Goal: Task Accomplishment & Management: Complete application form

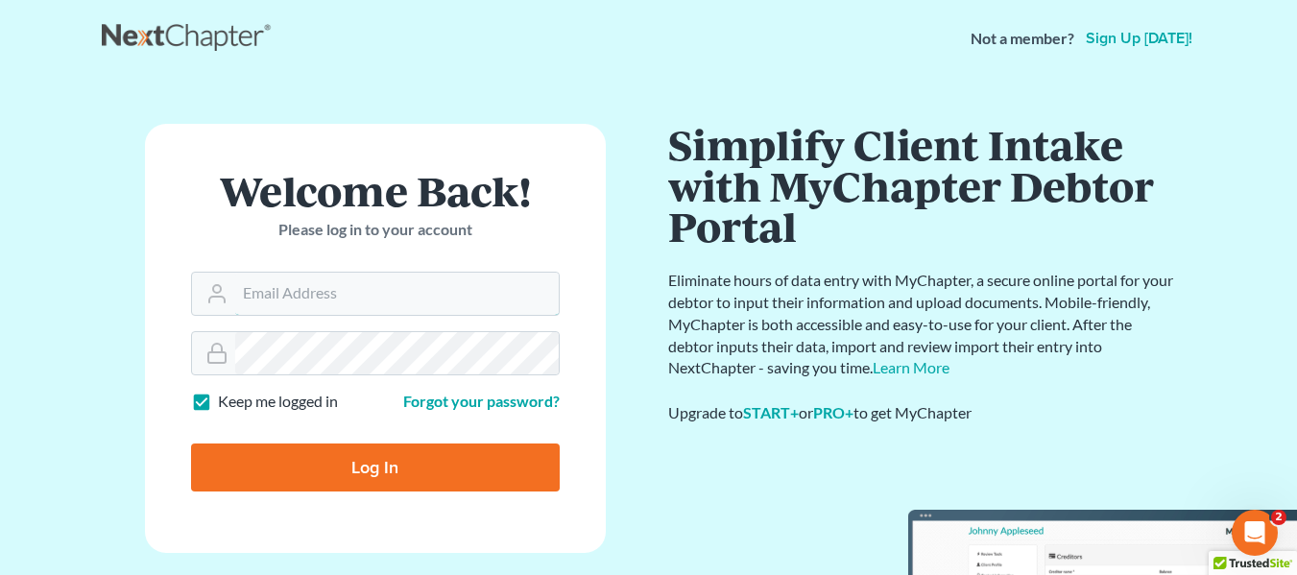
type input "[EMAIL_ADDRESS][DOMAIN_NAME]"
click at [323, 463] on input "Log In" at bounding box center [375, 468] width 369 height 48
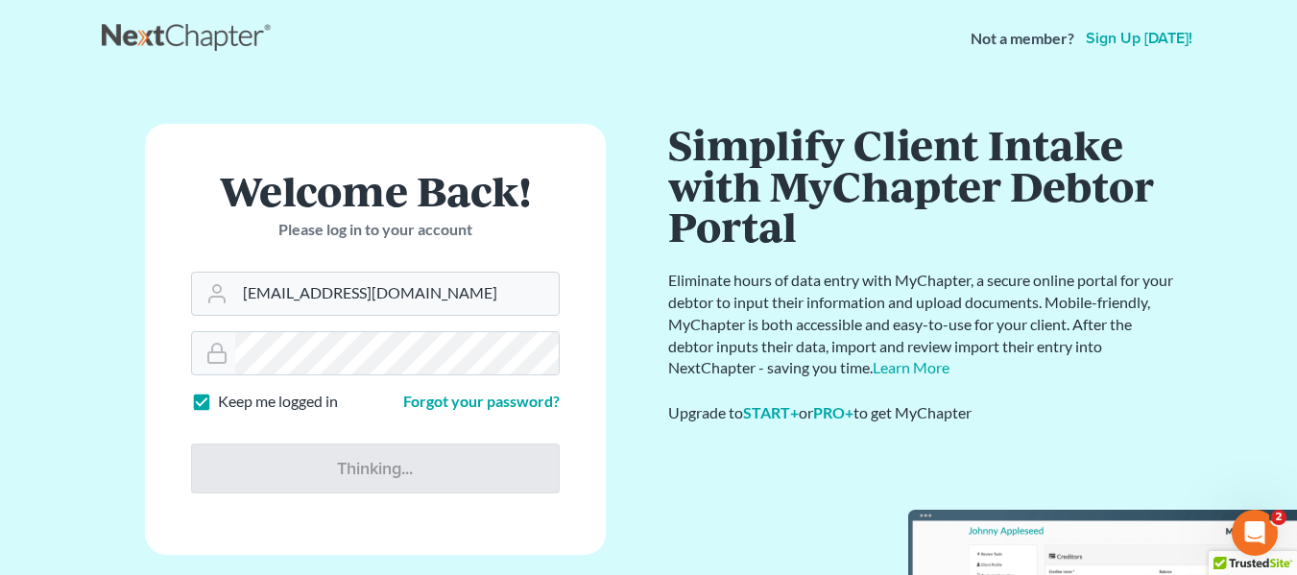
type input "Thinking..."
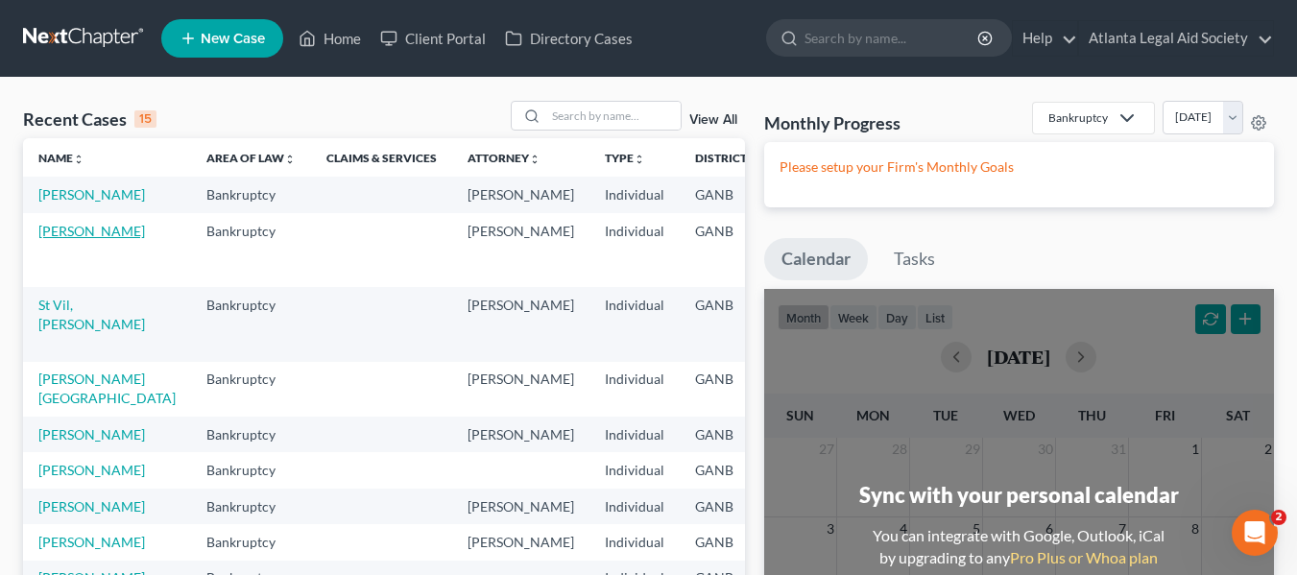
click at [63, 239] on link "Harris, Jon" at bounding box center [91, 231] width 107 height 16
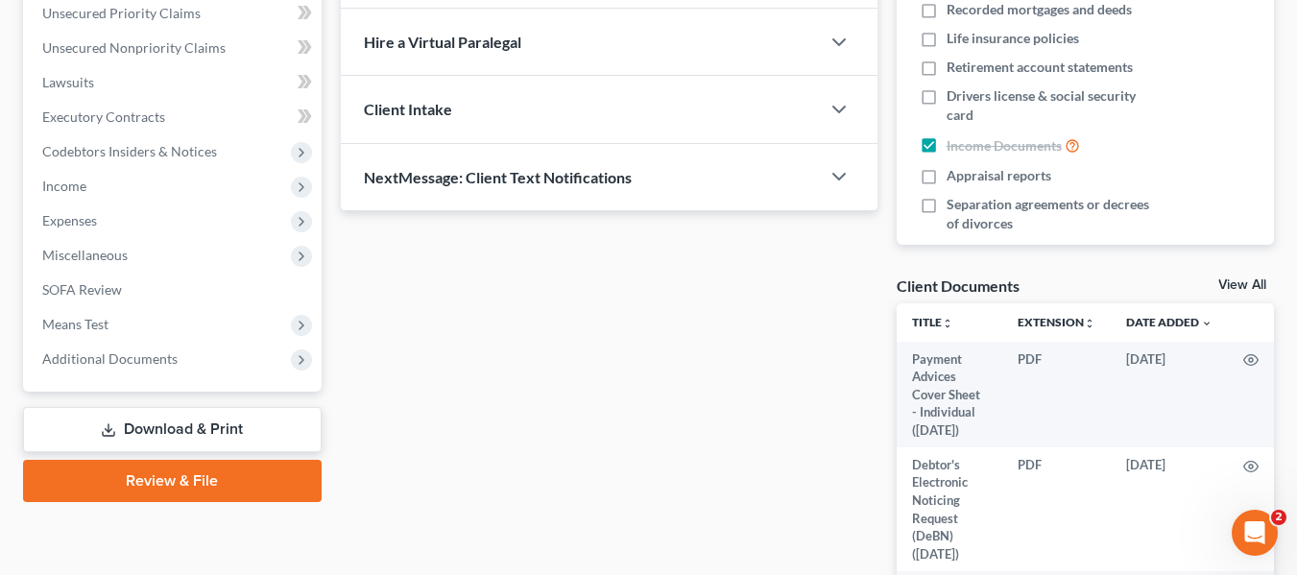
scroll to position [450, 0]
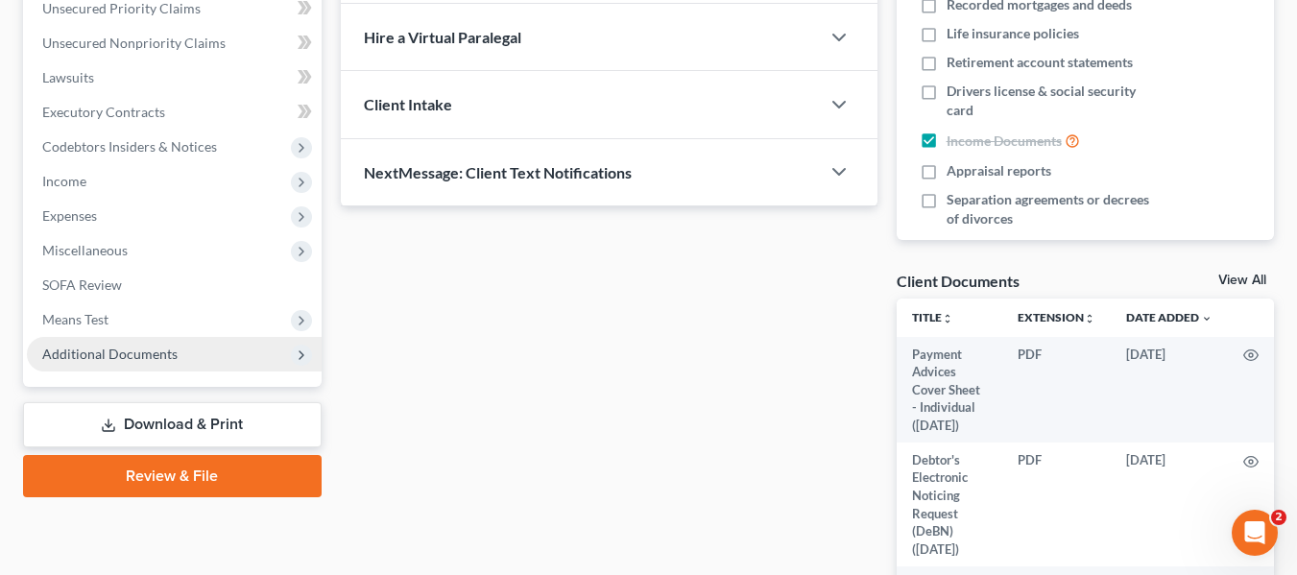
click at [164, 356] on span "Additional Documents" at bounding box center [109, 354] width 135 height 16
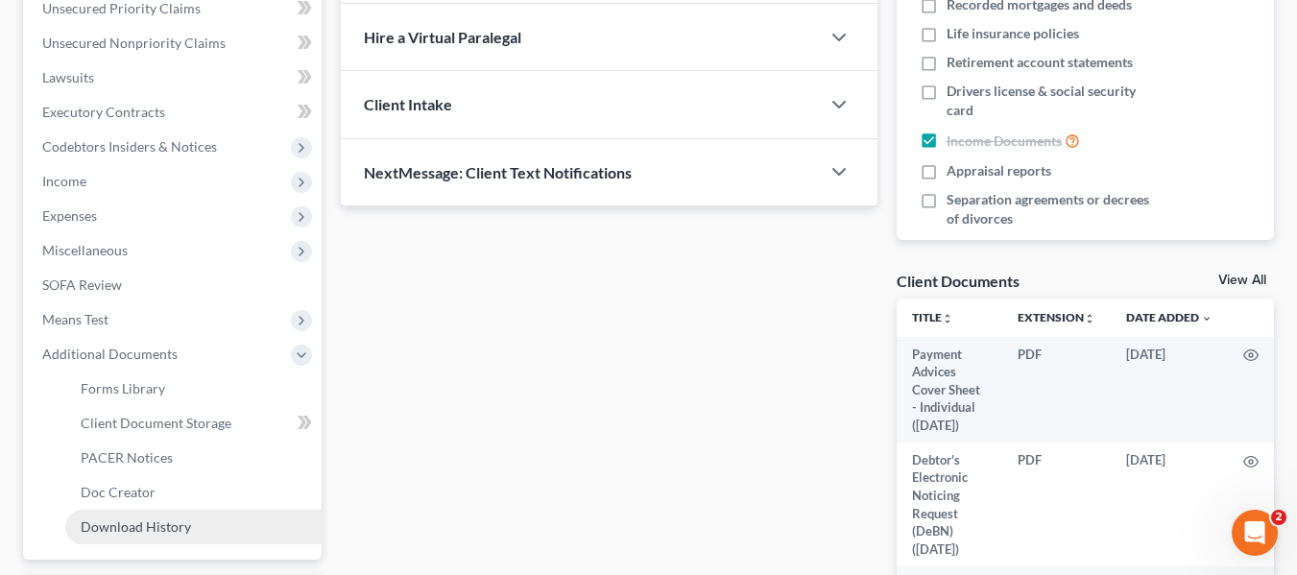
click at [157, 529] on span "Download History" at bounding box center [136, 527] width 110 height 16
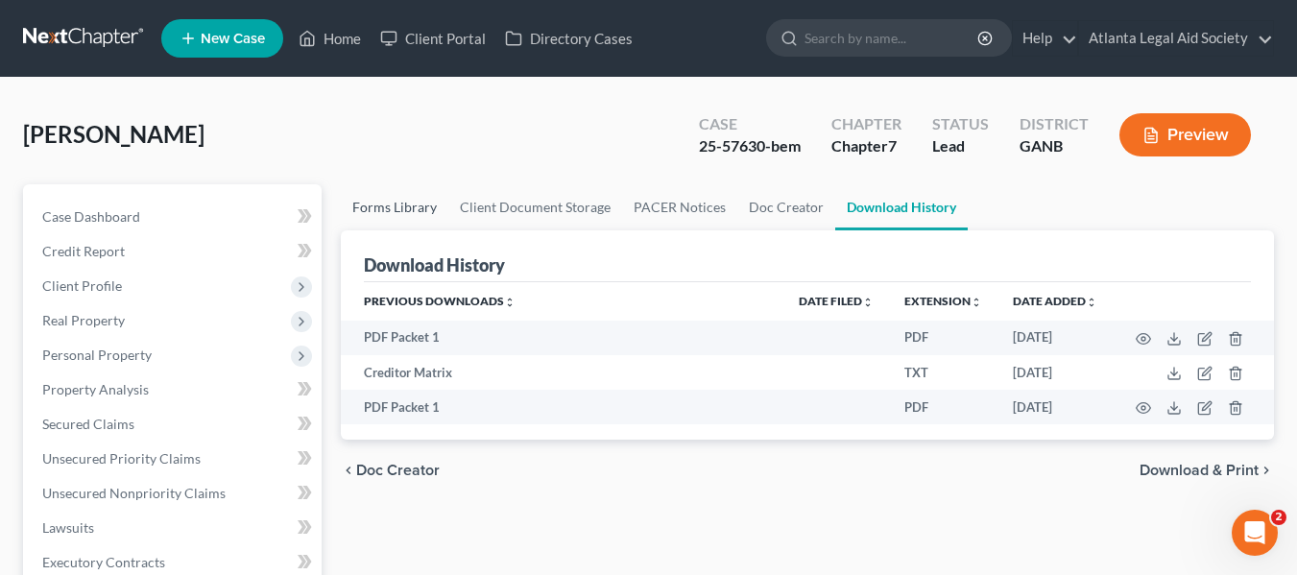
click at [373, 206] on link "Forms Library" at bounding box center [395, 207] width 108 height 46
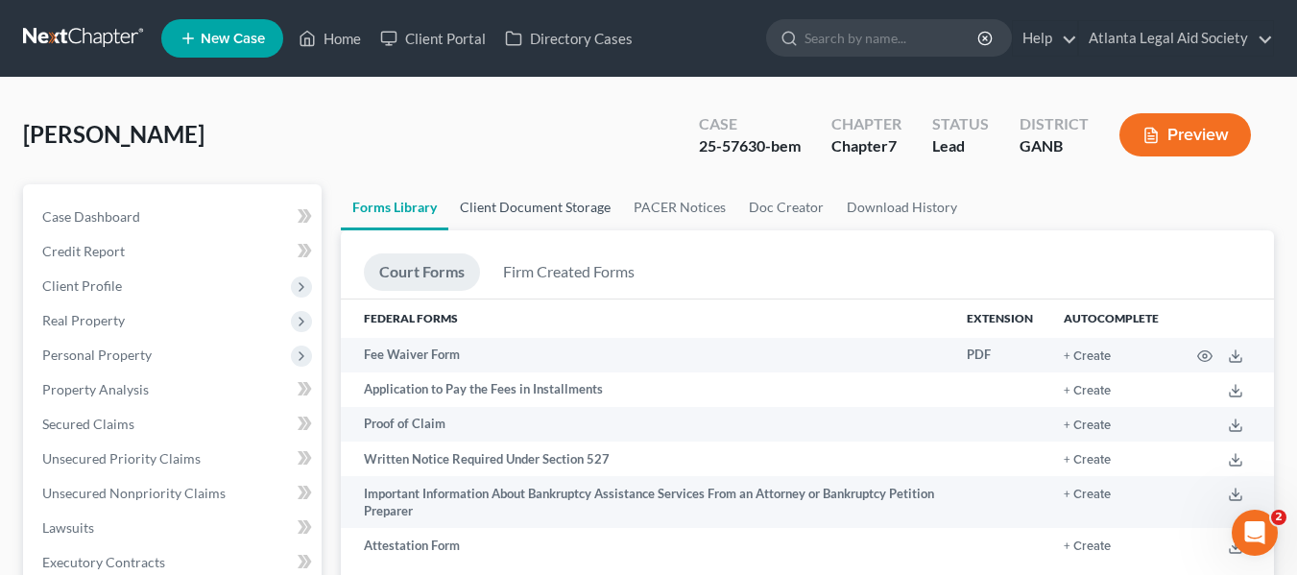
drag, startPoint x: 524, startPoint y: 204, endPoint x: 692, endPoint y: 202, distance: 168.1
click at [525, 204] on link "Client Document Storage" at bounding box center [535, 207] width 174 height 46
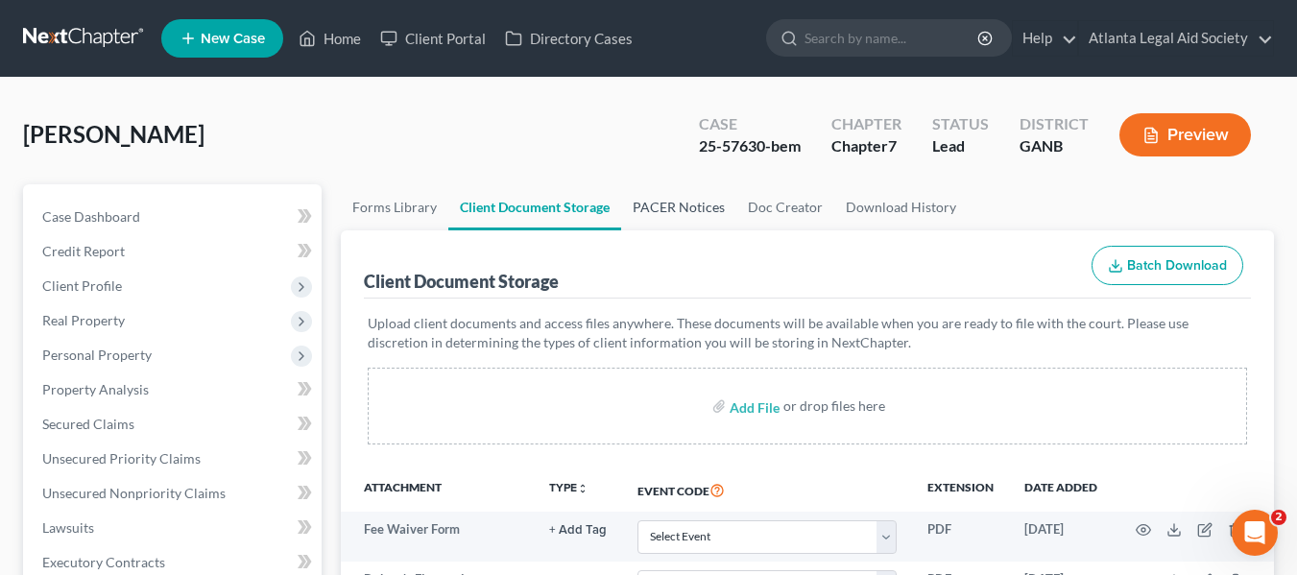
drag, startPoint x: 666, startPoint y: 208, endPoint x: 721, endPoint y: 208, distance: 54.7
click at [667, 208] on link "PACER Notices" at bounding box center [678, 207] width 115 height 46
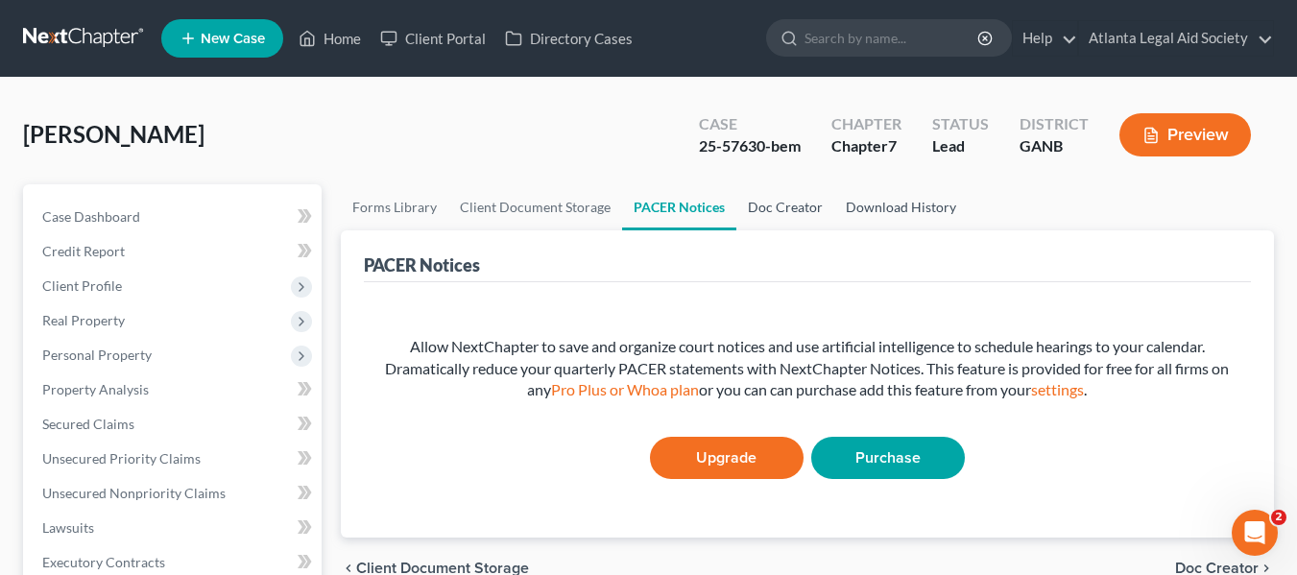
drag, startPoint x: 749, startPoint y: 206, endPoint x: 864, endPoint y: 200, distance: 115.4
click at [752, 204] on link "Doc Creator" at bounding box center [786, 207] width 98 height 46
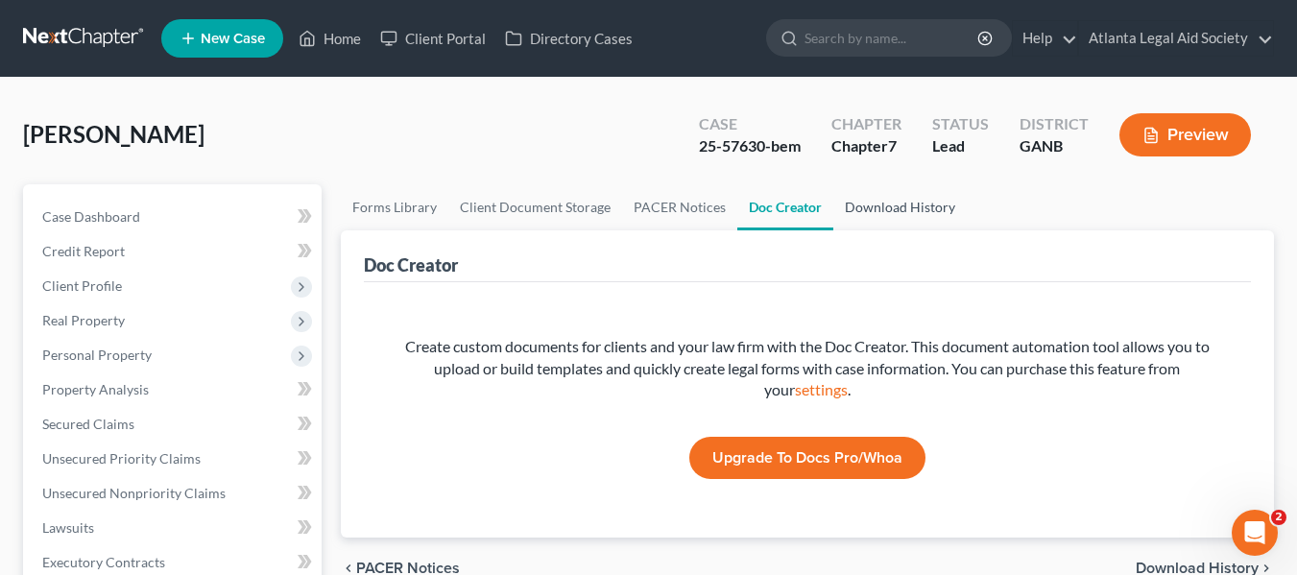
drag, startPoint x: 918, startPoint y: 208, endPoint x: 1070, endPoint y: 210, distance: 151.7
click at [919, 207] on link "Download History" at bounding box center [899, 207] width 133 height 46
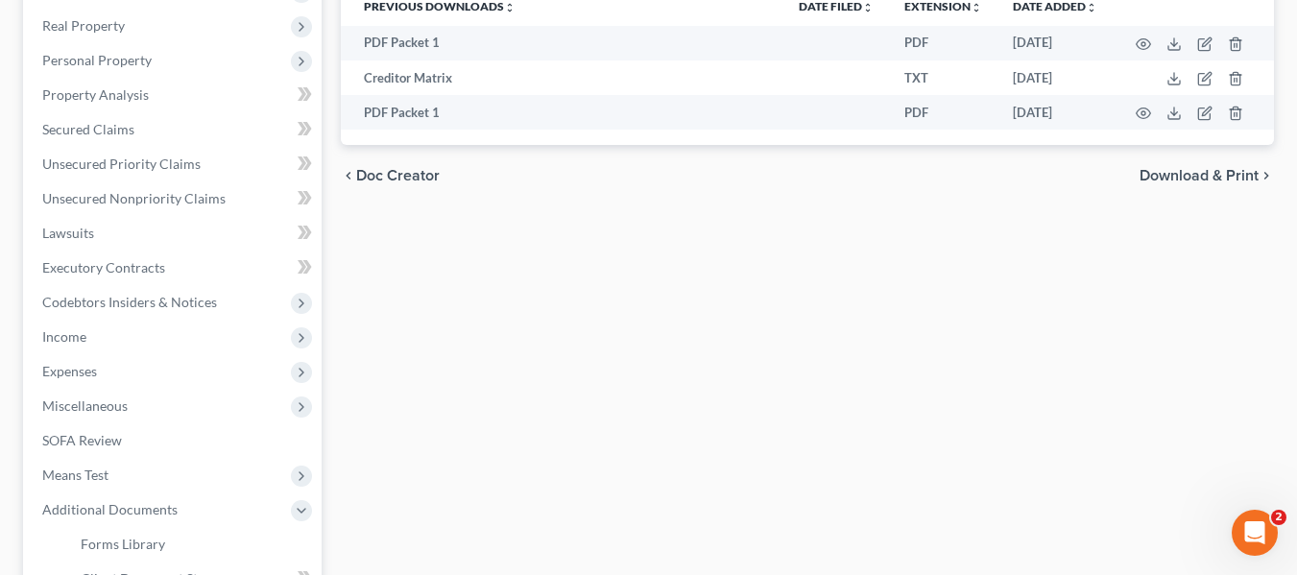
scroll to position [262, 0]
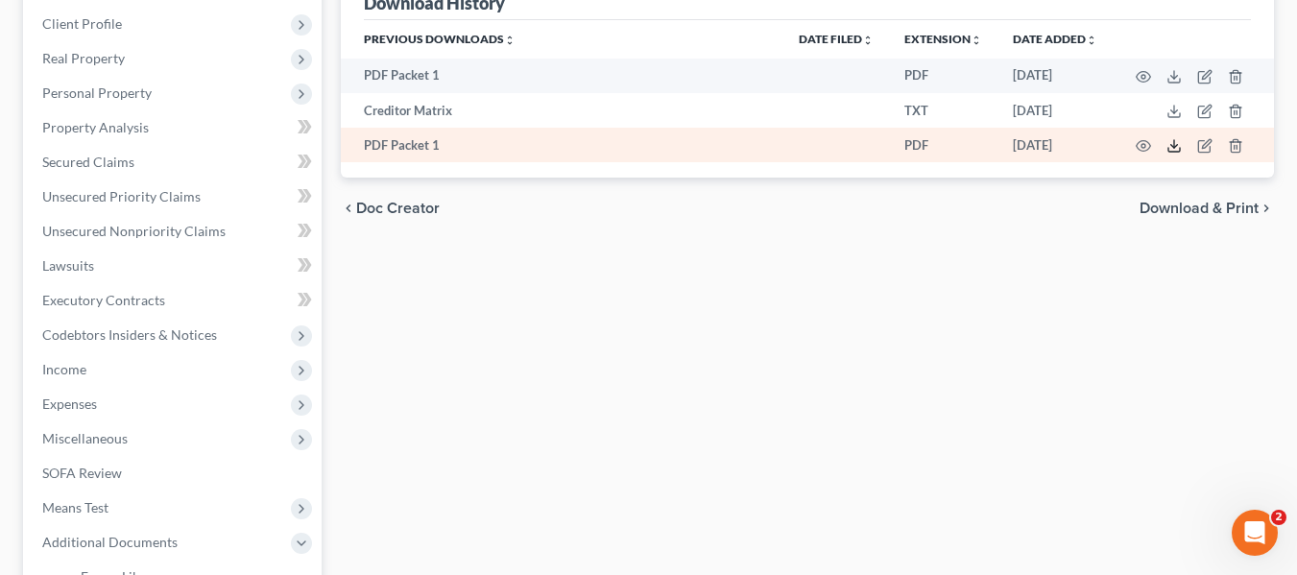
click at [1174, 149] on icon at bounding box center [1174, 145] width 15 height 15
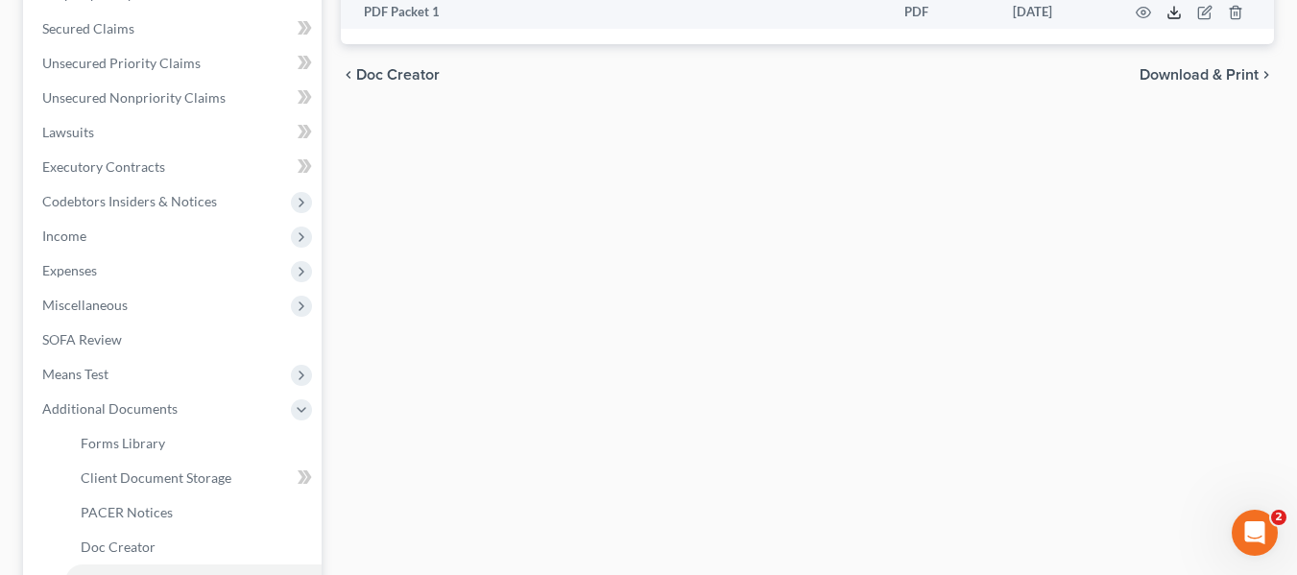
scroll to position [618, 0]
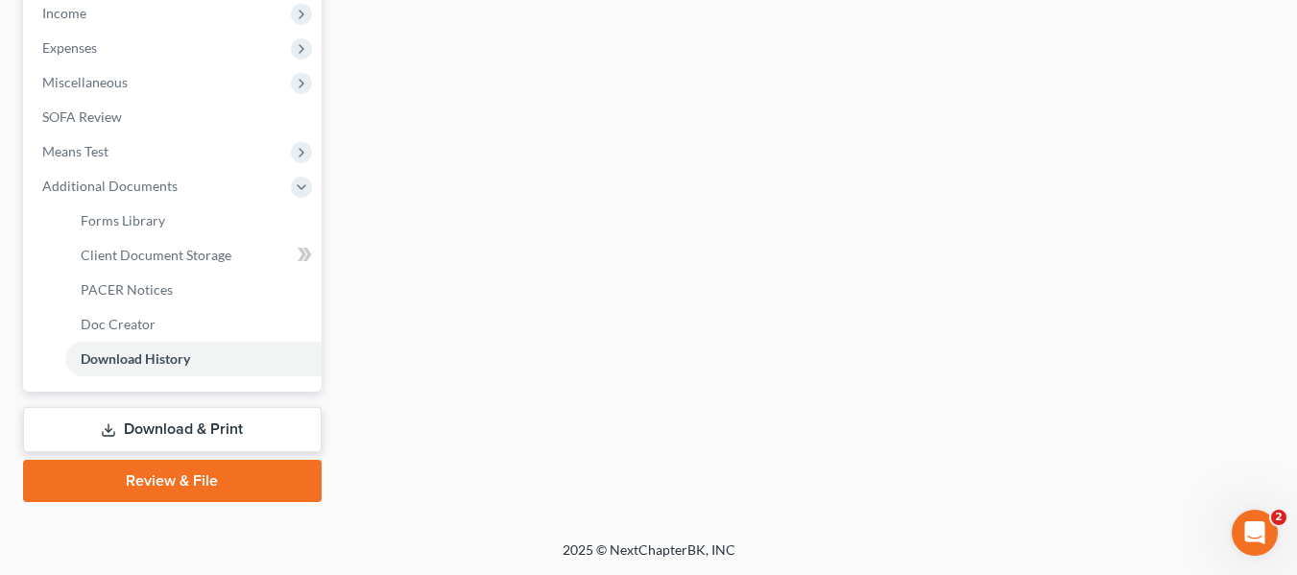
click at [145, 427] on link "Download & Print" at bounding box center [172, 429] width 299 height 45
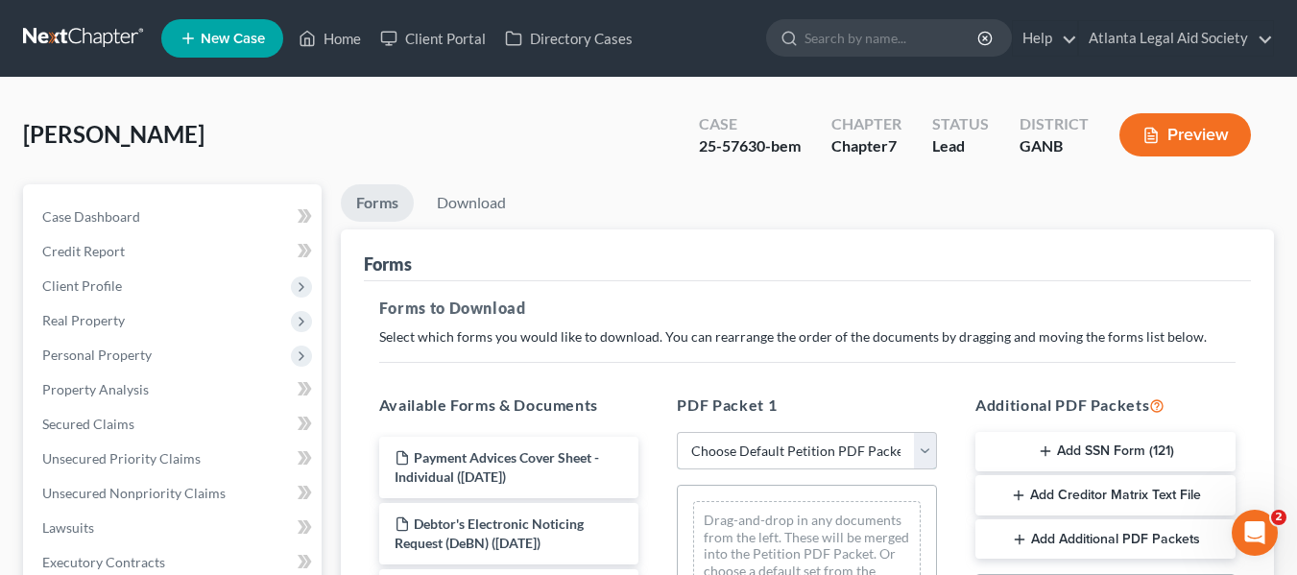
click at [898, 450] on select "Choose Default Petition PDF Packet Complete Bankruptcy Petition (all forms and …" at bounding box center [807, 451] width 260 height 38
select select "2"
click at [677, 432] on select "Choose Default Petition PDF Packet Complete Bankruptcy Petition (all forms and …" at bounding box center [807, 451] width 260 height 38
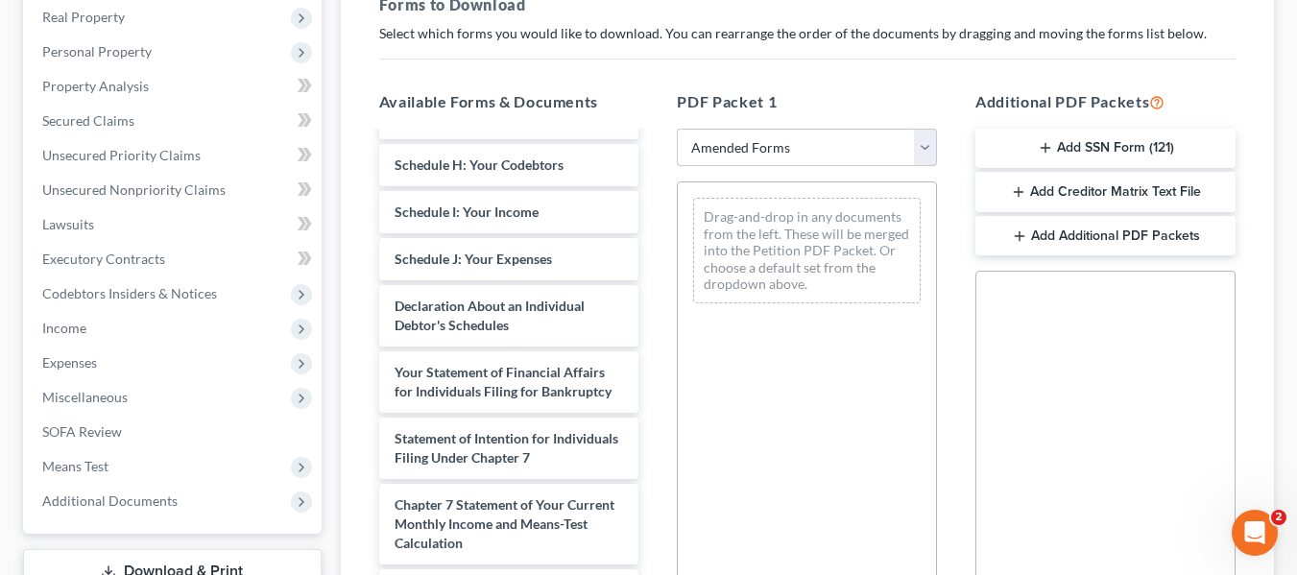
scroll to position [437, 0]
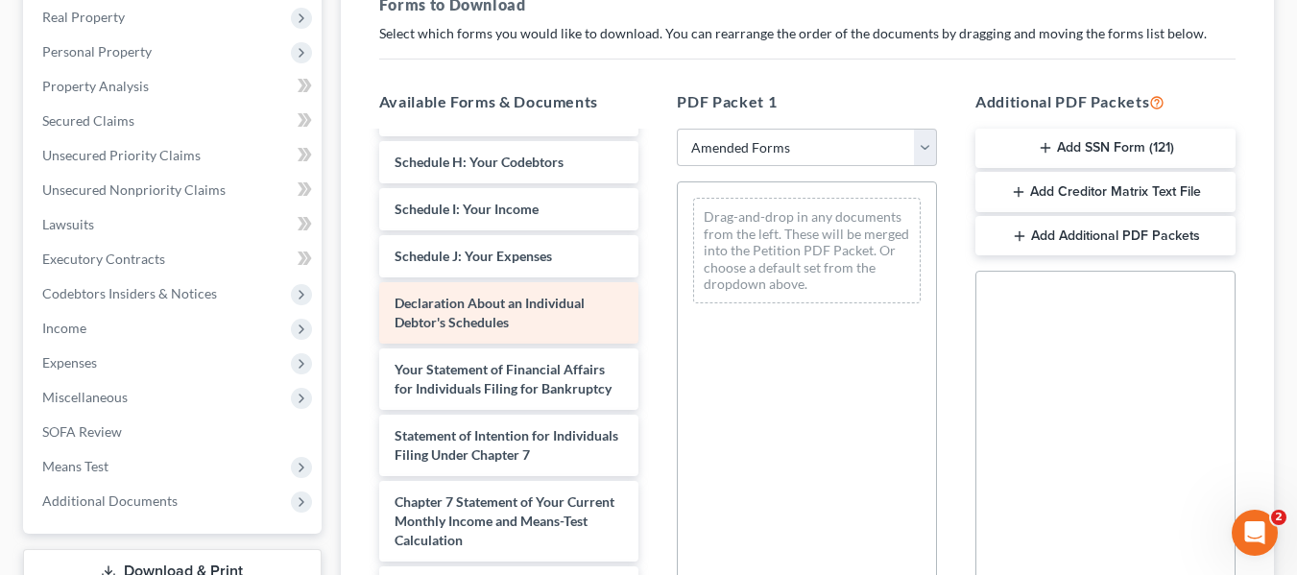
click at [427, 326] on span "Declaration About an Individual Debtor's Schedules" at bounding box center [490, 313] width 190 height 36
click at [473, 299] on div "Voluntary Petition for Individuals Filing for Bankruptcy Summary of Your Assets…" at bounding box center [509, 243] width 291 height 1092
click at [546, 305] on span "Declaration About an Individual Debtor's Schedules" at bounding box center [490, 313] width 190 height 36
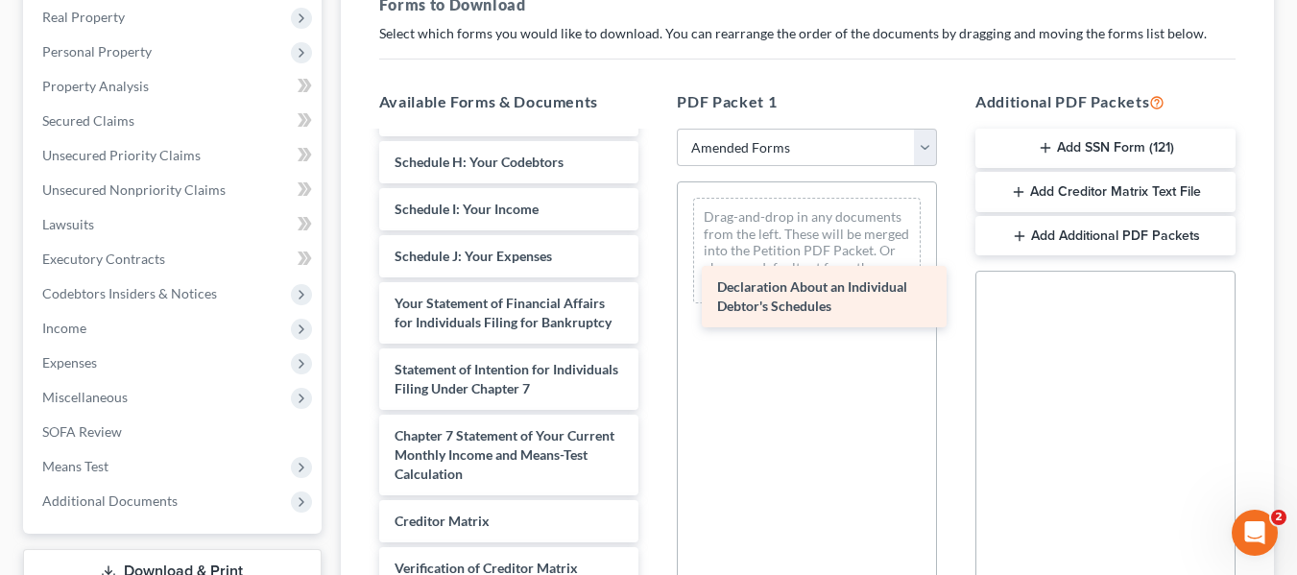
drag, startPoint x: 503, startPoint y: 305, endPoint x: 826, endPoint y: 289, distance: 323.1
click at [655, 289] on div "Declaration About an Individual Debtor's Schedules Voluntary Petition for Indiv…" at bounding box center [509, 210] width 291 height 1026
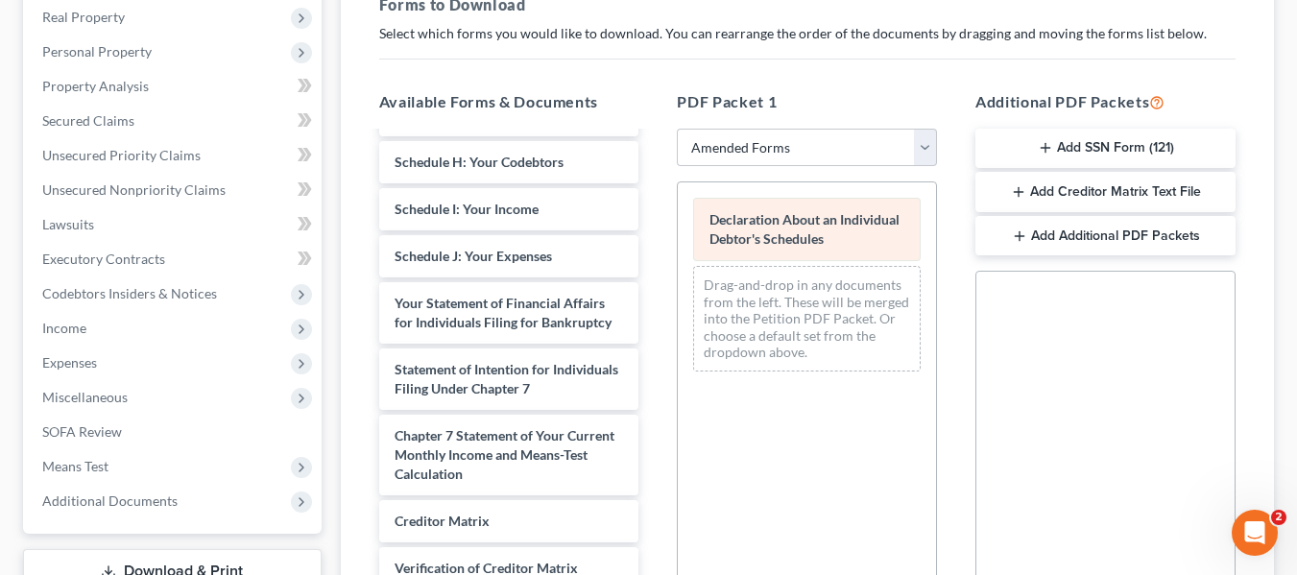
click at [785, 225] on span "Declaration About an Individual Debtor's Schedules" at bounding box center [805, 229] width 190 height 36
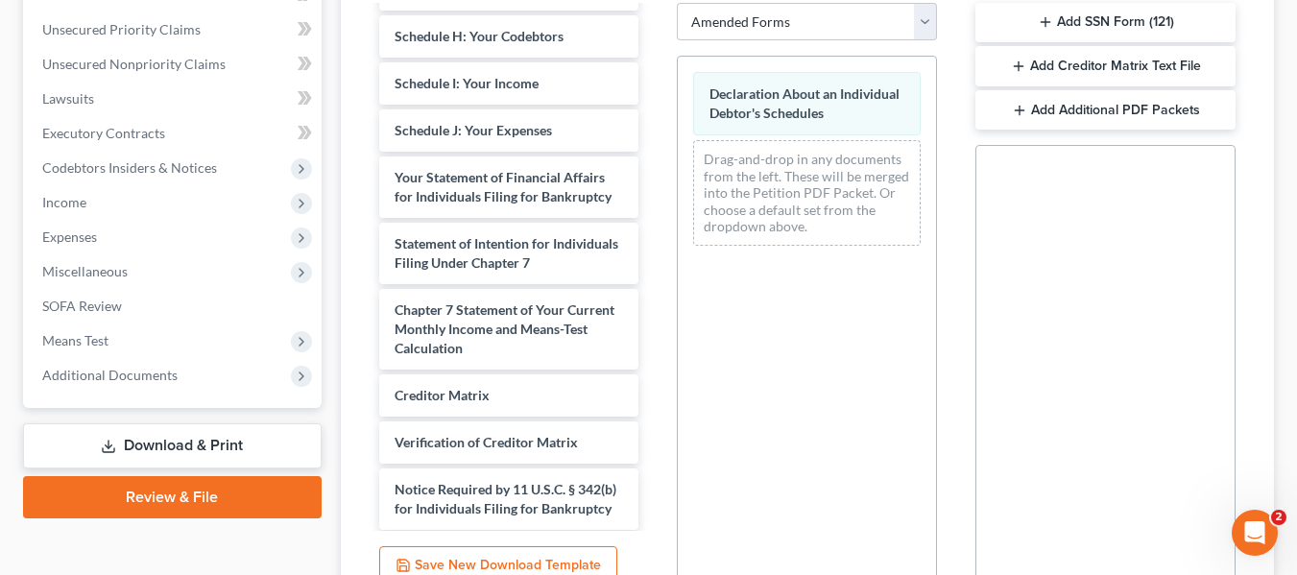
scroll to position [611, 0]
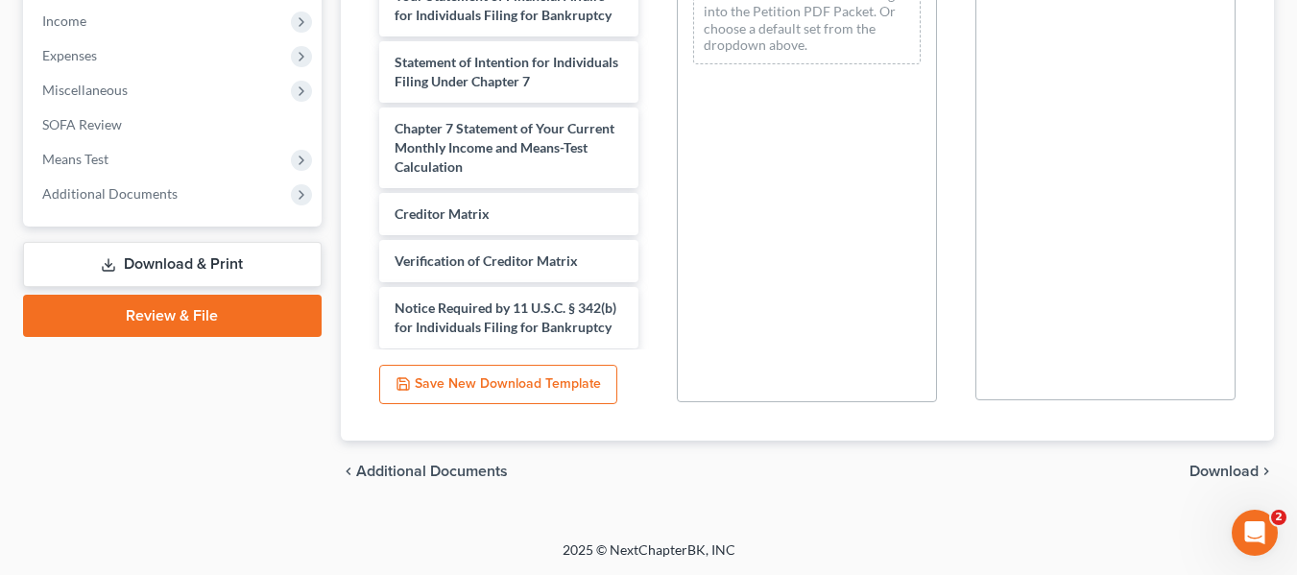
click at [1225, 473] on span "Download" at bounding box center [1224, 471] width 69 height 15
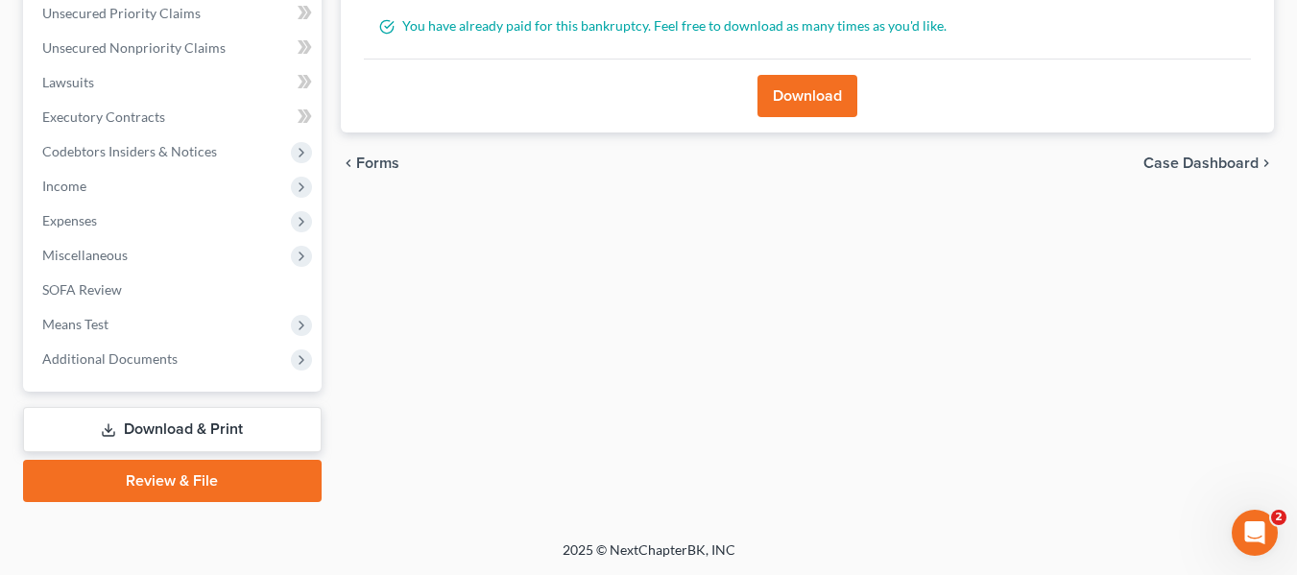
scroll to position [446, 0]
drag, startPoint x: 1297, startPoint y: 314, endPoint x: 1292, endPoint y: 201, distance: 113.4
click at [1294, 189] on div "Harris, Jon Upgraded Case 25-57630-bem Chapter Chapter 7 Status Lead District G…" at bounding box center [648, 86] width 1297 height 908
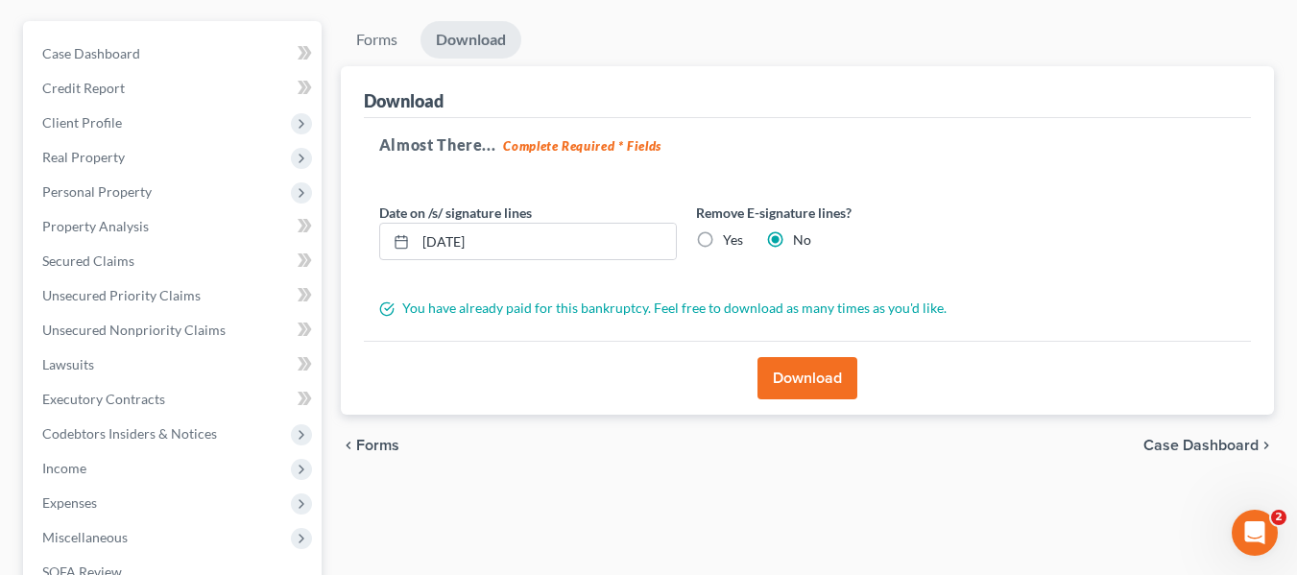
scroll to position [9, 0]
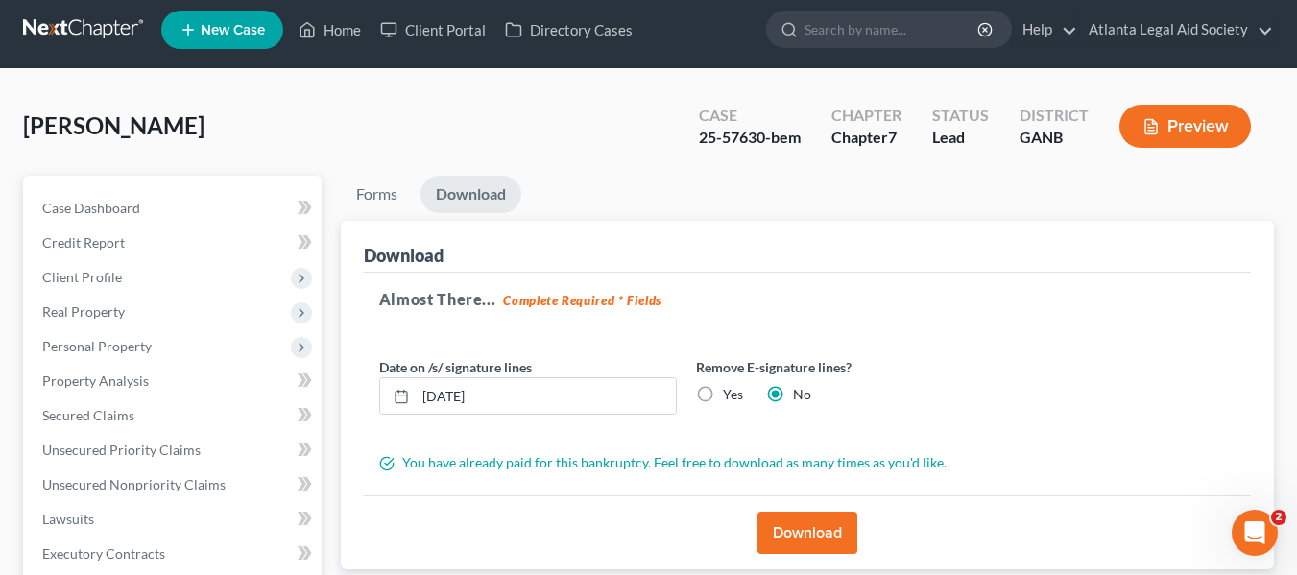
click at [791, 540] on button "Download" at bounding box center [808, 533] width 100 height 42
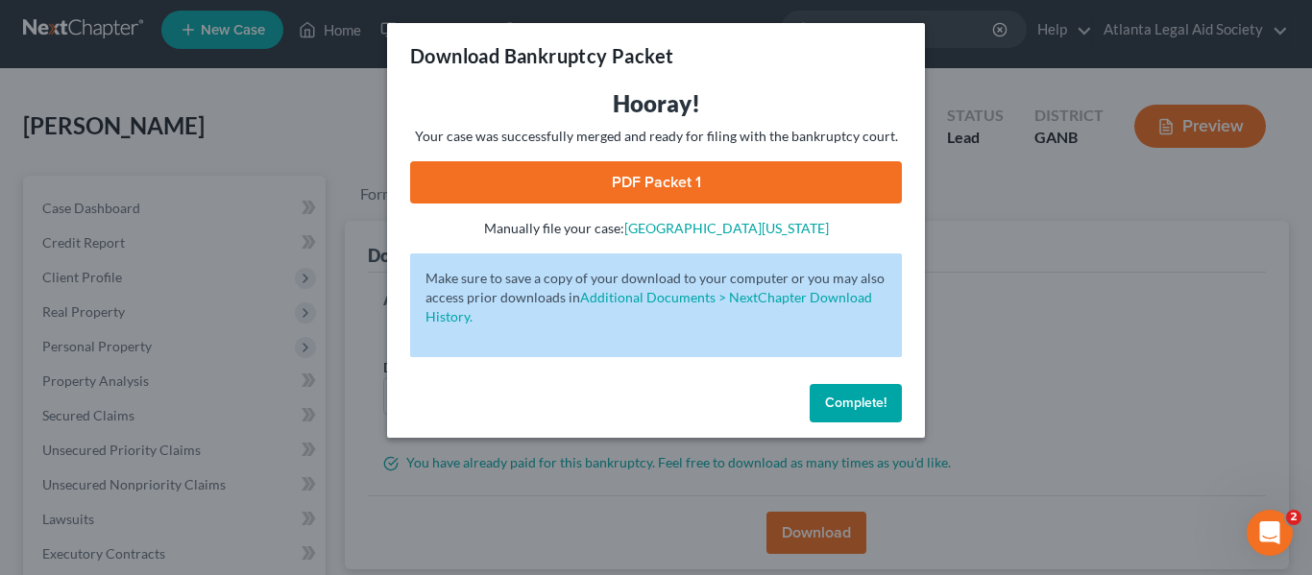
click at [603, 181] on link "PDF Packet 1" at bounding box center [656, 182] width 492 height 42
click at [828, 408] on span "Complete!" at bounding box center [855, 403] width 61 height 16
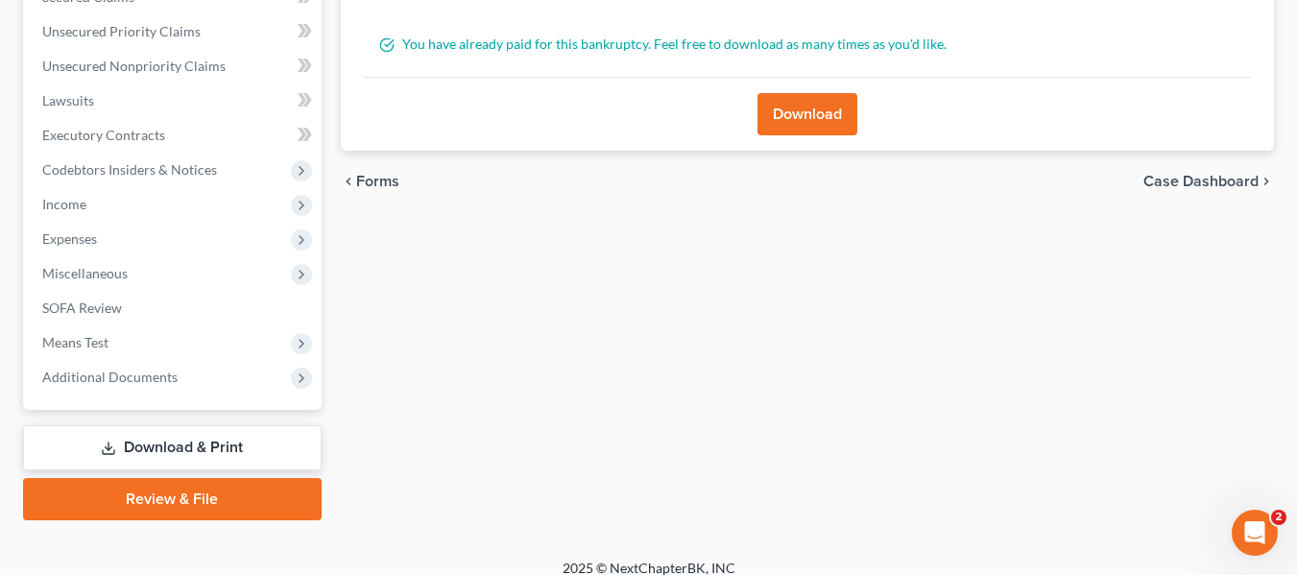
scroll to position [431, 0]
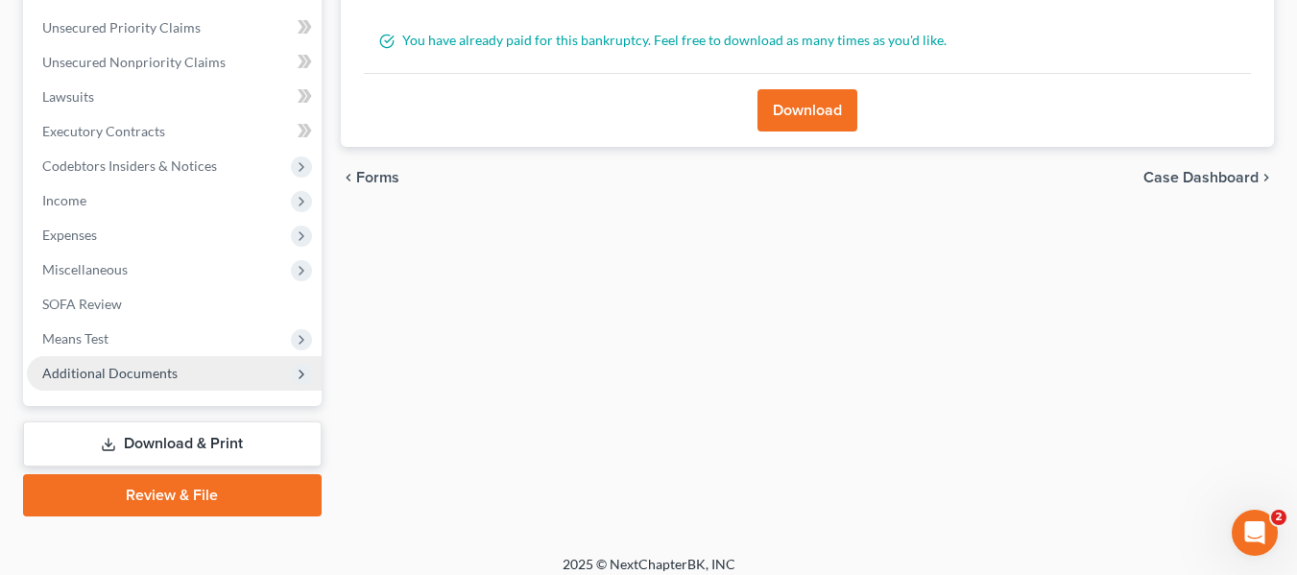
click at [97, 371] on span "Additional Documents" at bounding box center [109, 373] width 135 height 16
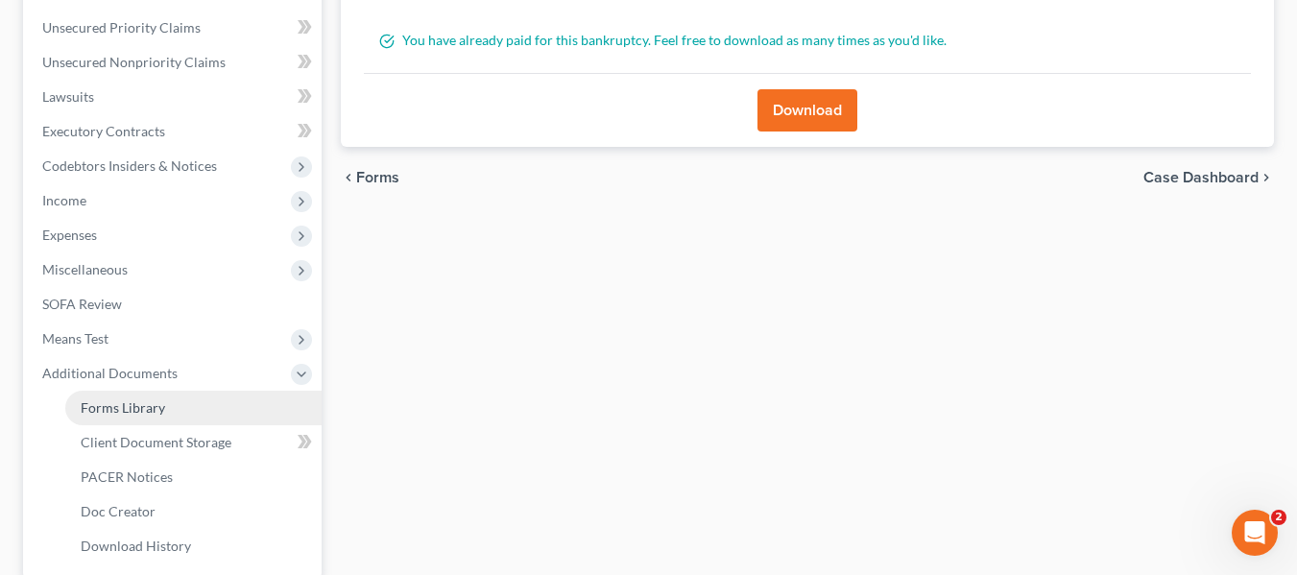
click at [111, 413] on span "Forms Library" at bounding box center [123, 407] width 85 height 16
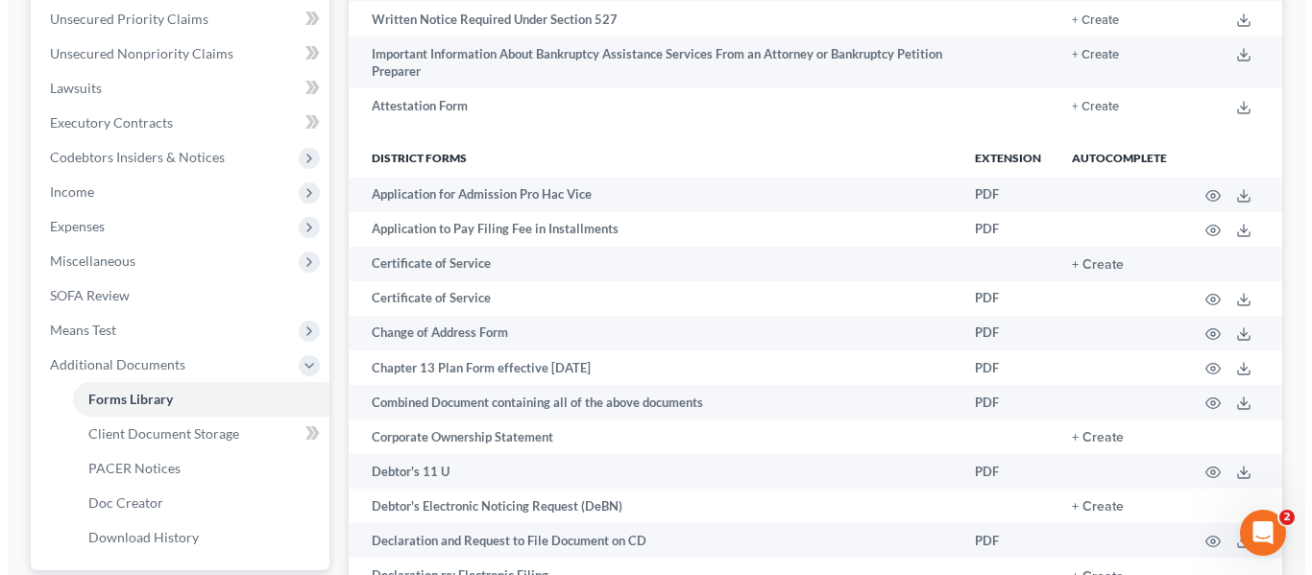
scroll to position [507, 0]
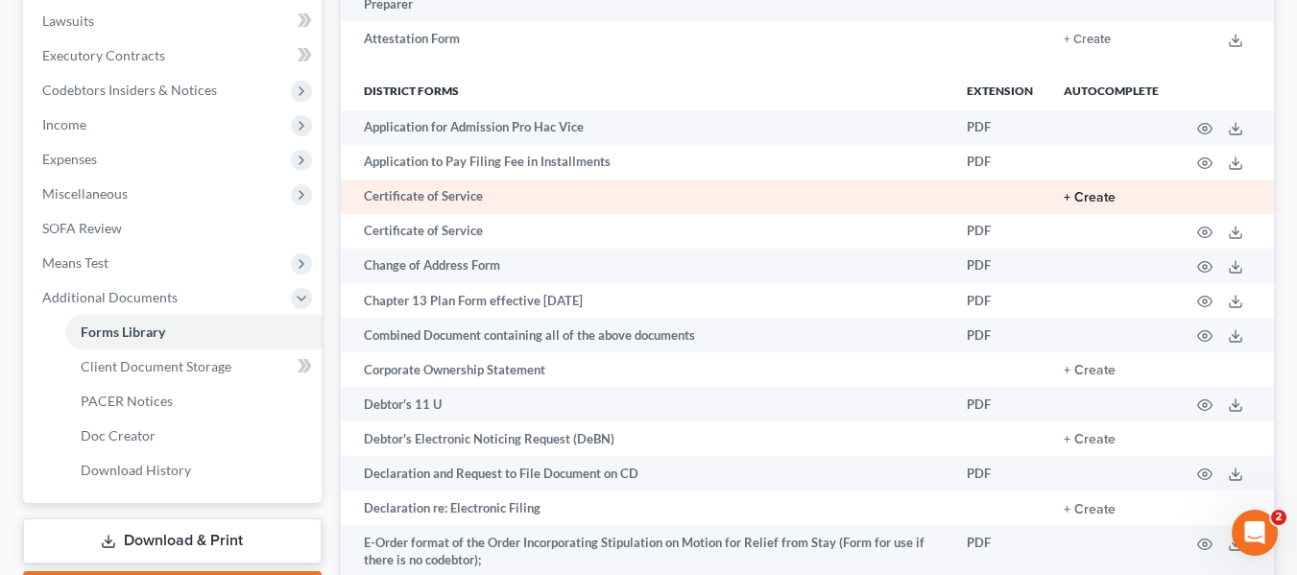
click at [1085, 198] on button "+ Create" at bounding box center [1090, 197] width 52 height 13
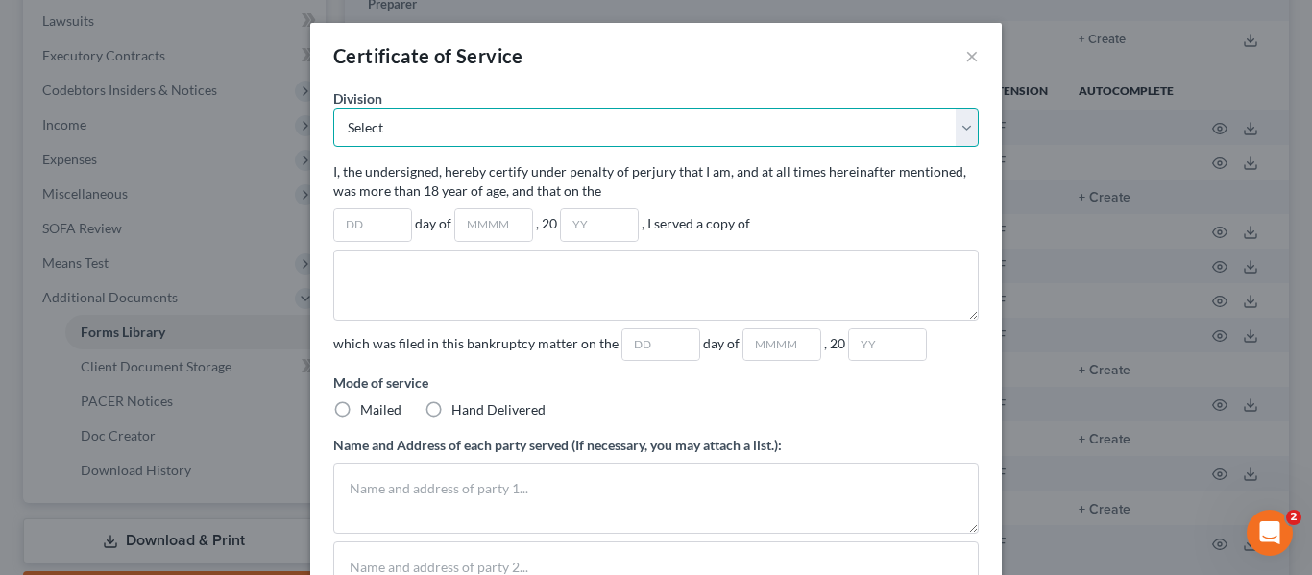
click at [956, 141] on select "Select Atlanta Division Gainesville Division Newnan Division Rome Division" at bounding box center [655, 128] width 645 height 38
select select "0"
click at [333, 109] on select "Select Atlanta Division Gainesville Division Newnan Division Rome Division" at bounding box center [655, 128] width 645 height 38
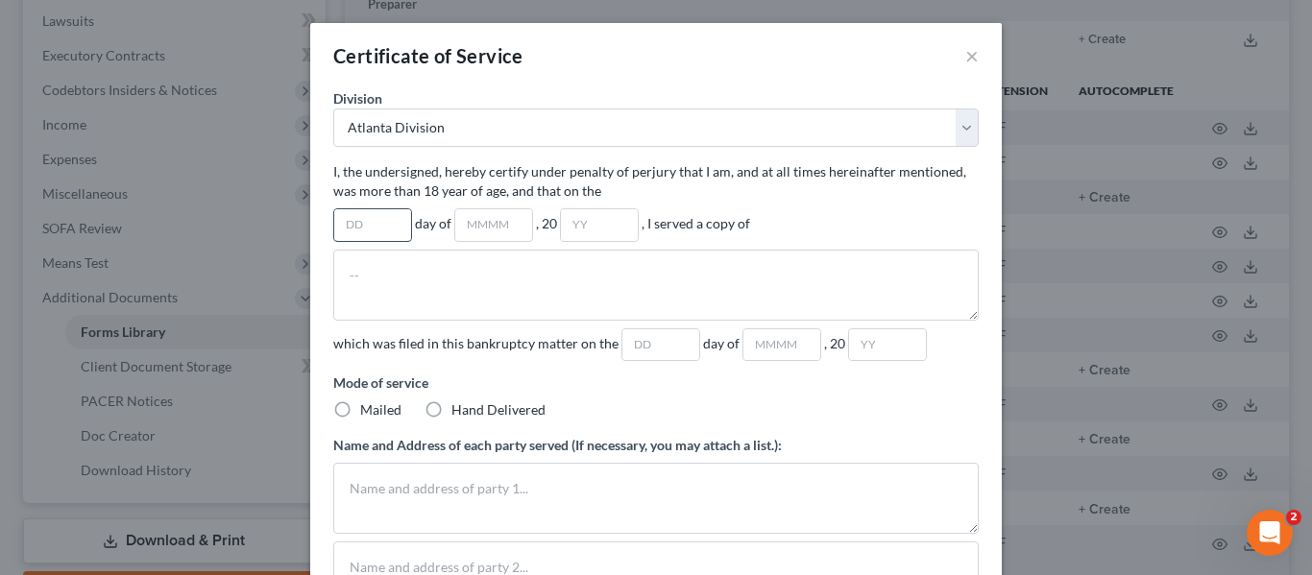
click at [364, 228] on input "text" at bounding box center [372, 225] width 77 height 32
click at [345, 224] on input "13" at bounding box center [372, 225] width 77 height 32
type input "14"
click at [472, 226] on input "text" at bounding box center [493, 225] width 77 height 32
type input "August"
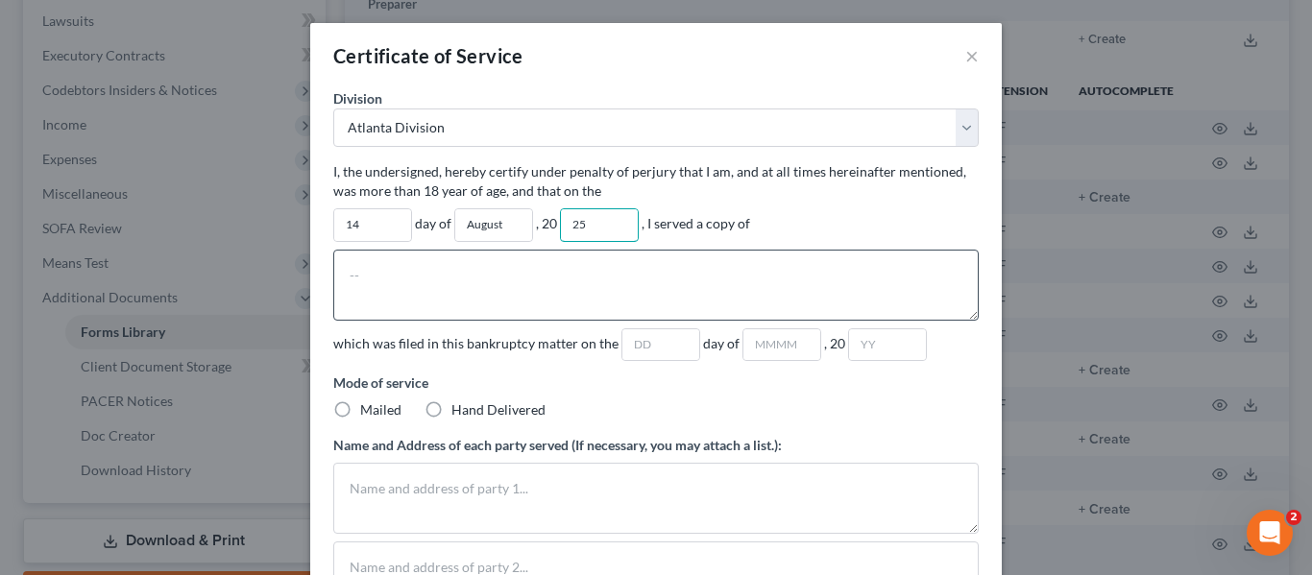
type input "25"
click at [375, 265] on textarea at bounding box center [655, 285] width 645 height 71
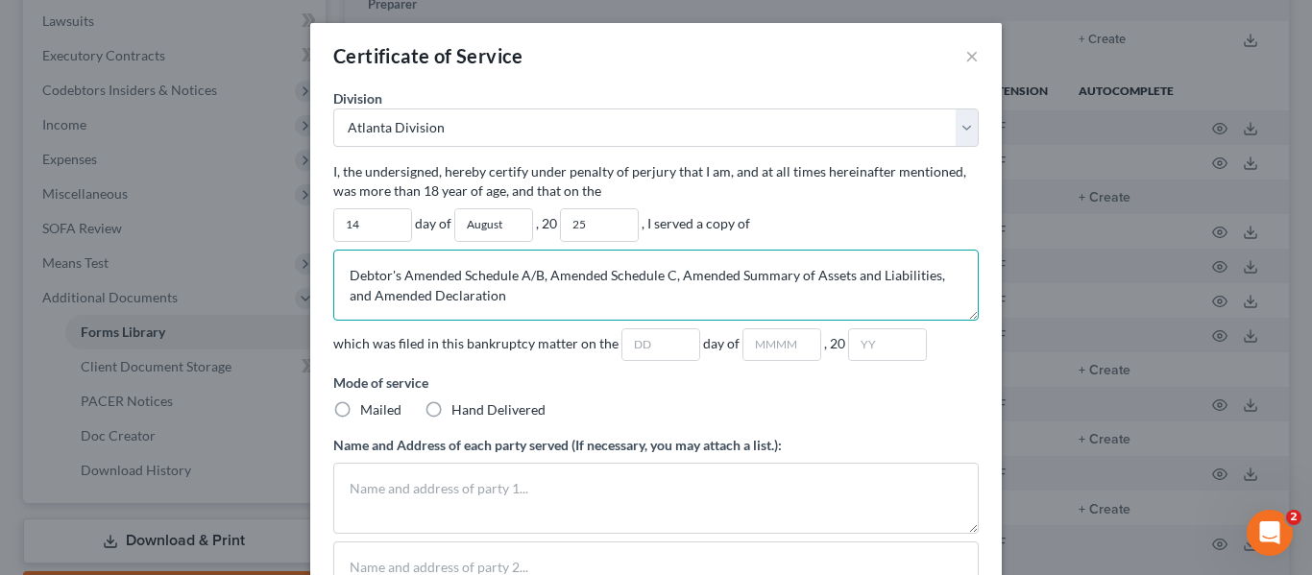
type textarea "Debtor's Amended Schedule A/B, Amended Schedule C, Amended Summary of Assets an…"
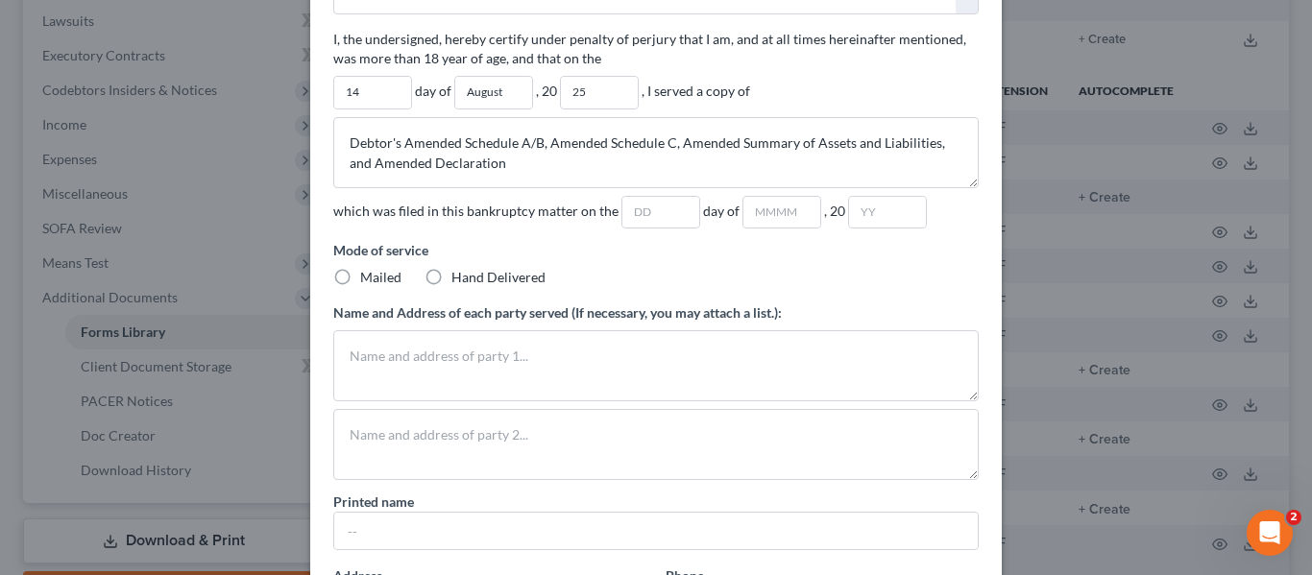
scroll to position [132, 0]
drag, startPoint x: 660, startPoint y: 212, endPoint x: 682, endPoint y: 203, distance: 24.1
click at [661, 211] on input "text" at bounding box center [660, 214] width 77 height 32
type input "13 and 14"
type input "August"
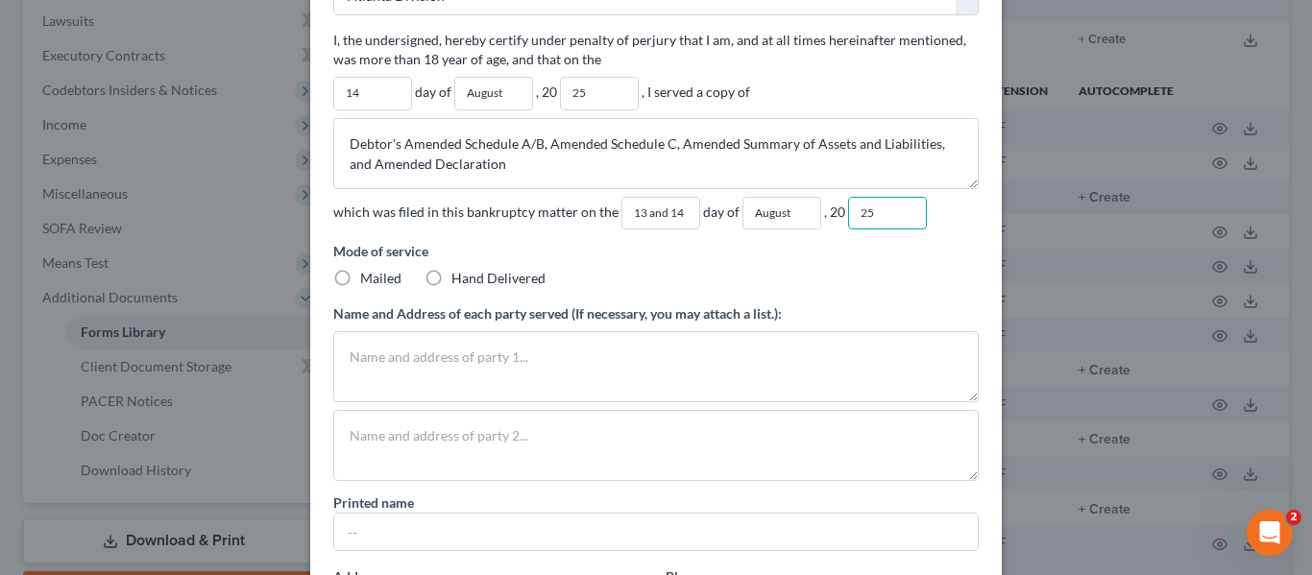
type input "25"
drag, startPoint x: 334, startPoint y: 276, endPoint x: 376, endPoint y: 344, distance: 80.2
click at [360, 277] on label "Mailed" at bounding box center [380, 278] width 41 height 19
click at [368, 277] on input "Mailed" at bounding box center [374, 275] width 12 height 12
radio input "true"
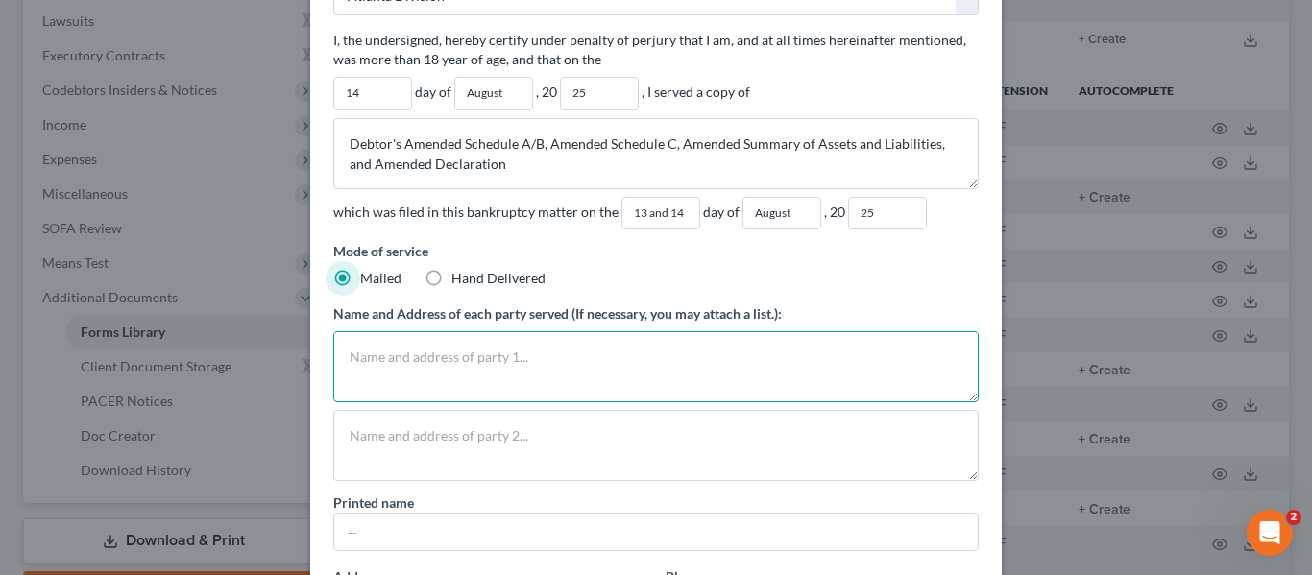
click at [385, 361] on textarea at bounding box center [655, 366] width 645 height 71
drag, startPoint x: 434, startPoint y: 361, endPoint x: 363, endPoint y: 359, distance: 71.1
click at [423, 360] on textarea "Parties were served" at bounding box center [655, 366] width 645 height 71
drag, startPoint x: 338, startPoint y: 357, endPoint x: 479, endPoint y: 364, distance: 141.3
click at [479, 364] on textarea "Parties were served" at bounding box center [655, 366] width 645 height 71
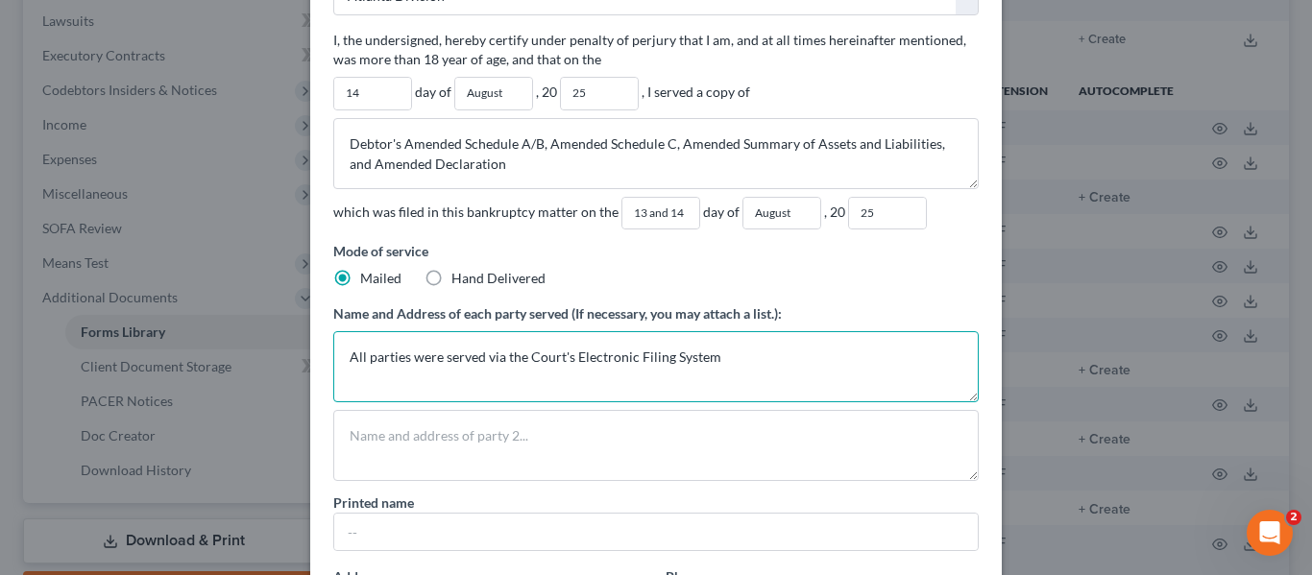
type textarea "All parties were served via the Court's Electronic Filing System"
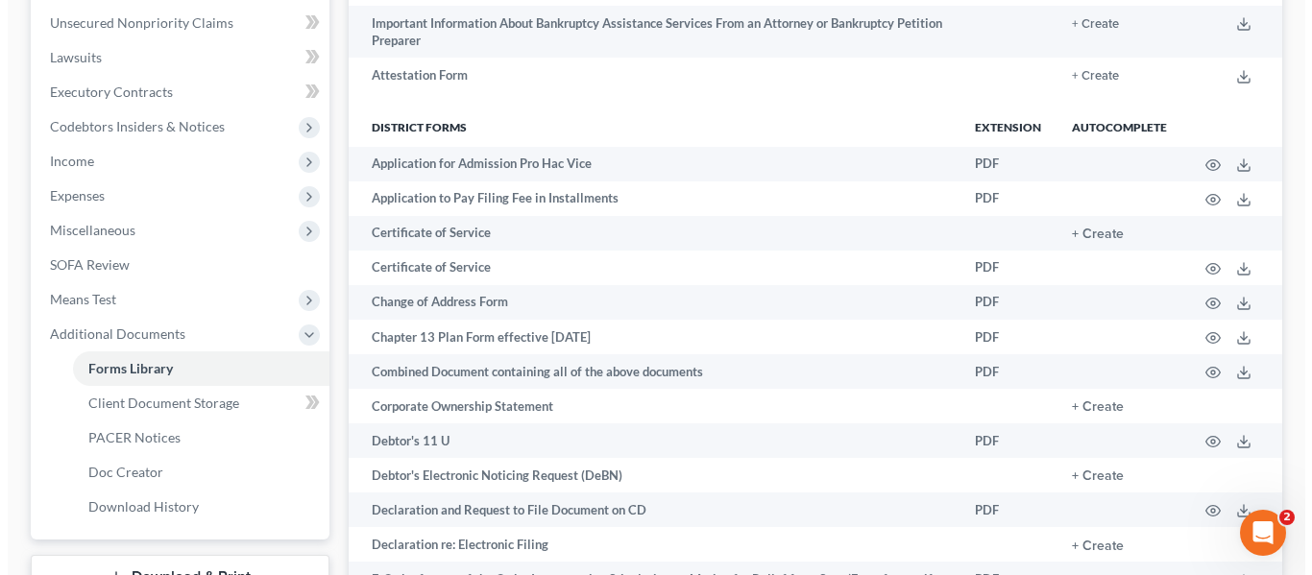
scroll to position [480, 0]
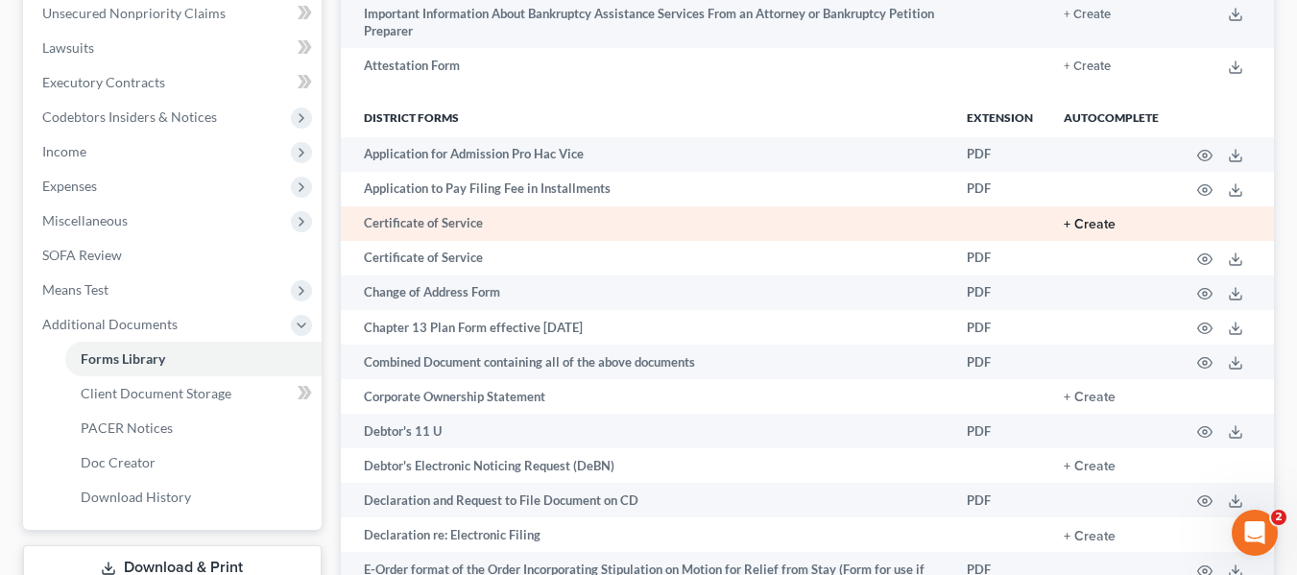
click at [1104, 222] on button "+ Create" at bounding box center [1090, 224] width 52 height 13
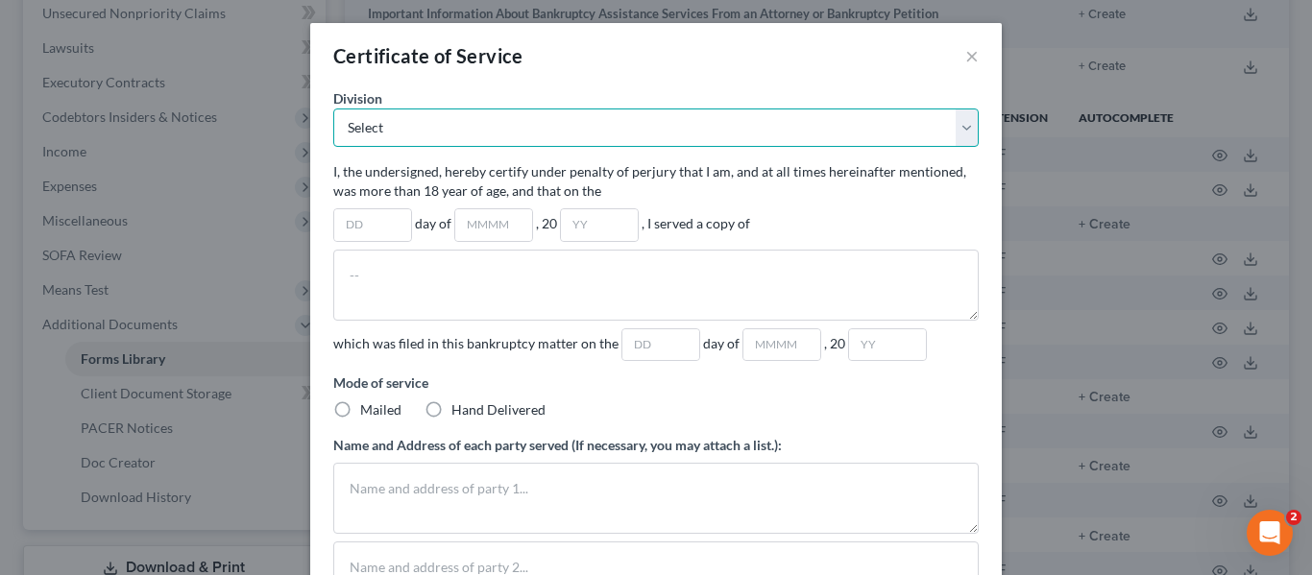
click at [425, 129] on select "Select Atlanta Division Gainesville Division Newnan Division Rome Division" at bounding box center [655, 128] width 645 height 38
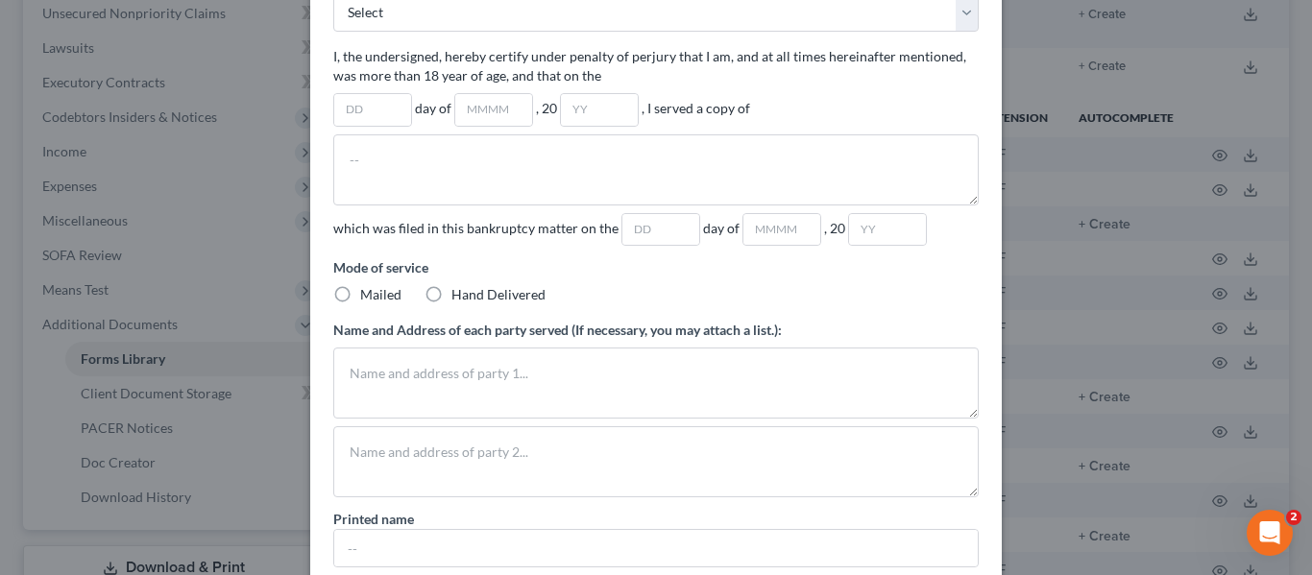
scroll to position [58, 0]
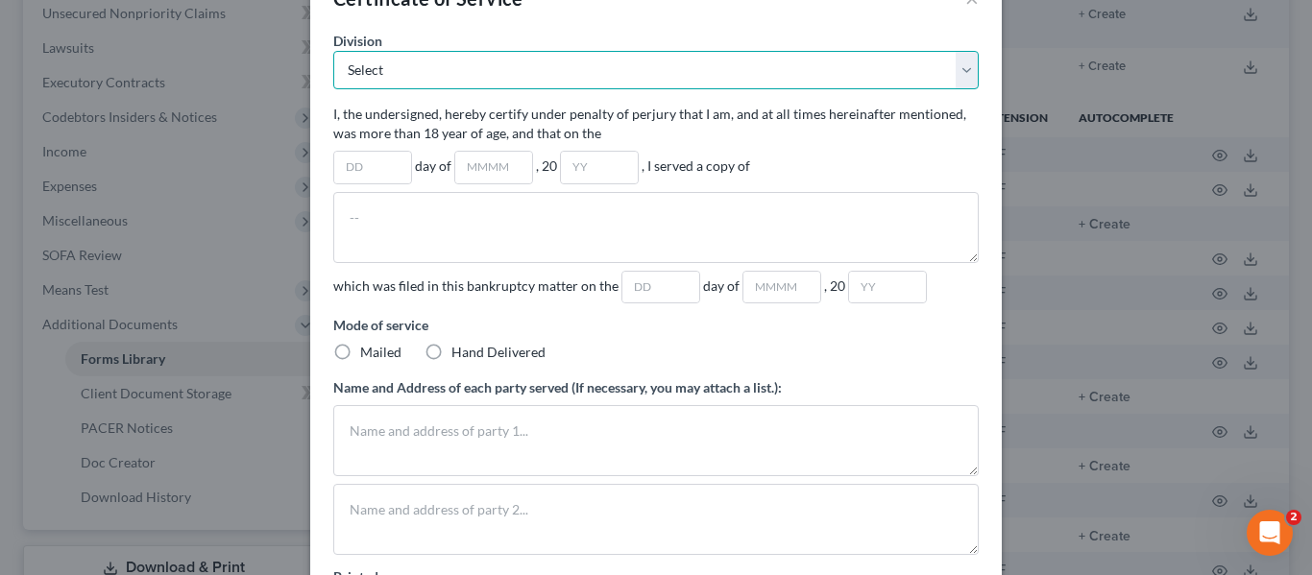
click at [786, 77] on select "Select Atlanta Division Gainesville Division Newnan Division Rome Division" at bounding box center [655, 70] width 645 height 38
select select "0"
click at [333, 51] on select "Select Atlanta Division Gainesville Division Newnan Division Rome Division" at bounding box center [655, 70] width 645 height 38
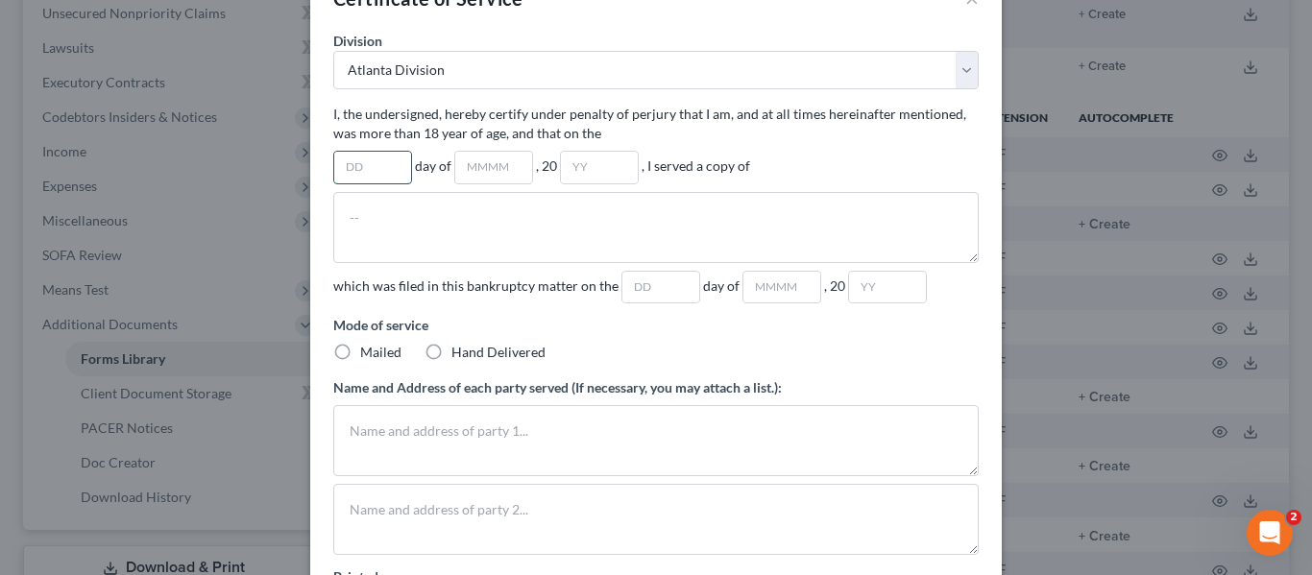
click at [353, 162] on input "text" at bounding box center [372, 168] width 77 height 32
type input "14"
type input "August"
type input "25"
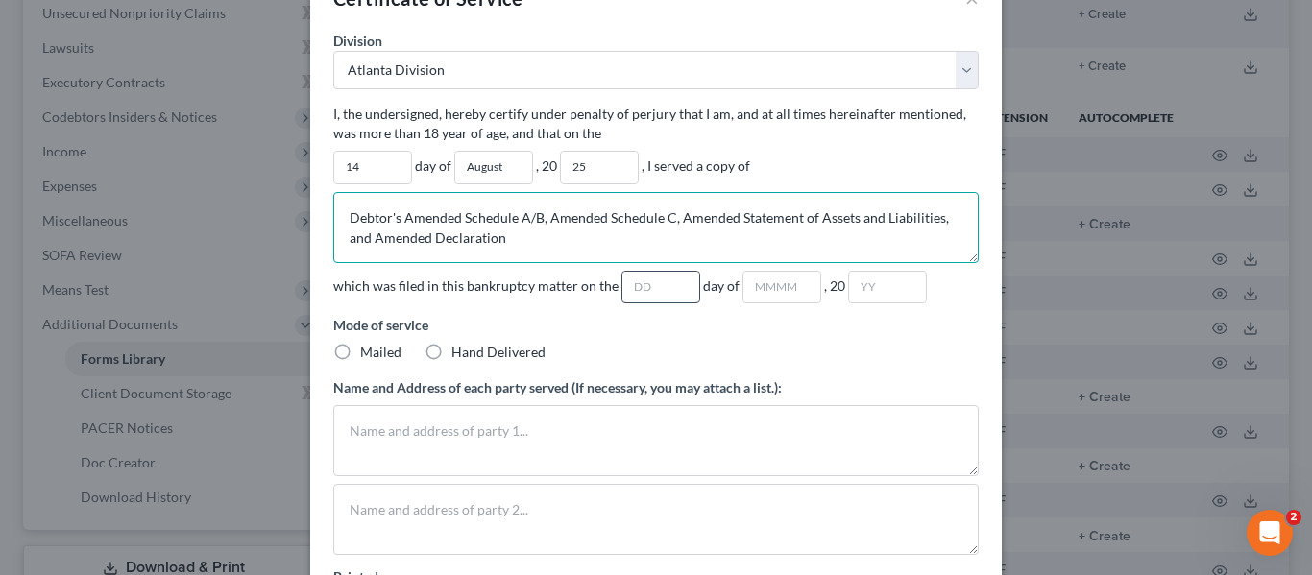
type textarea "Debtor's Amended Schedule A/B, Amended Schedule C, Amended Statement of Assets …"
click at [628, 281] on input "text" at bounding box center [660, 288] width 77 height 32
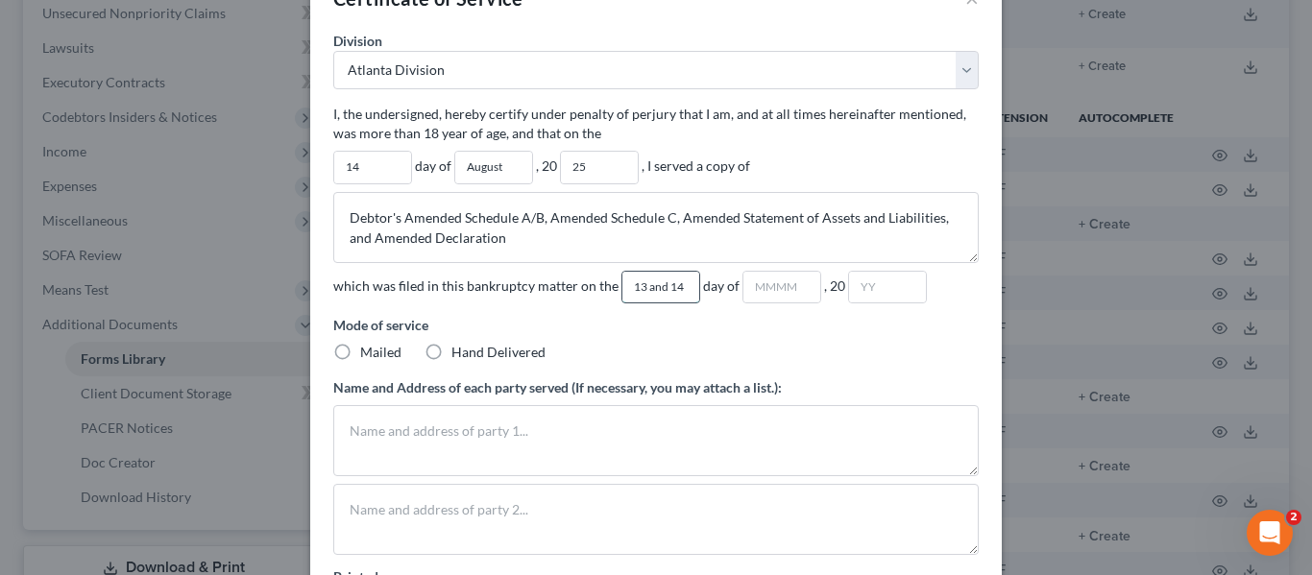
type input "13 and 14"
type input "August"
type input "25"
click at [360, 354] on label "Mailed" at bounding box center [380, 352] width 41 height 19
click at [368, 354] on input "Mailed" at bounding box center [374, 349] width 12 height 12
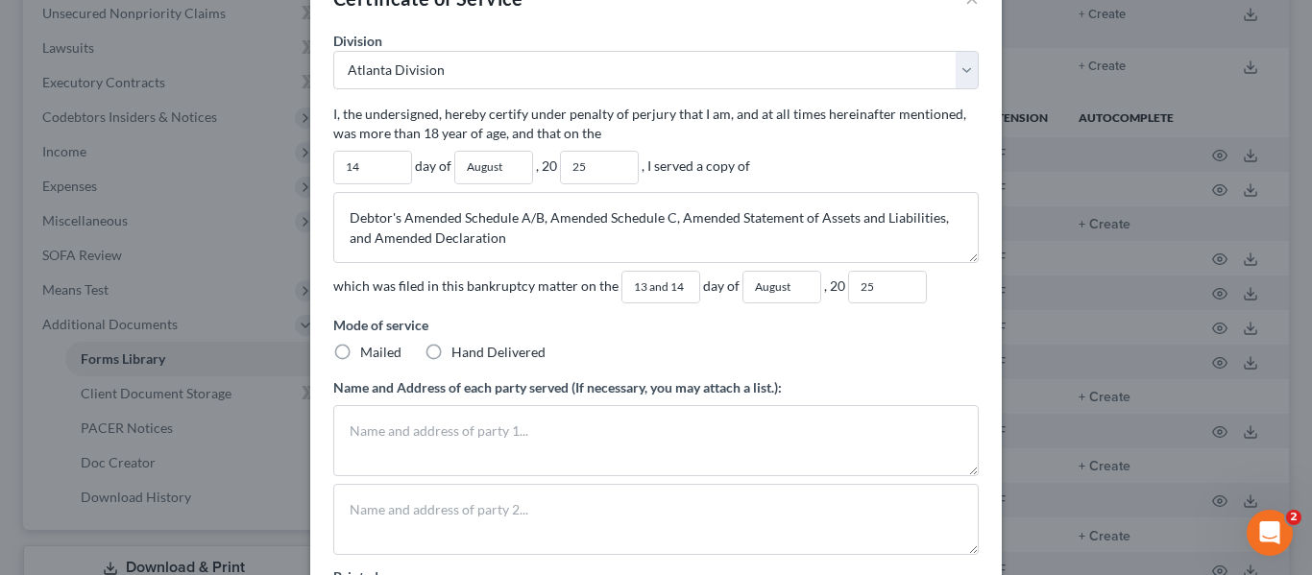
radio input "true"
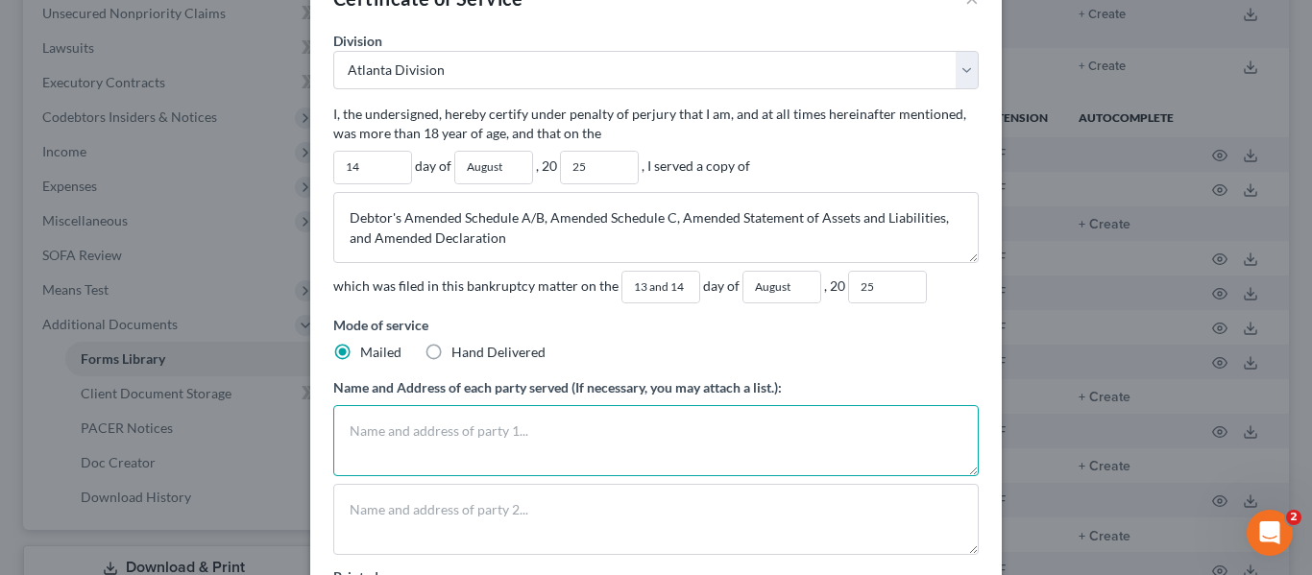
click at [378, 430] on textarea at bounding box center [655, 440] width 645 height 71
type textarea "All parties were served via the Court's Electronic Filing System"
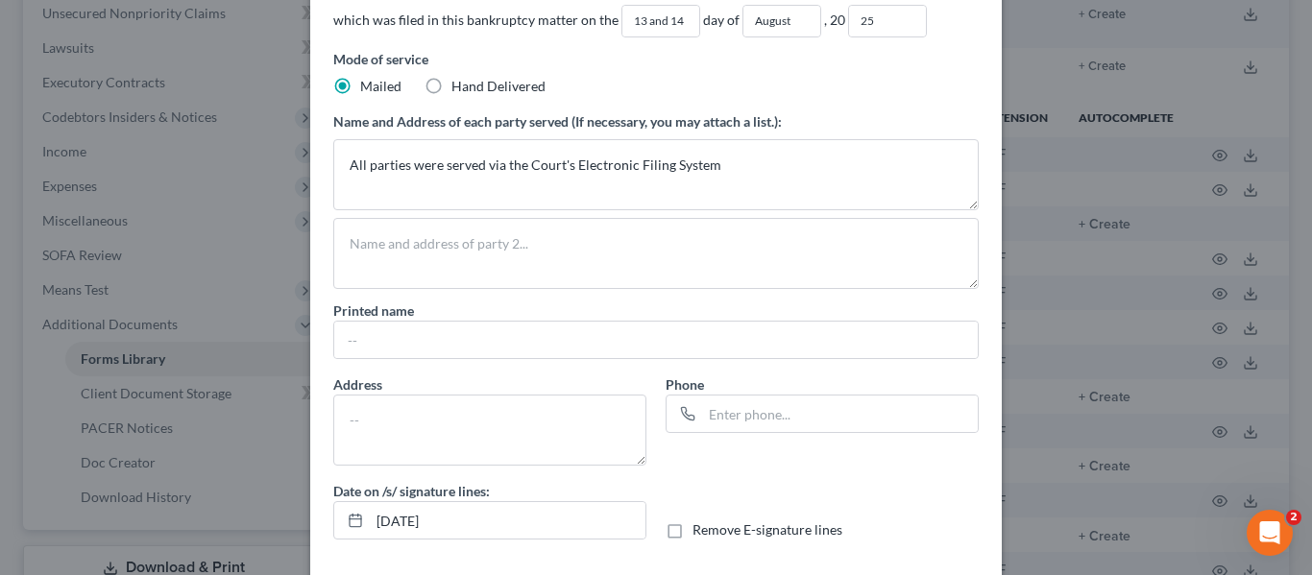
scroll to position [409, 0]
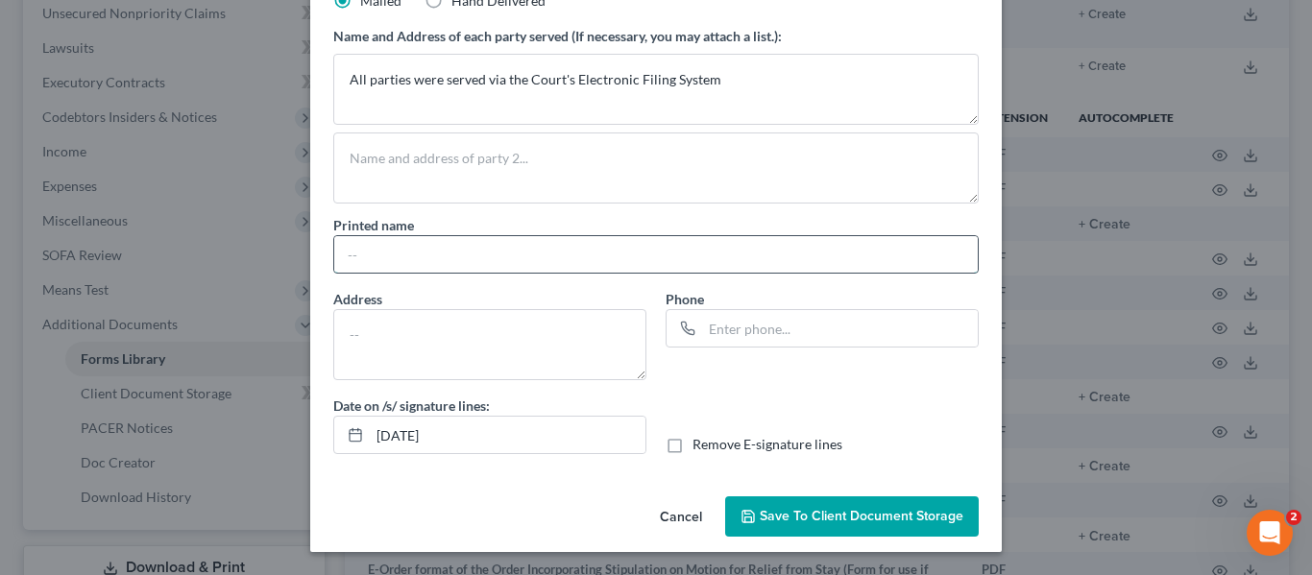
click at [403, 261] on input "text" at bounding box center [655, 254] width 643 height 36
type input "Margaret L. Kinnear"
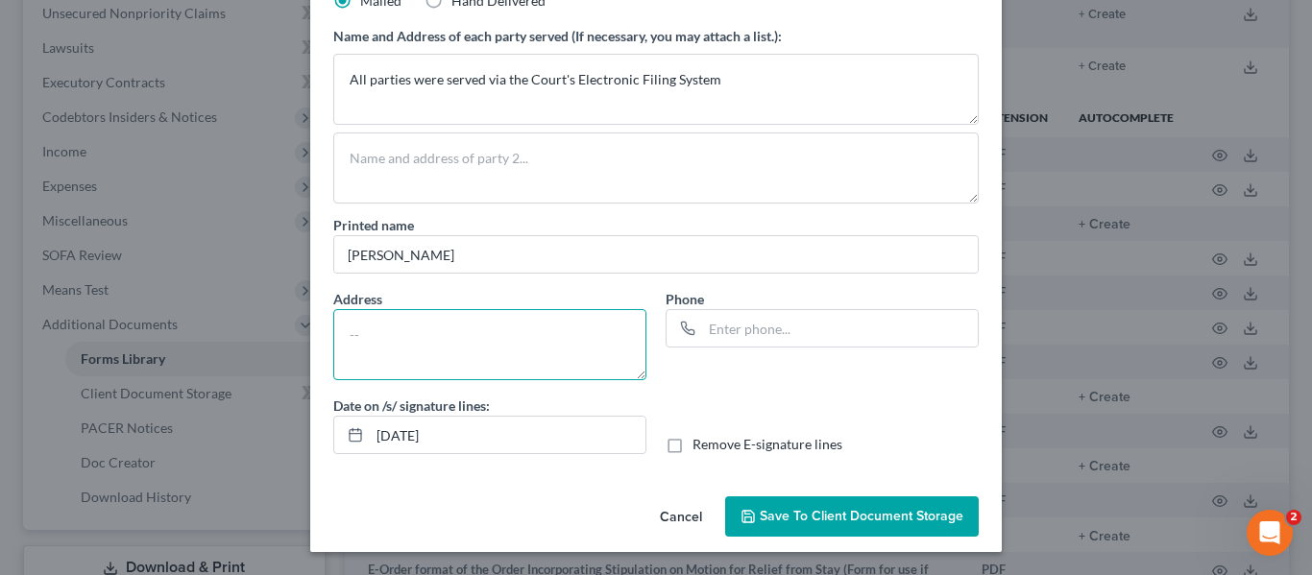
click at [356, 327] on textarea at bounding box center [489, 344] width 313 height 71
click at [368, 331] on textarea at bounding box center [489, 344] width 313 height 71
paste textarea "Georgia State Bar No. 421799 Attorney for Debtor Atlanta Legal Aid Society, Inc…"
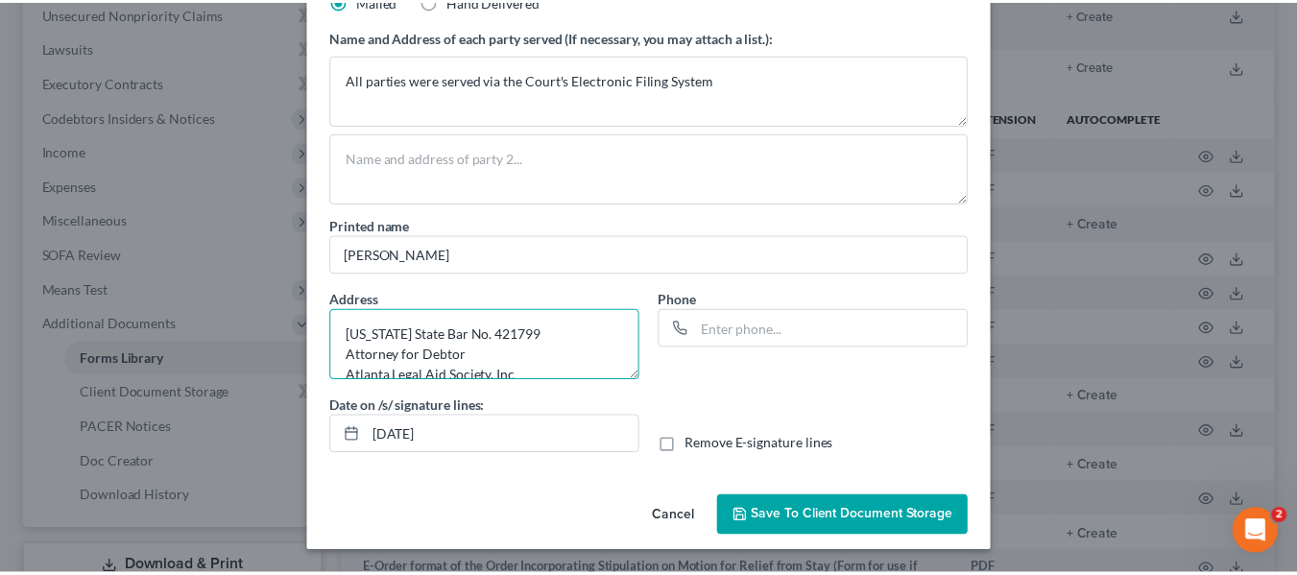
scroll to position [45, 0]
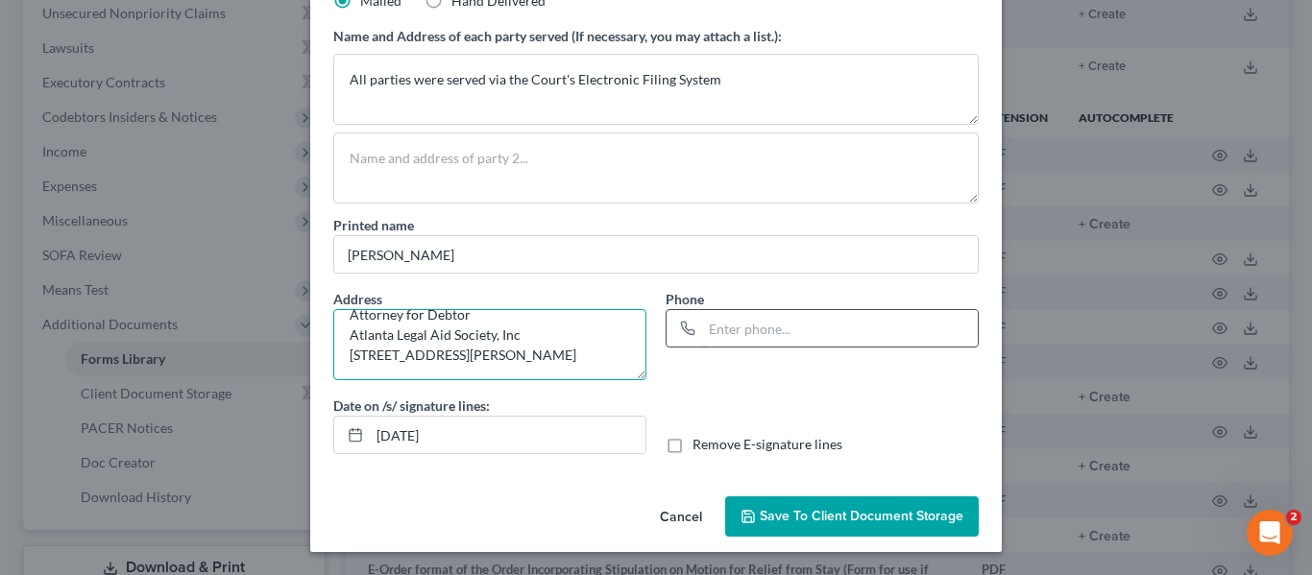
type textarea "Georgia State Bar No. 421799 Attorney for Debtor Atlanta Legal Aid Society, Inc…"
click at [750, 339] on input "text" at bounding box center [840, 328] width 276 height 36
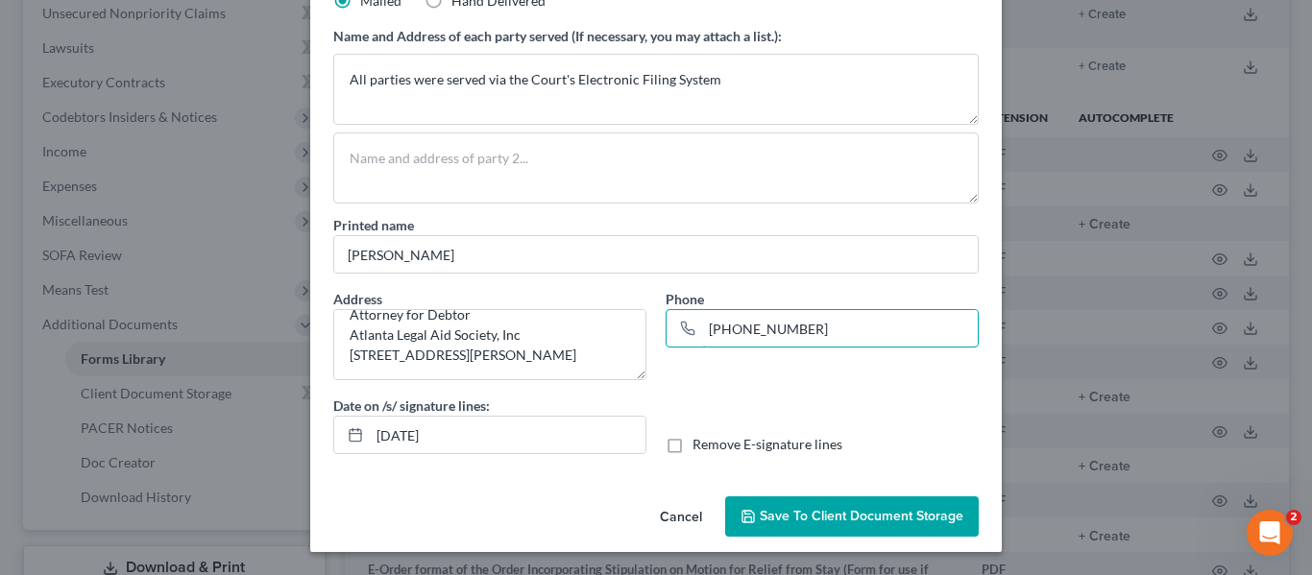
type input "404-614-3918"
click at [840, 517] on span "Save to Client Document Storage" at bounding box center [862, 516] width 204 height 16
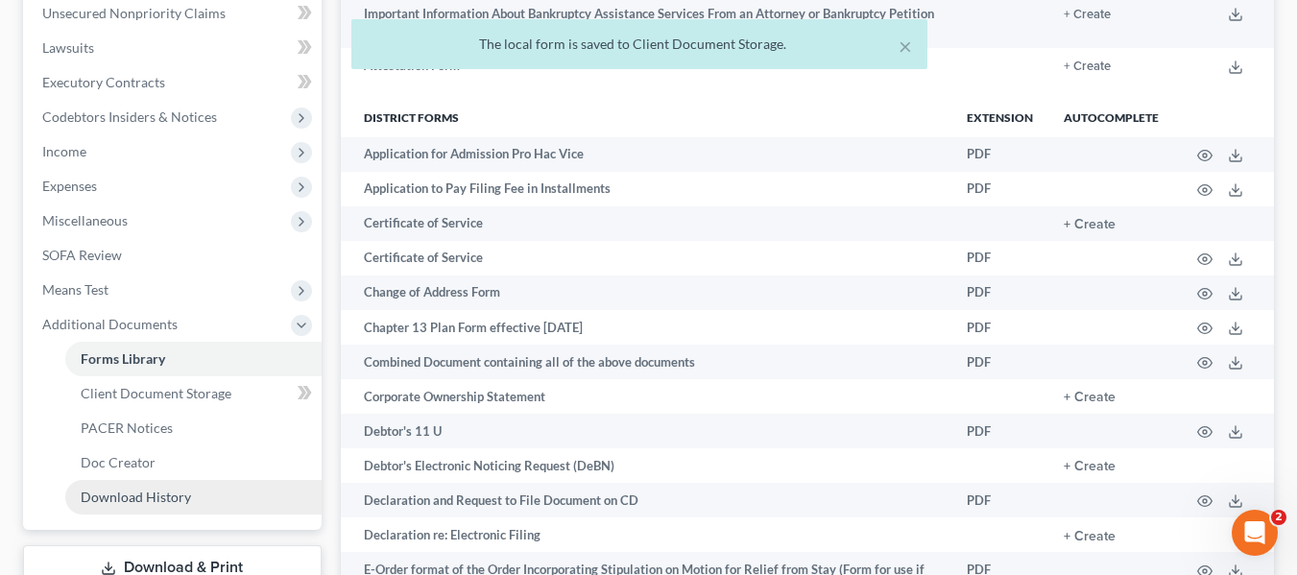
drag, startPoint x: 130, startPoint y: 498, endPoint x: 177, endPoint y: 496, distance: 47.1
click at [130, 498] on span "Download History" at bounding box center [136, 497] width 110 height 16
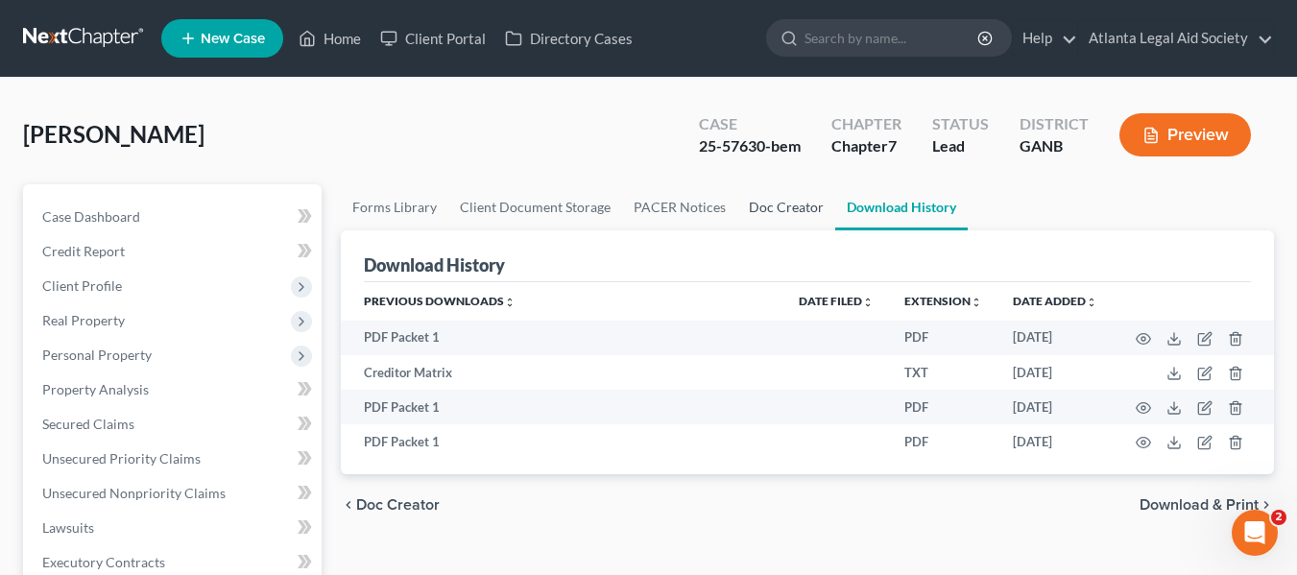
click at [783, 211] on link "Doc Creator" at bounding box center [786, 207] width 98 height 46
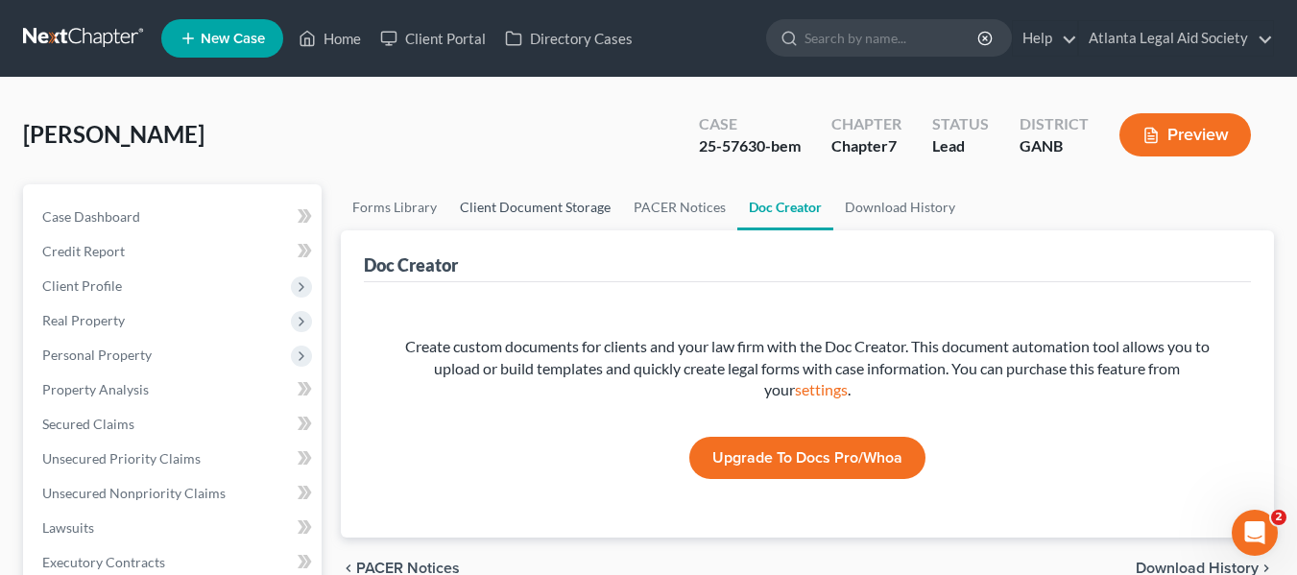
click at [510, 211] on link "Client Document Storage" at bounding box center [535, 207] width 174 height 46
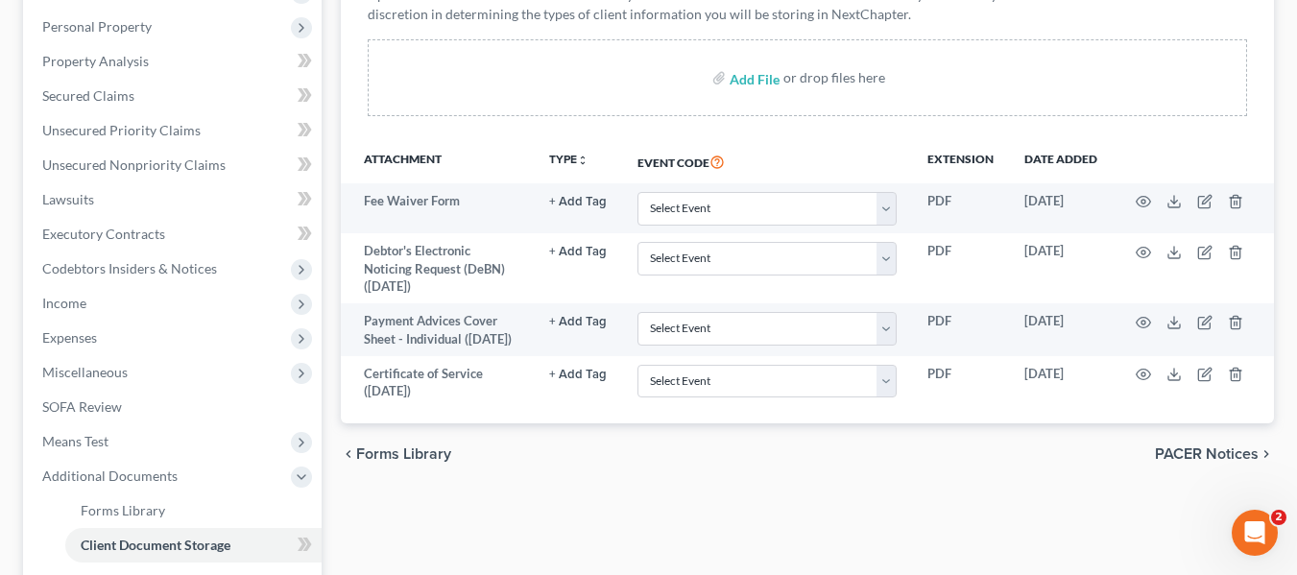
scroll to position [339, 0]
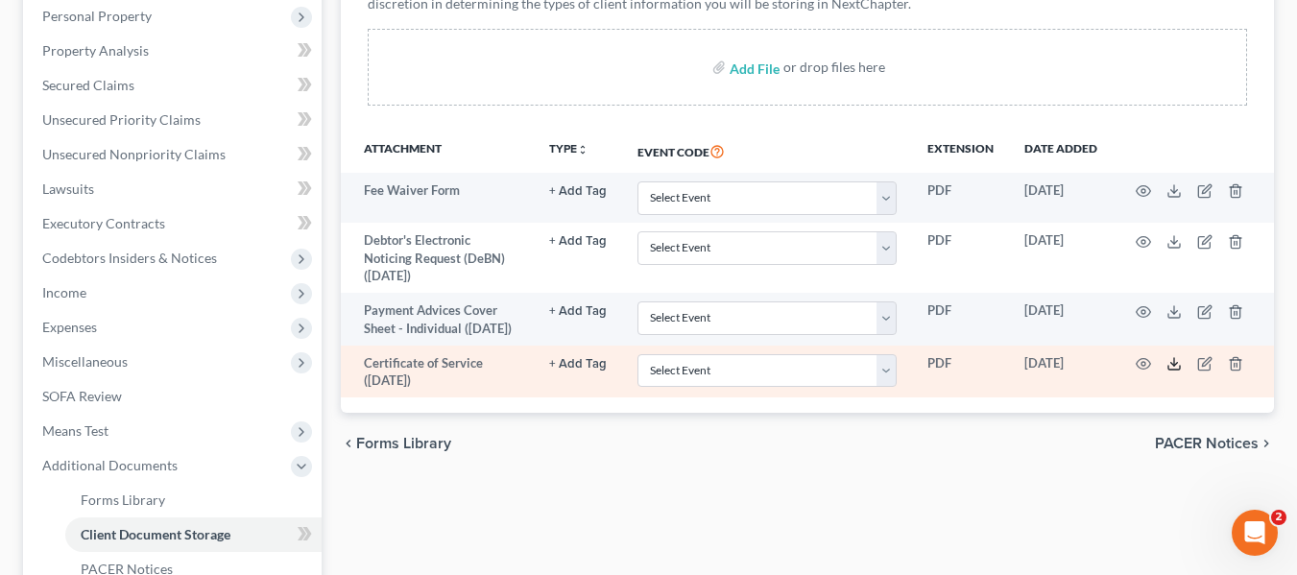
click at [1174, 372] on icon at bounding box center [1174, 363] width 15 height 15
click at [1205, 372] on icon "button" at bounding box center [1204, 363] width 15 height 15
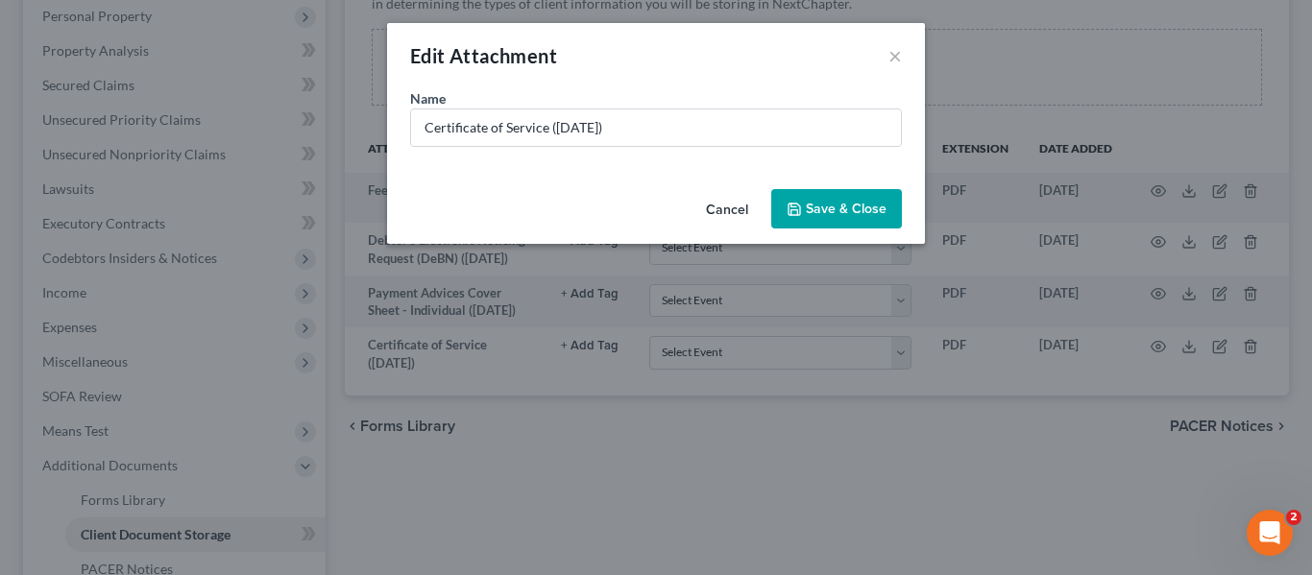
click at [827, 214] on span "Save & Close" at bounding box center [846, 209] width 81 height 16
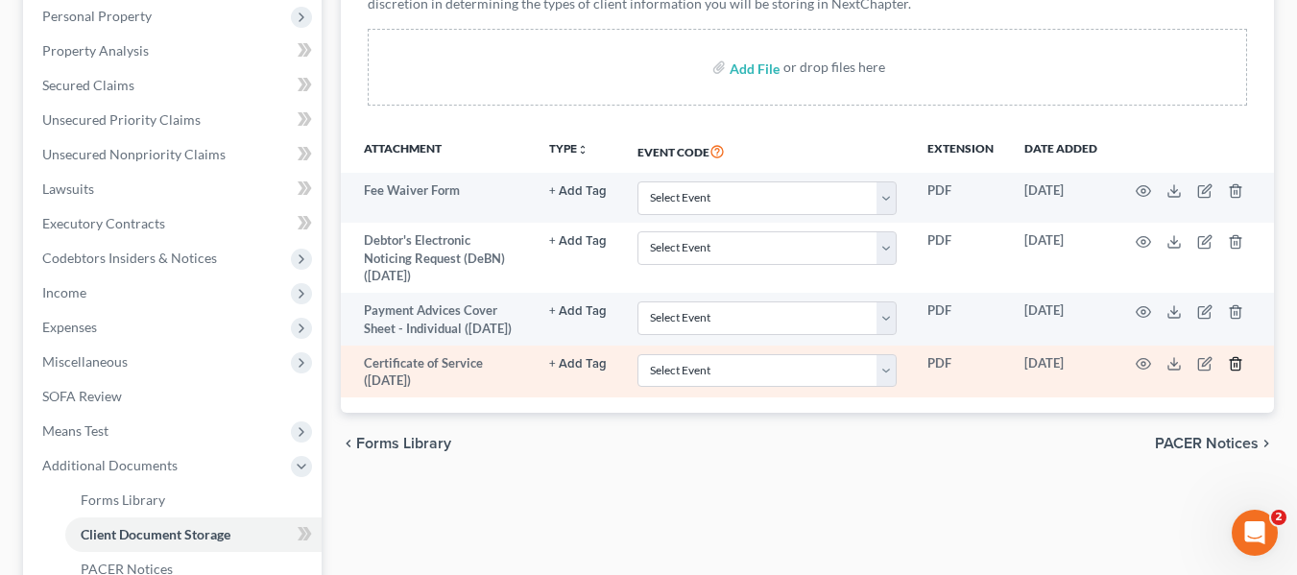
click at [1235, 368] on line "button" at bounding box center [1235, 366] width 0 height 4
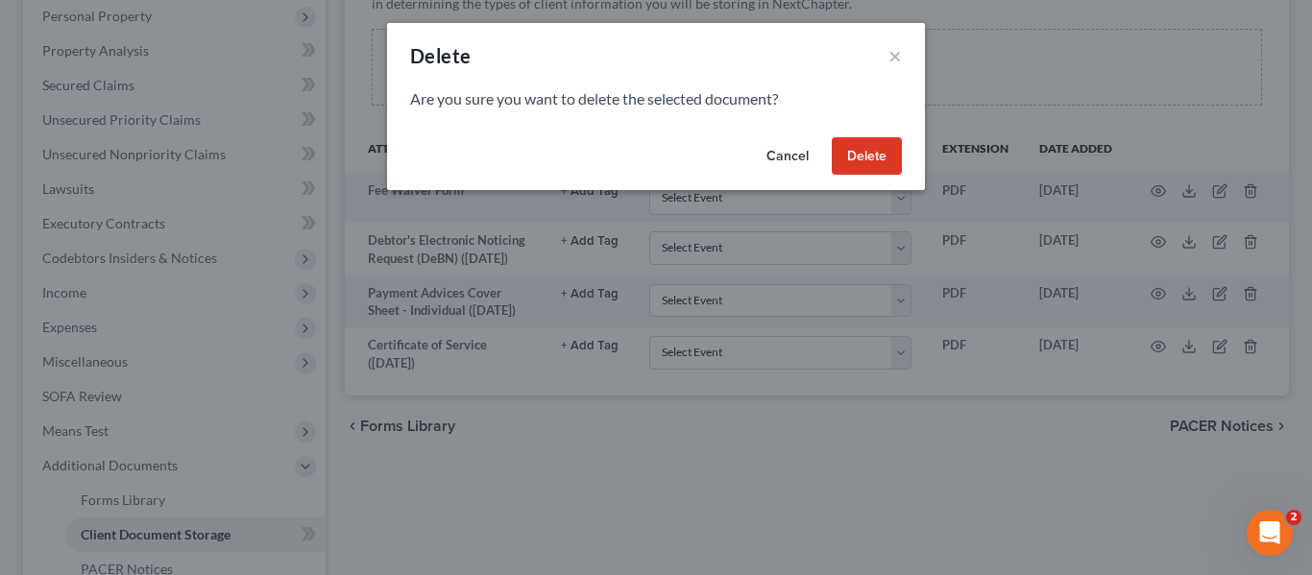
drag, startPoint x: 858, startPoint y: 155, endPoint x: 751, endPoint y: 162, distance: 107.8
click at [856, 157] on button "Delete" at bounding box center [867, 156] width 70 height 38
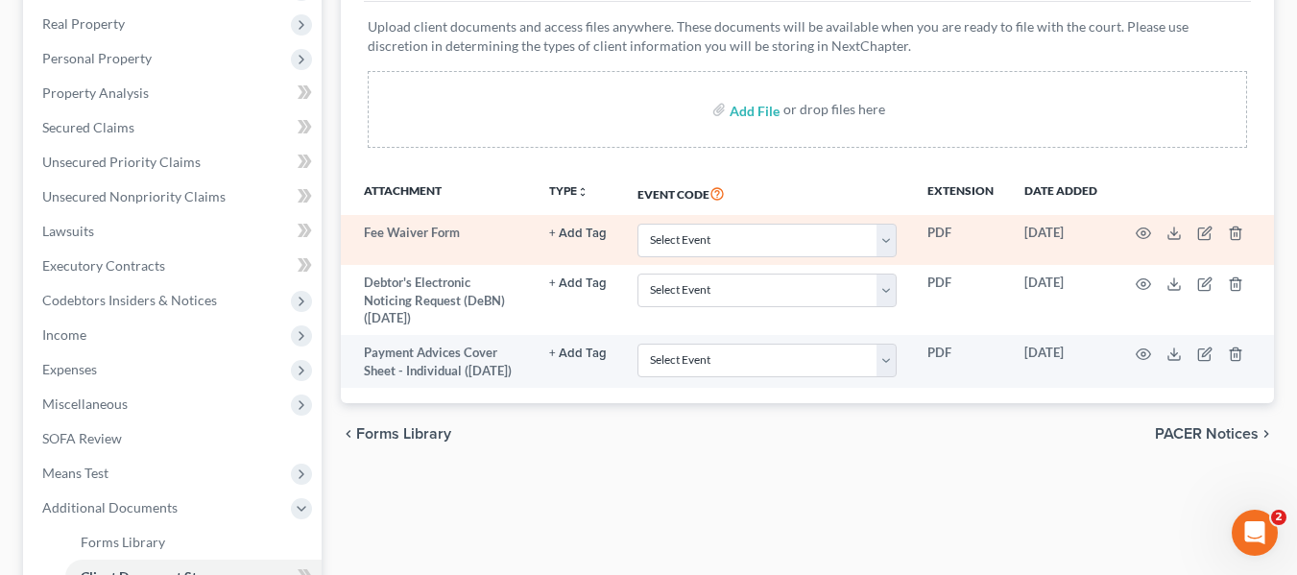
scroll to position [301, 0]
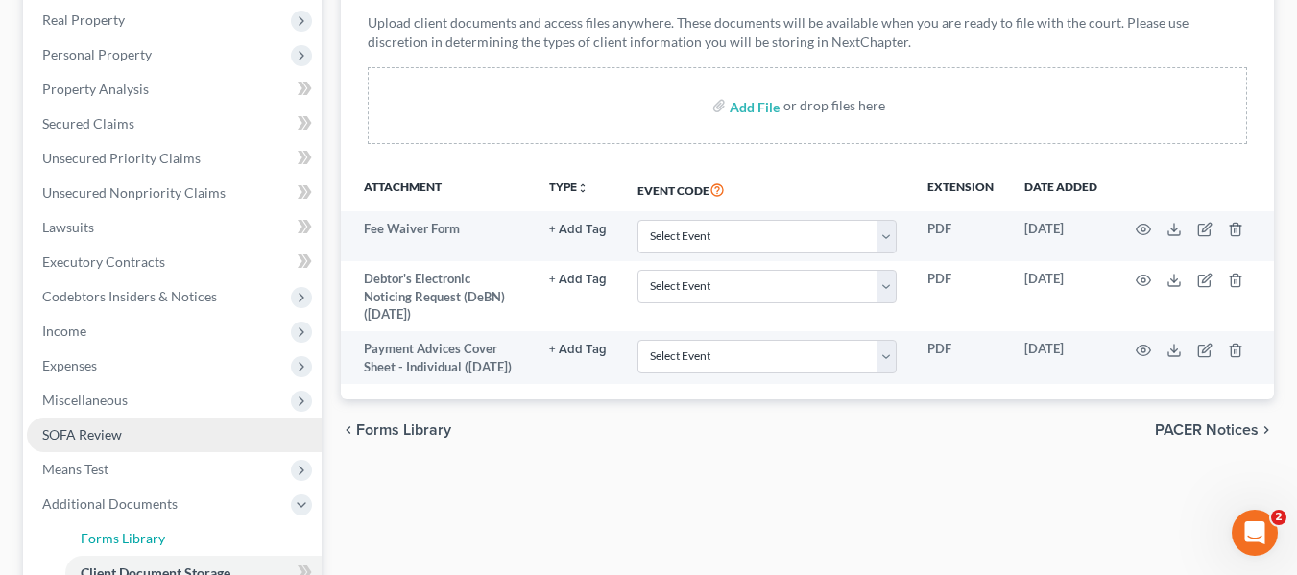
click at [143, 538] on span "Forms Library" at bounding box center [123, 538] width 85 height 16
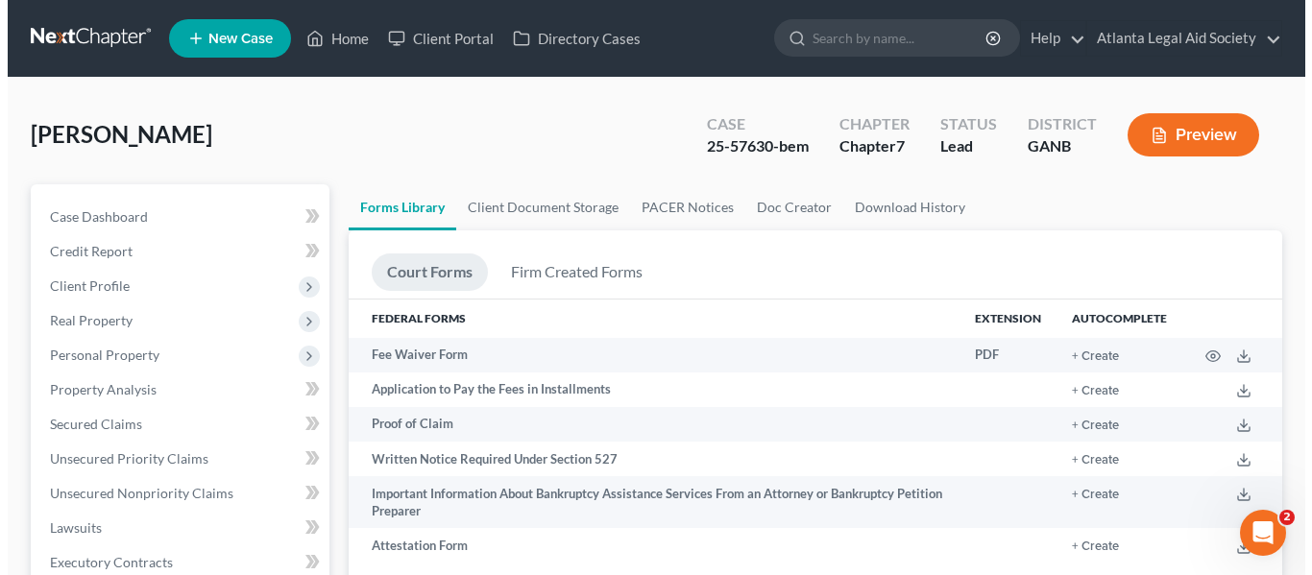
scroll to position [503, 0]
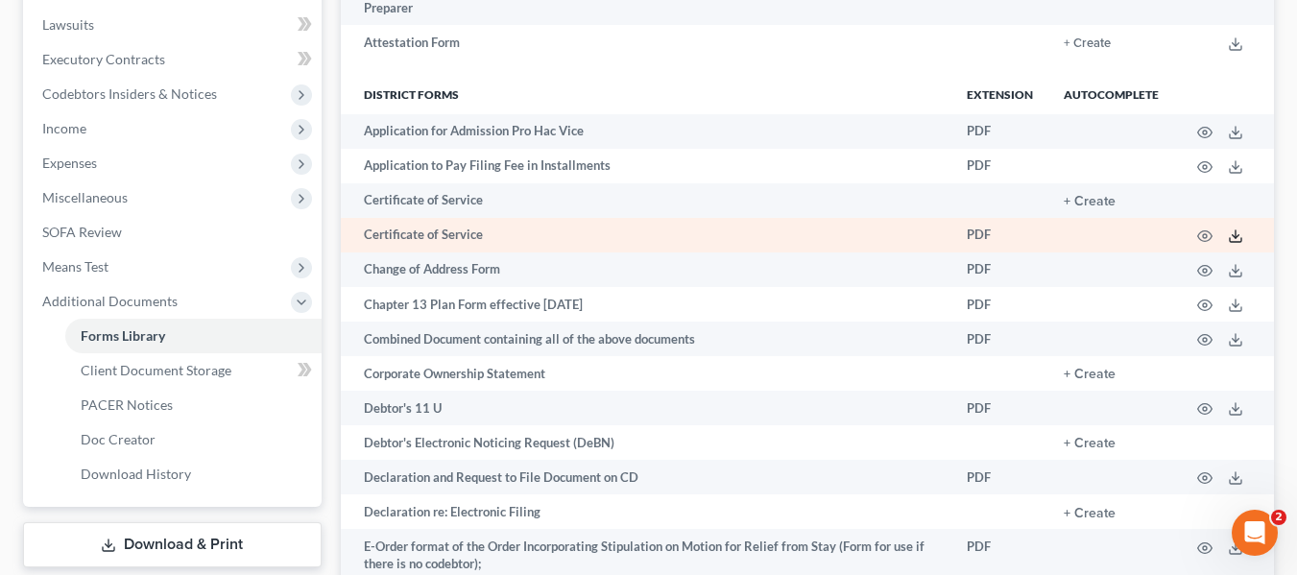
click at [1235, 237] on polyline at bounding box center [1236, 236] width 7 height 3
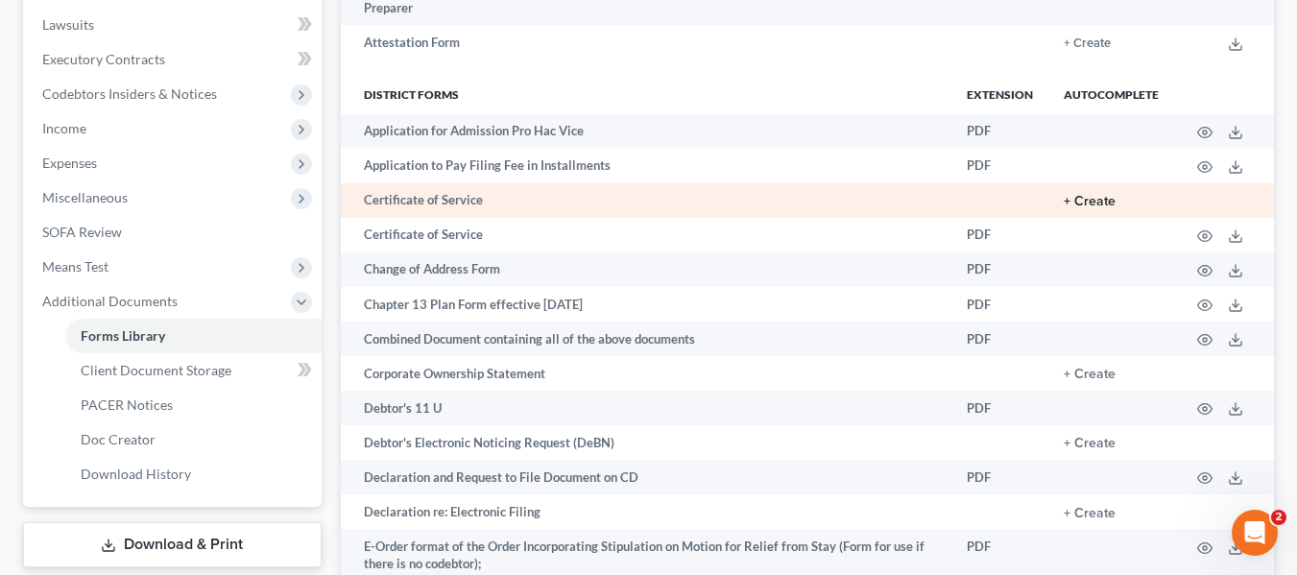
click at [1091, 201] on button "+ Create" at bounding box center [1090, 201] width 52 height 13
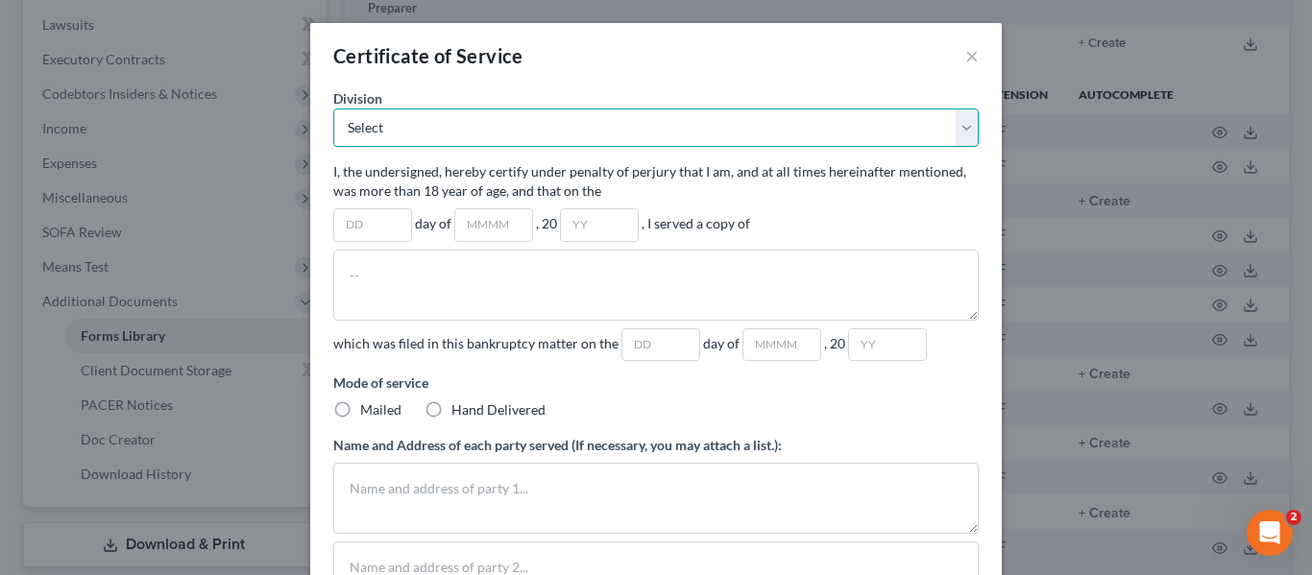
click at [384, 125] on select "Select Atlanta Division Gainesville Division Newnan Division Rome Division" at bounding box center [655, 128] width 645 height 38
select select "0"
click at [333, 109] on select "Select Atlanta Division Gainesville Division Newnan Division Rome Division" at bounding box center [655, 128] width 645 height 38
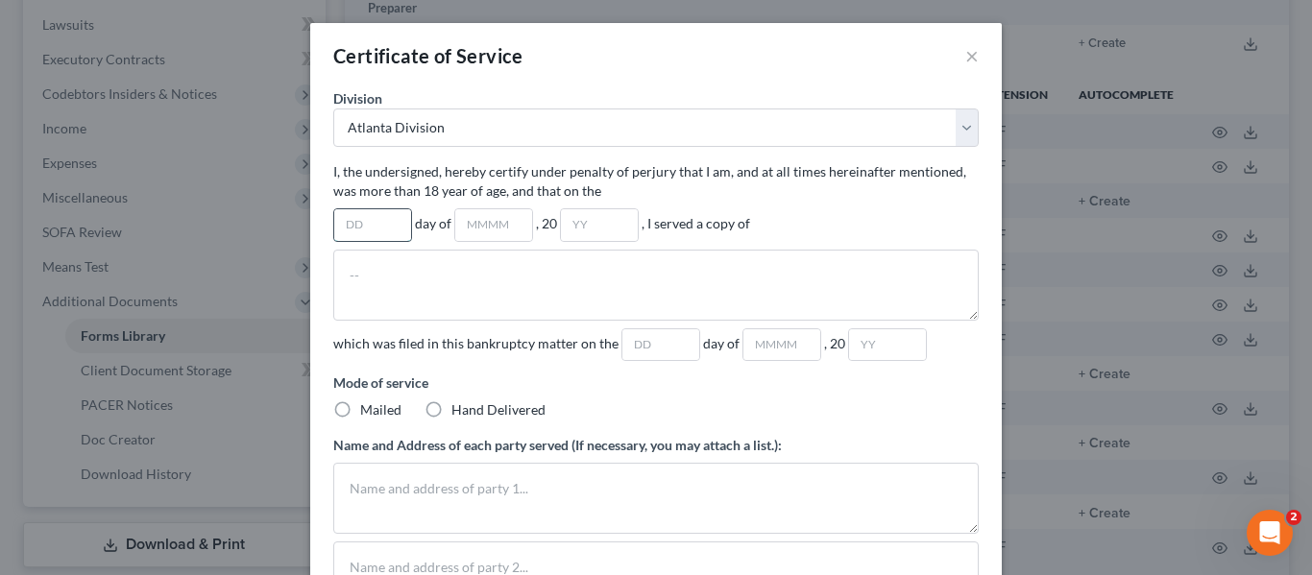
click at [355, 226] on input "text" at bounding box center [372, 225] width 77 height 32
type input "14th"
click at [480, 232] on input "text" at bounding box center [493, 225] width 77 height 32
type input "August"
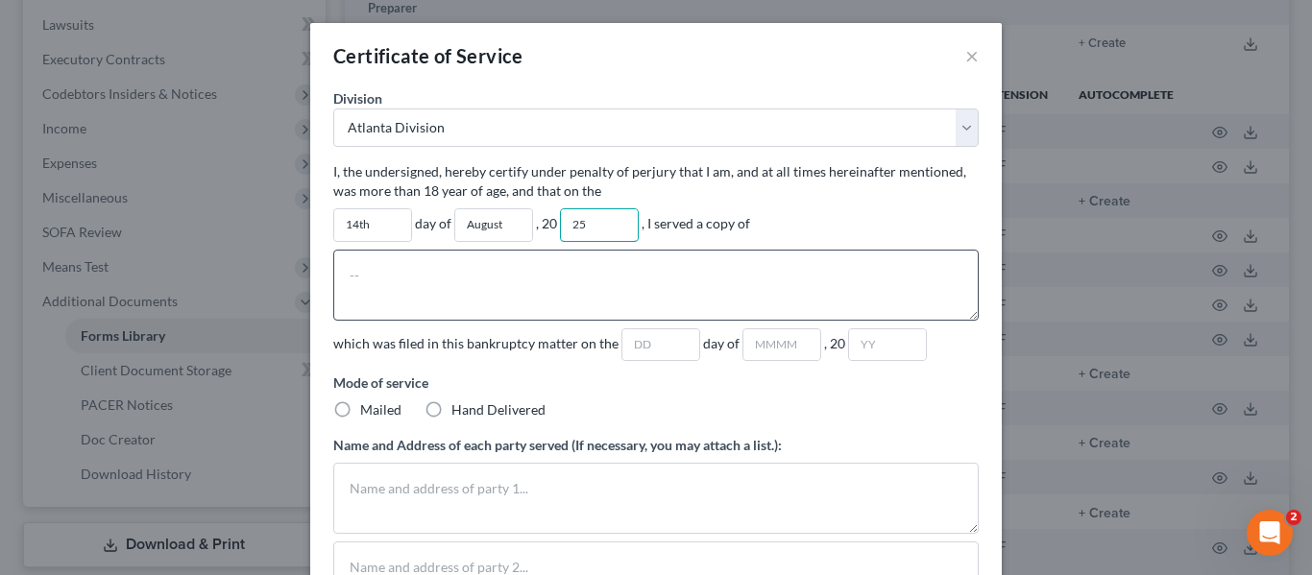
type input "25"
click at [361, 276] on textarea at bounding box center [655, 285] width 645 height 71
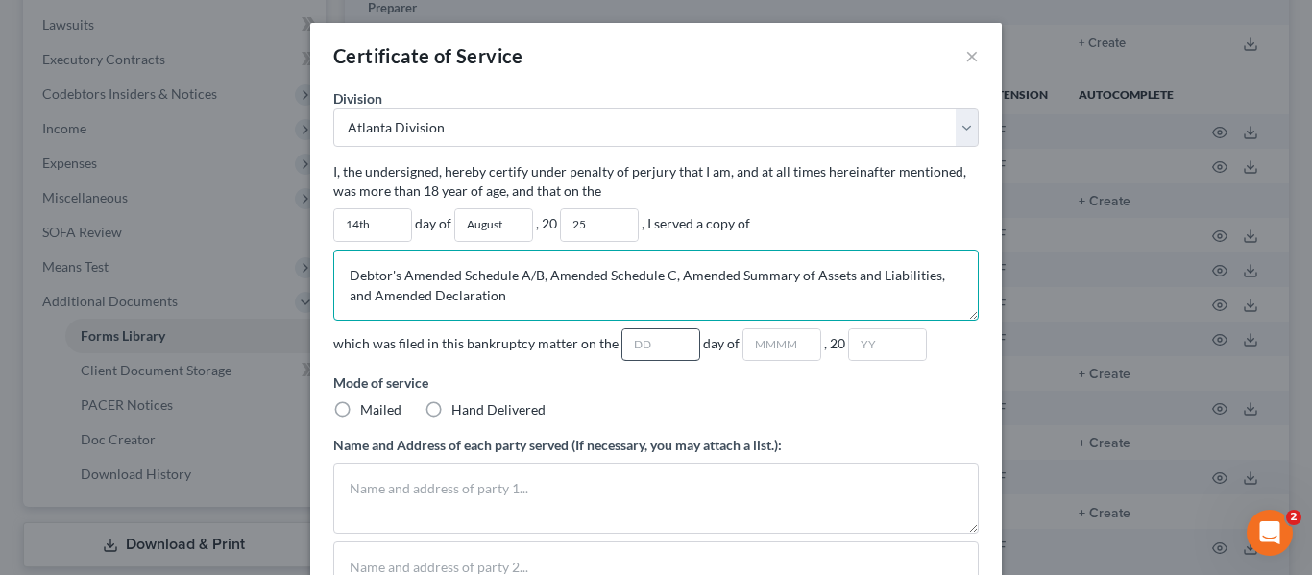
type textarea "Debtor's Amended Schedule A/B, Amended Schedule C, Amended Summary of Assets an…"
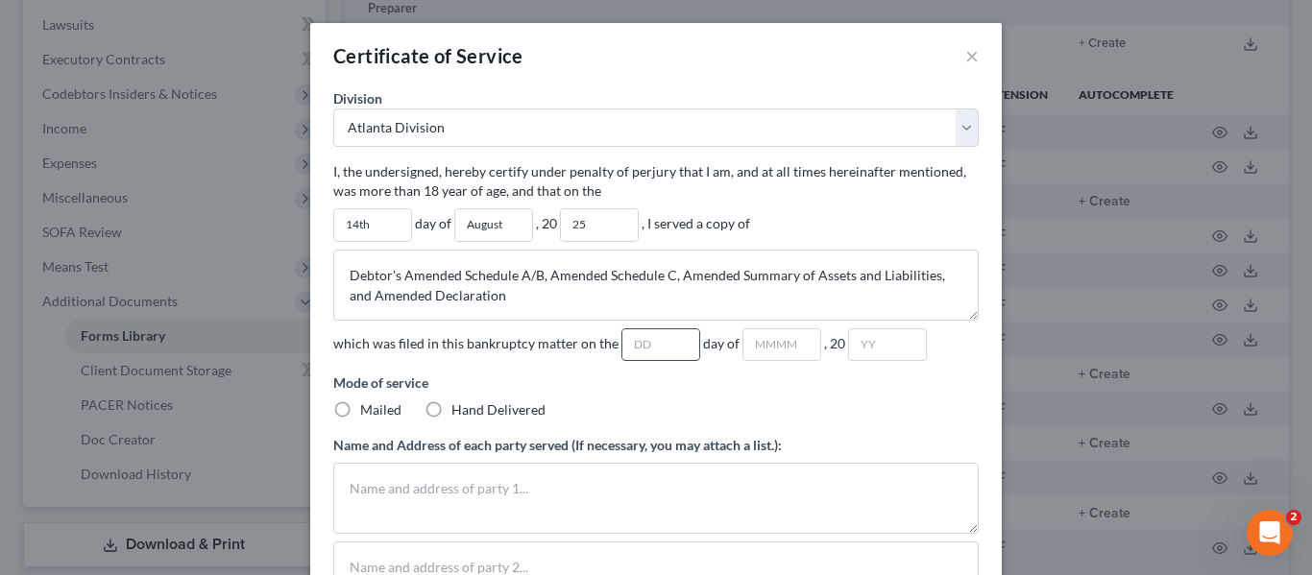
click at [622, 344] on input "text" at bounding box center [660, 345] width 77 height 32
type input "13,14"
click at [756, 336] on input "text" at bounding box center [781, 345] width 77 height 32
type input "August"
type input "25"
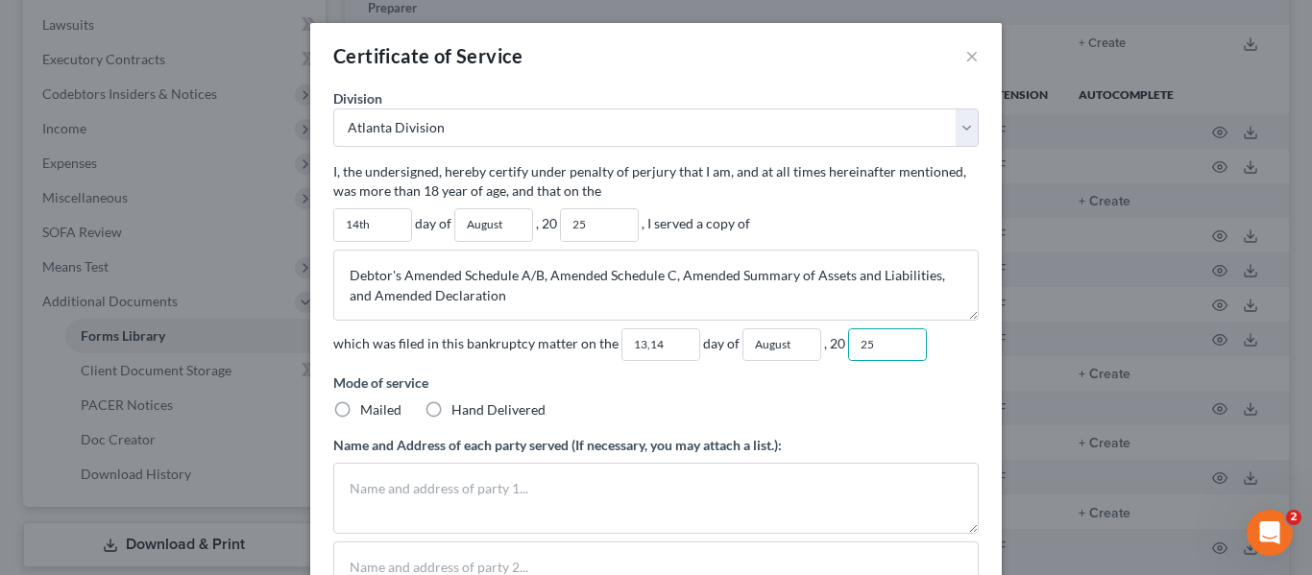
click at [360, 401] on label "Mailed" at bounding box center [380, 409] width 41 height 19
click at [368, 401] on input "Mailed" at bounding box center [374, 406] width 12 height 12
radio input "true"
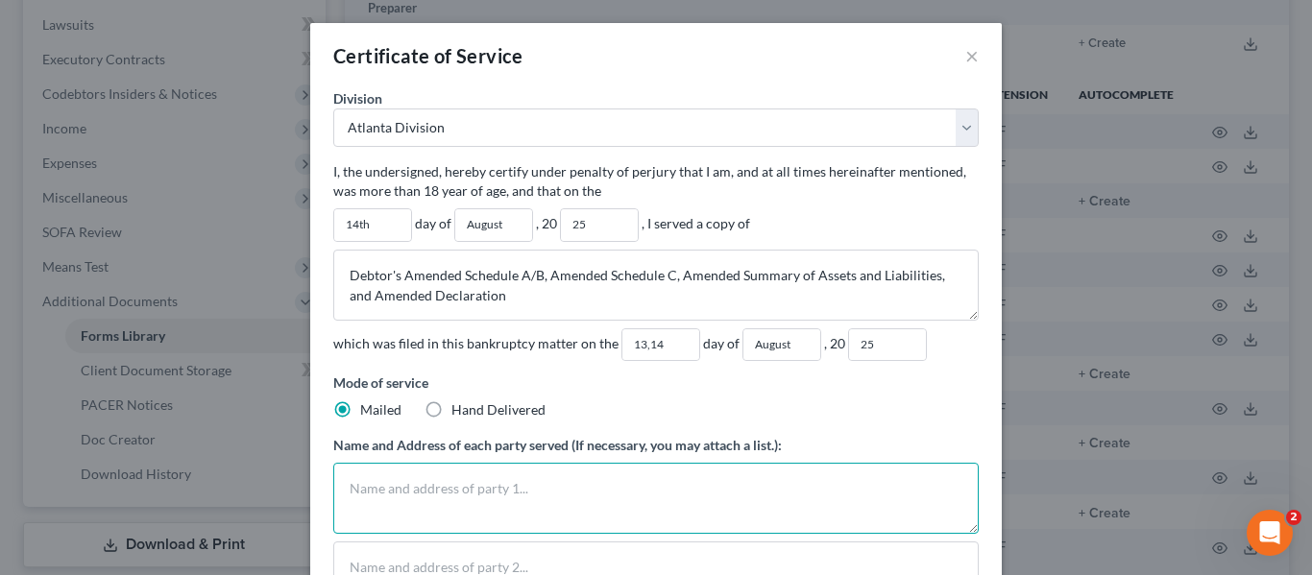
click at [354, 474] on textarea at bounding box center [655, 498] width 645 height 71
type textarea "All parties were served via the Court's Electronic Filing System"
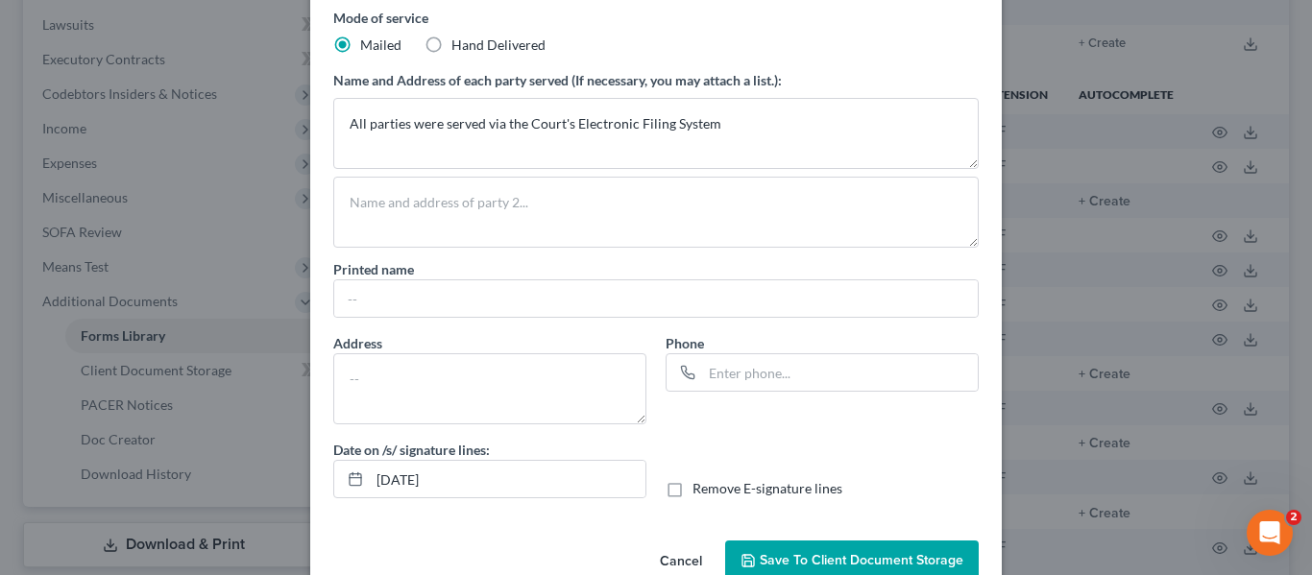
scroll to position [377, 0]
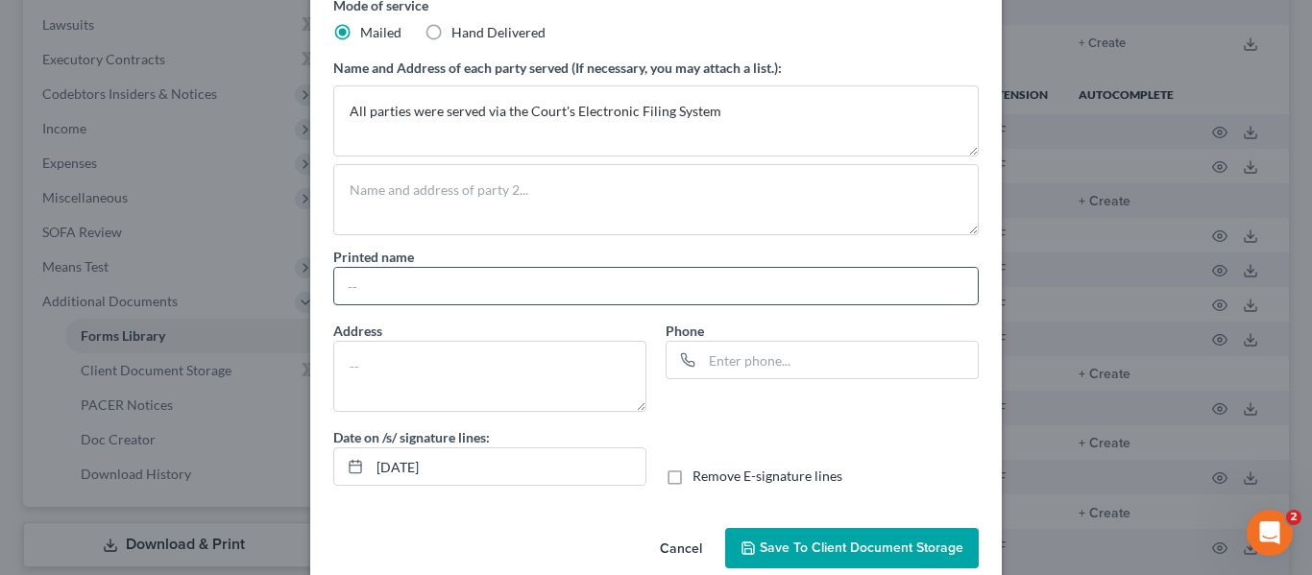
click at [392, 284] on input "text" at bounding box center [655, 286] width 643 height 36
type input "Margaret L Kinnear"
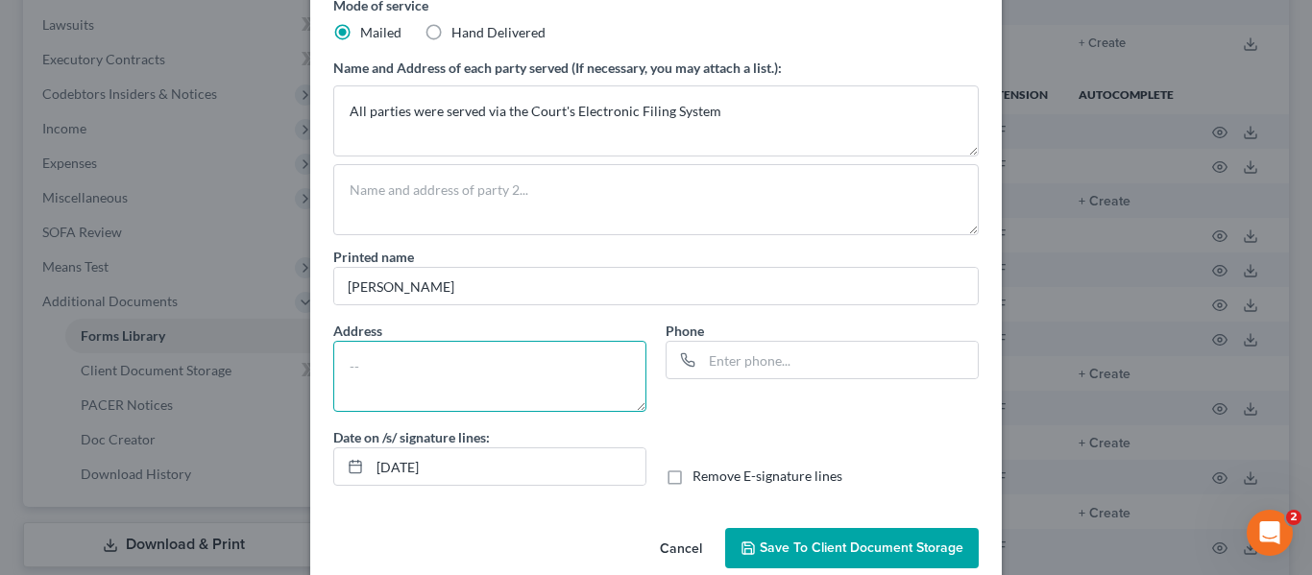
click at [354, 357] on textarea at bounding box center [489, 376] width 313 height 71
paste textarea "Georgia State Bar No. 421799 Attorney for Debtor Atlanta Legal Aid Society, Inc…"
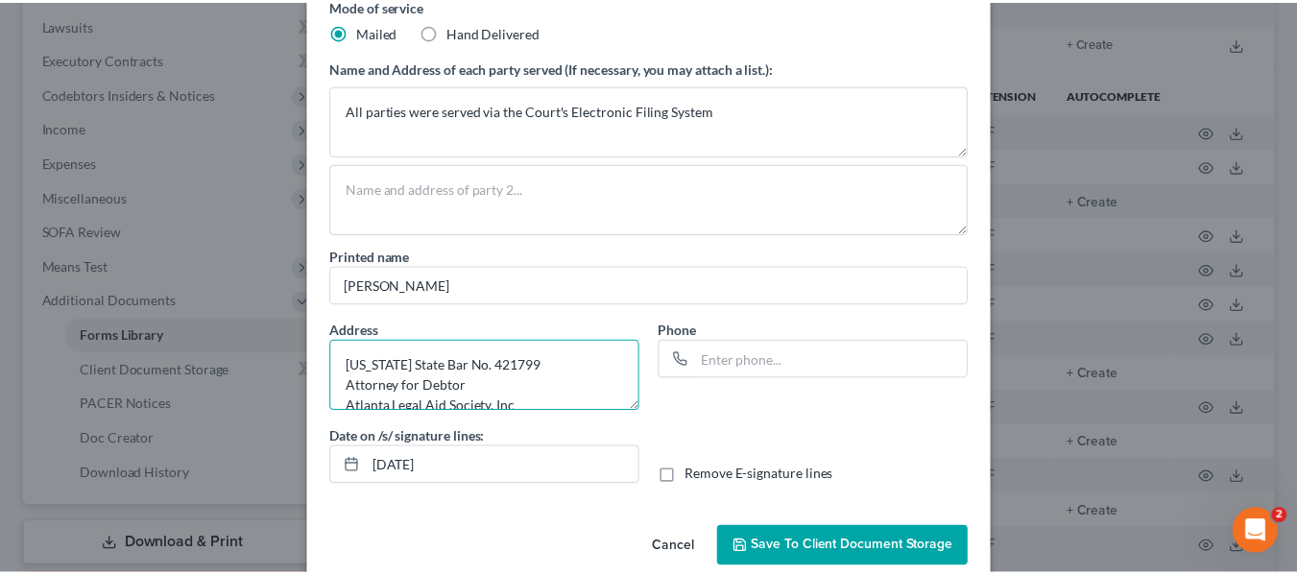
scroll to position [45, 0]
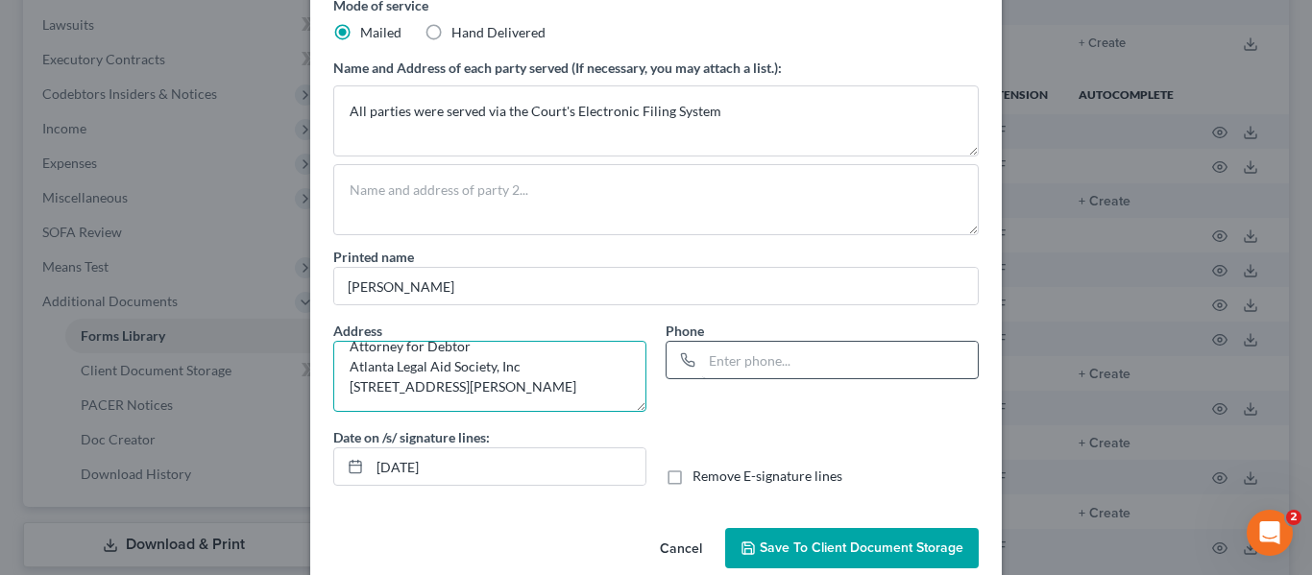
type textarea "Georgia State Bar No. 421799 Attorney for Debtor Atlanta Legal Aid Society, Inc…"
click at [759, 359] on input "text" at bounding box center [840, 360] width 276 height 36
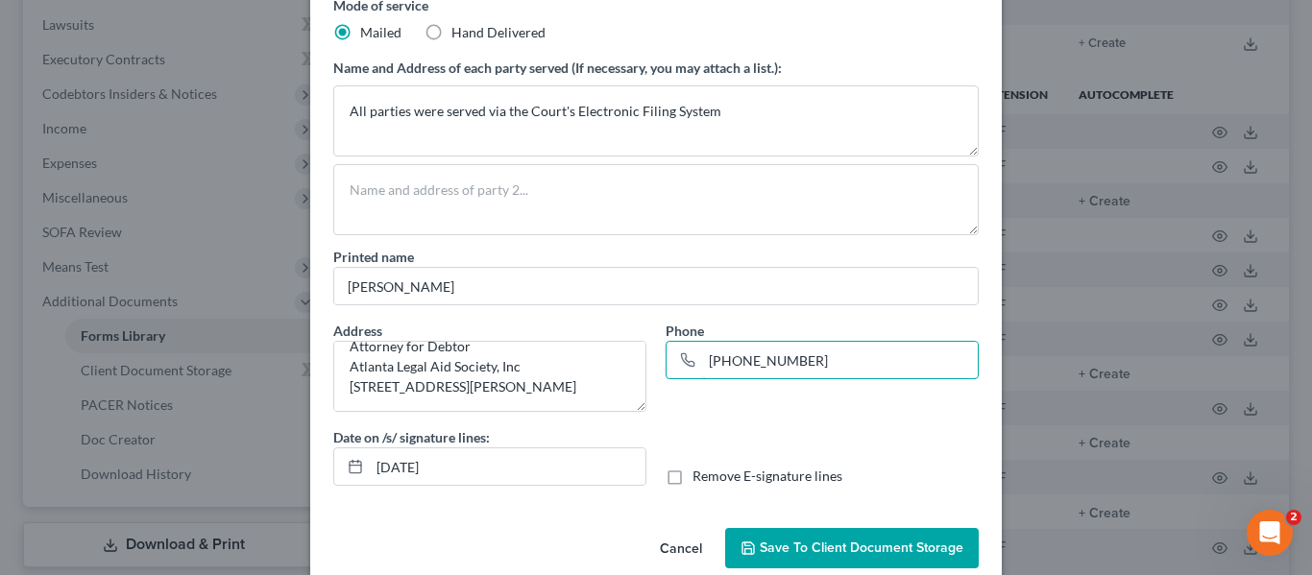
type input "404-614-3918"
click at [784, 550] on span "Save to Client Document Storage" at bounding box center [862, 548] width 204 height 16
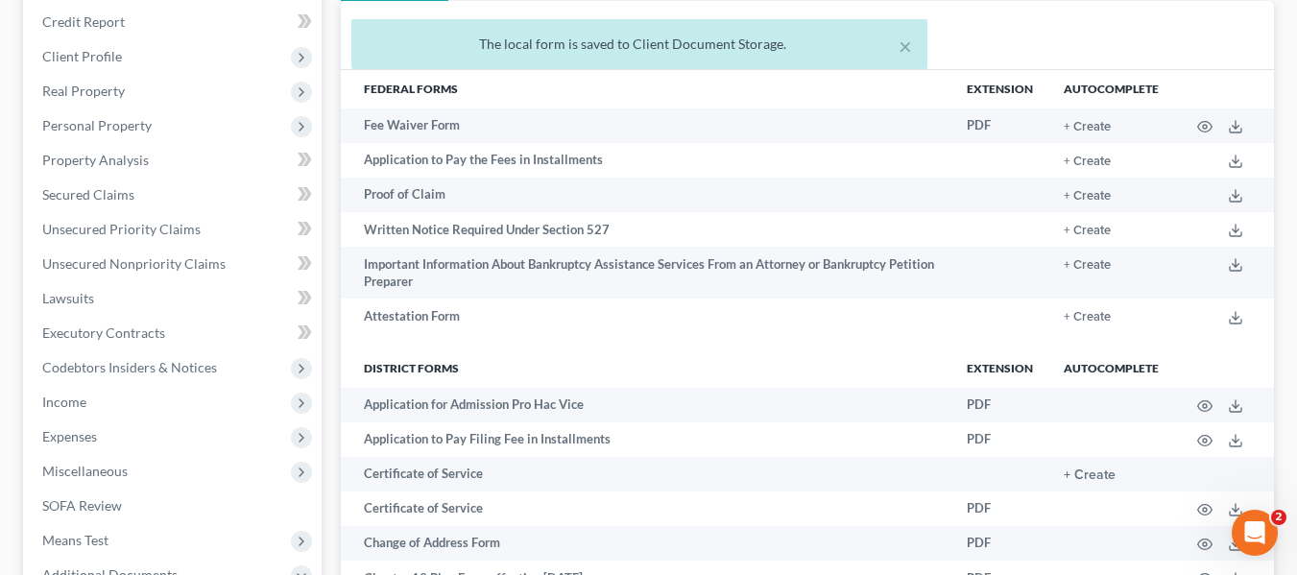
scroll to position [113, 0]
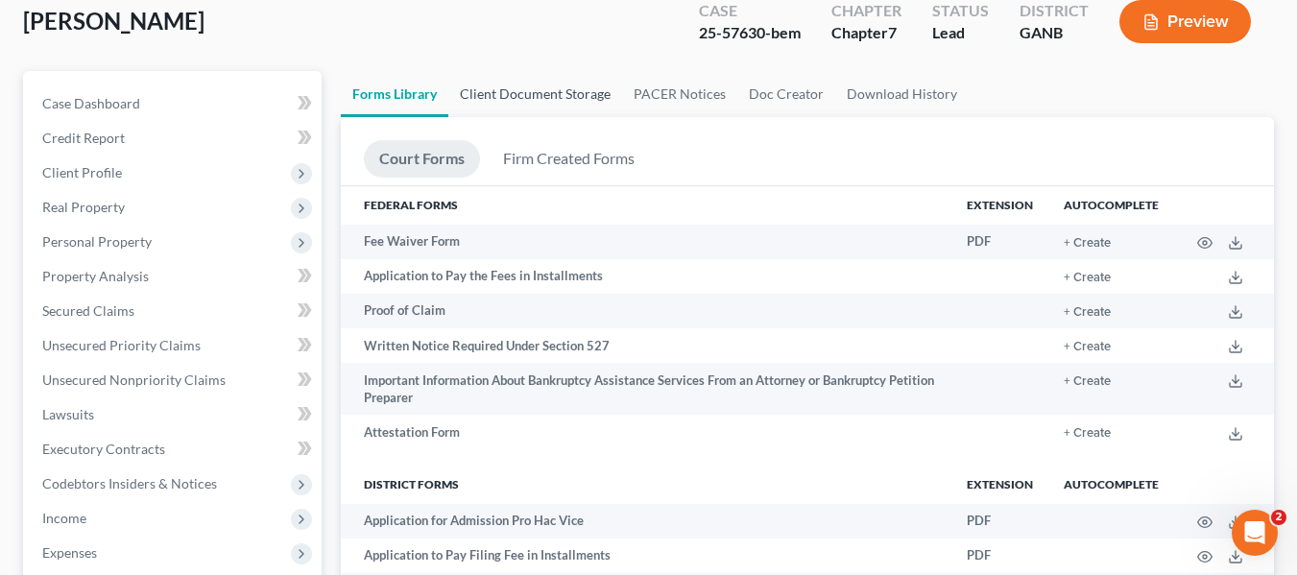
click at [520, 101] on link "Client Document Storage" at bounding box center [535, 94] width 174 height 46
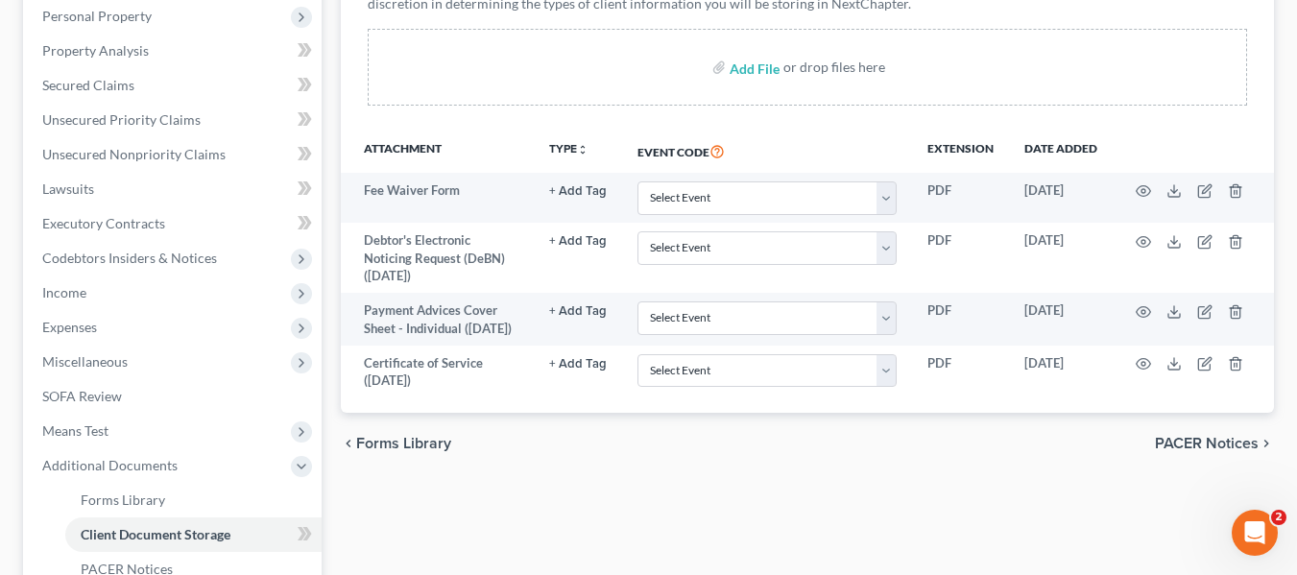
scroll to position [356, 0]
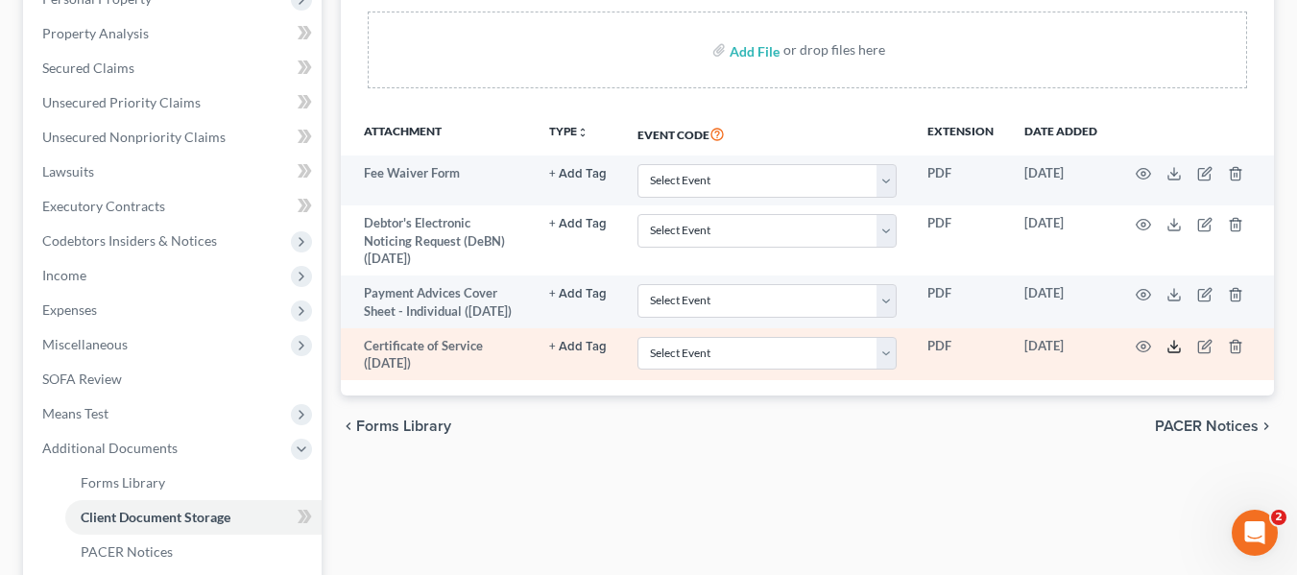
click at [1177, 354] on icon at bounding box center [1174, 346] width 15 height 15
click at [1204, 354] on icon "button" at bounding box center [1204, 346] width 15 height 15
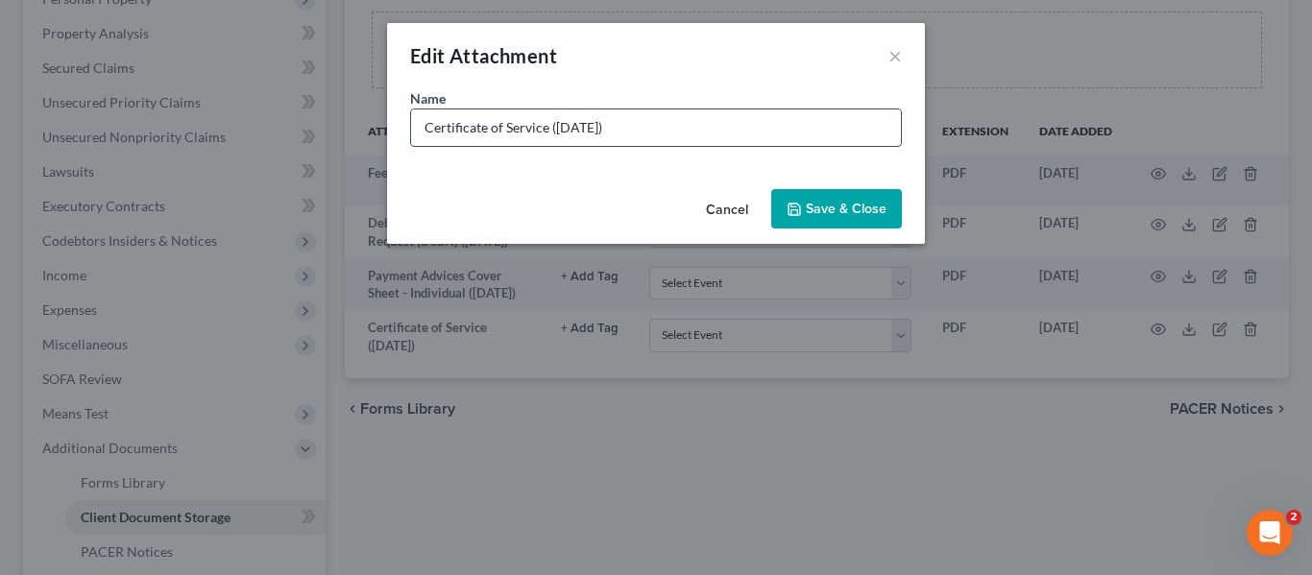
click at [650, 125] on input "Certificate of Service (08/14/2025)" at bounding box center [656, 127] width 490 height 36
click at [898, 55] on button "×" at bounding box center [894, 55] width 13 height 23
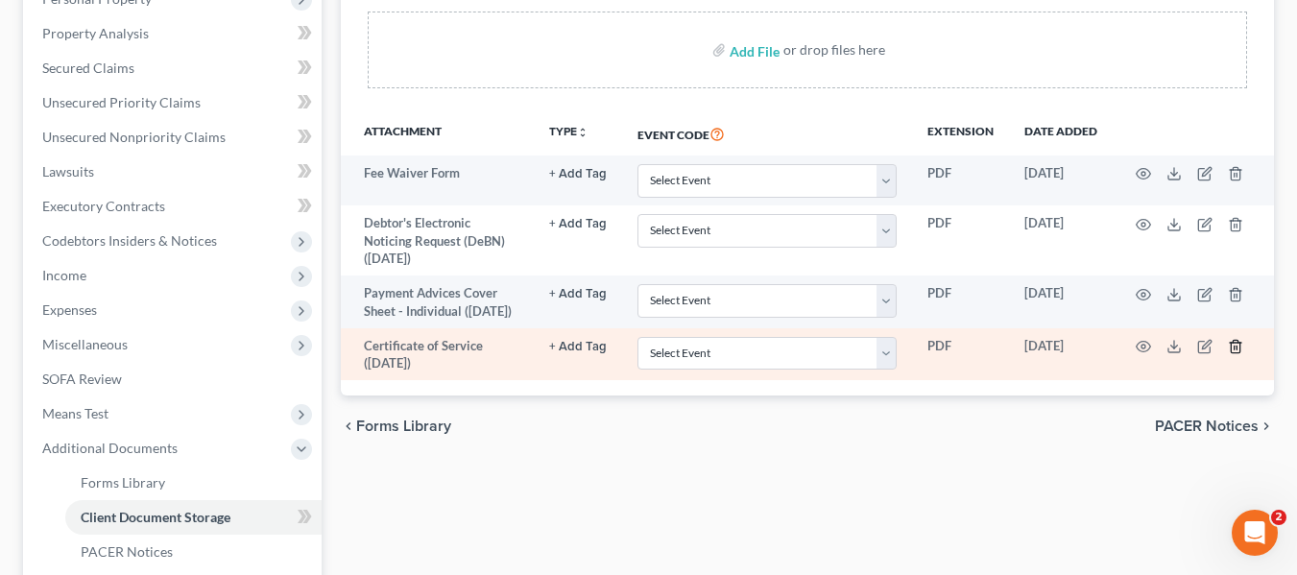
click at [1231, 354] on icon "button" at bounding box center [1235, 346] width 15 height 15
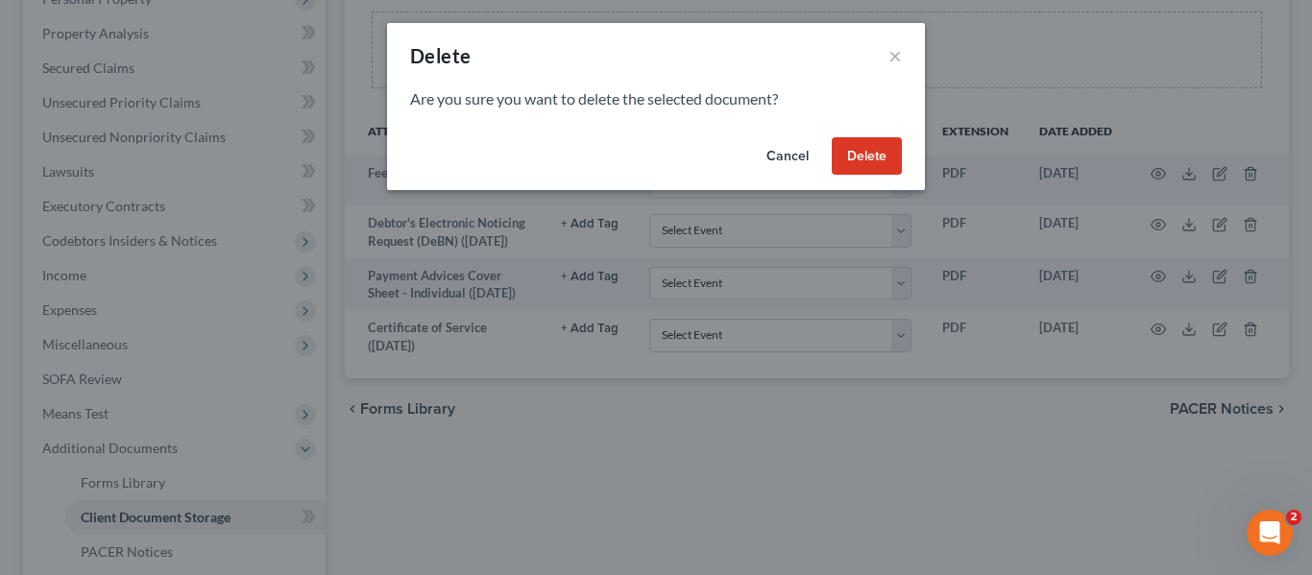
drag, startPoint x: 882, startPoint y: 157, endPoint x: 738, endPoint y: 142, distance: 143.8
click at [881, 157] on button "Delete" at bounding box center [867, 156] width 70 height 38
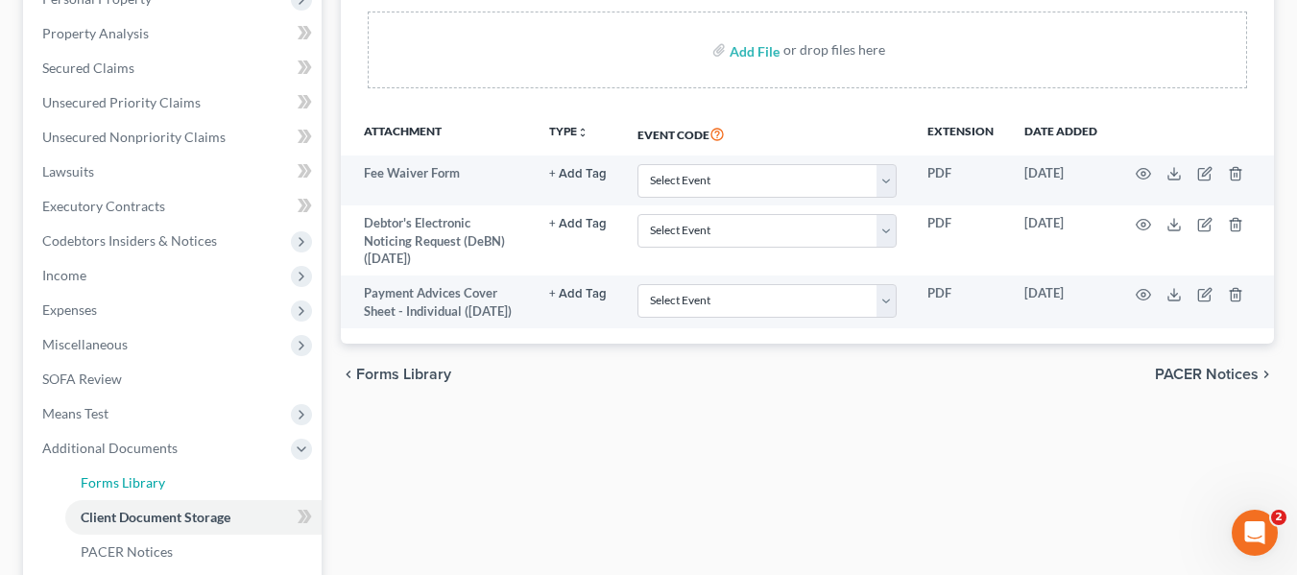
drag, startPoint x: 127, startPoint y: 482, endPoint x: 288, endPoint y: 112, distance: 403.4
click at [127, 480] on span "Forms Library" at bounding box center [123, 482] width 85 height 16
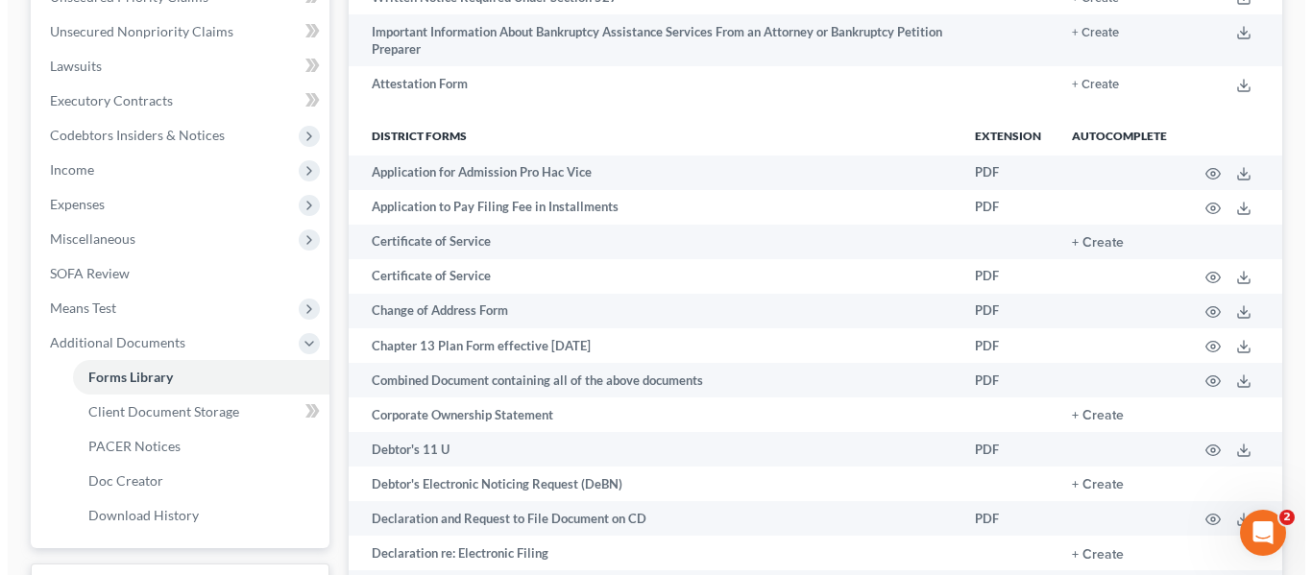
scroll to position [471, 0]
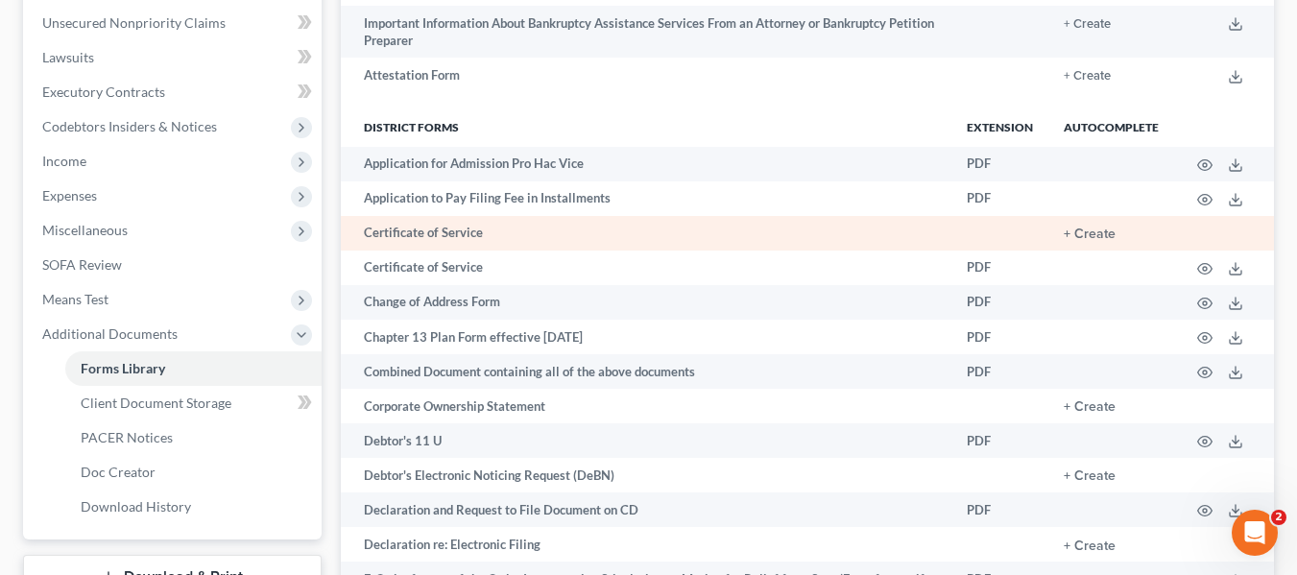
click at [1097, 243] on td "+ Create" at bounding box center [1112, 233] width 126 height 35
click at [1100, 229] on button "+ Create" at bounding box center [1090, 234] width 52 height 13
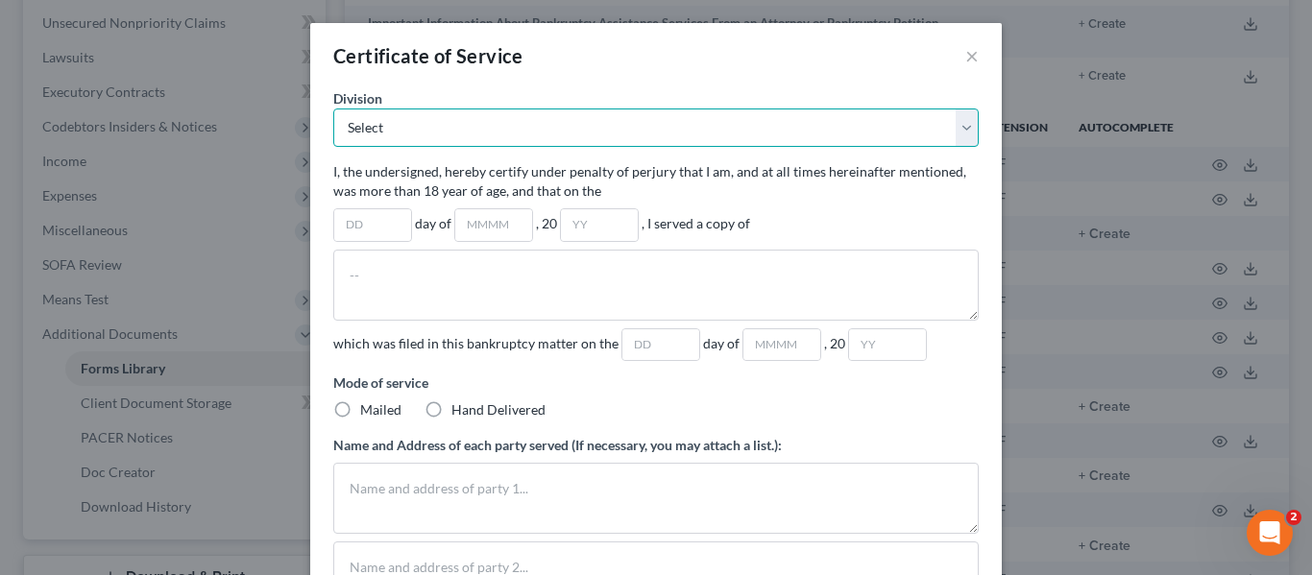
click at [484, 131] on select "Select Atlanta Division Gainesville Division Newnan Division Rome Division" at bounding box center [655, 128] width 645 height 38
select select "0"
click at [333, 109] on select "Select Atlanta Division Gainesville Division Newnan Division Rome Division" at bounding box center [655, 128] width 645 height 38
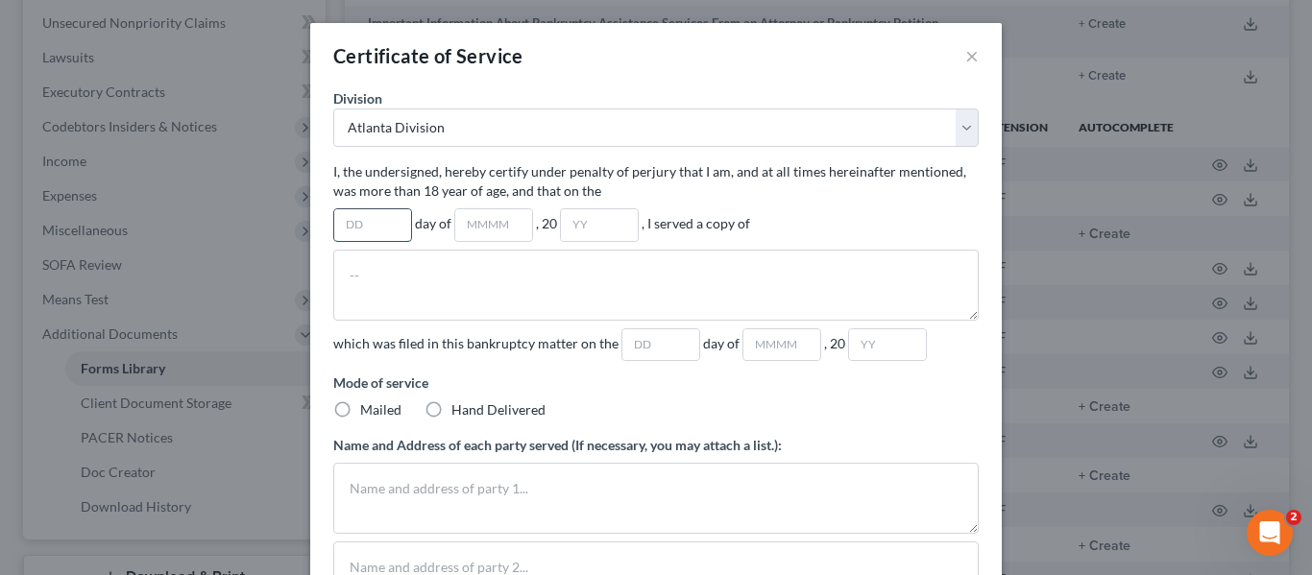
click at [371, 226] on input "text" at bounding box center [372, 225] width 77 height 32
type input "14th"
click at [474, 216] on input "text" at bounding box center [493, 225] width 77 height 32
type input "August"
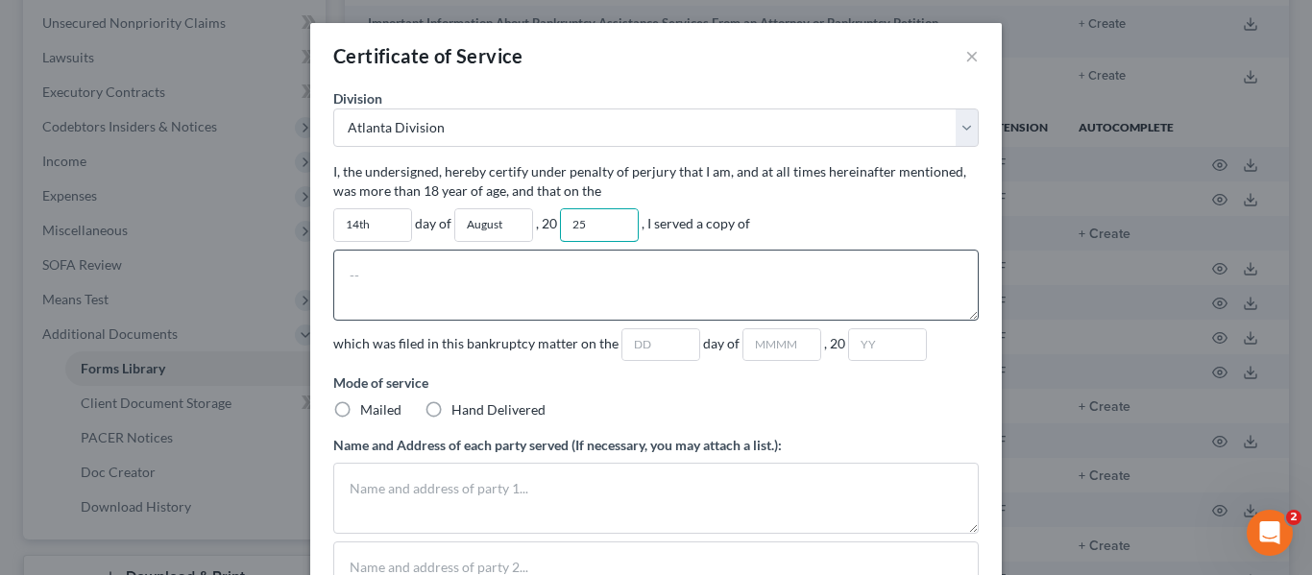
type input "25"
click at [360, 270] on textarea at bounding box center [655, 285] width 645 height 71
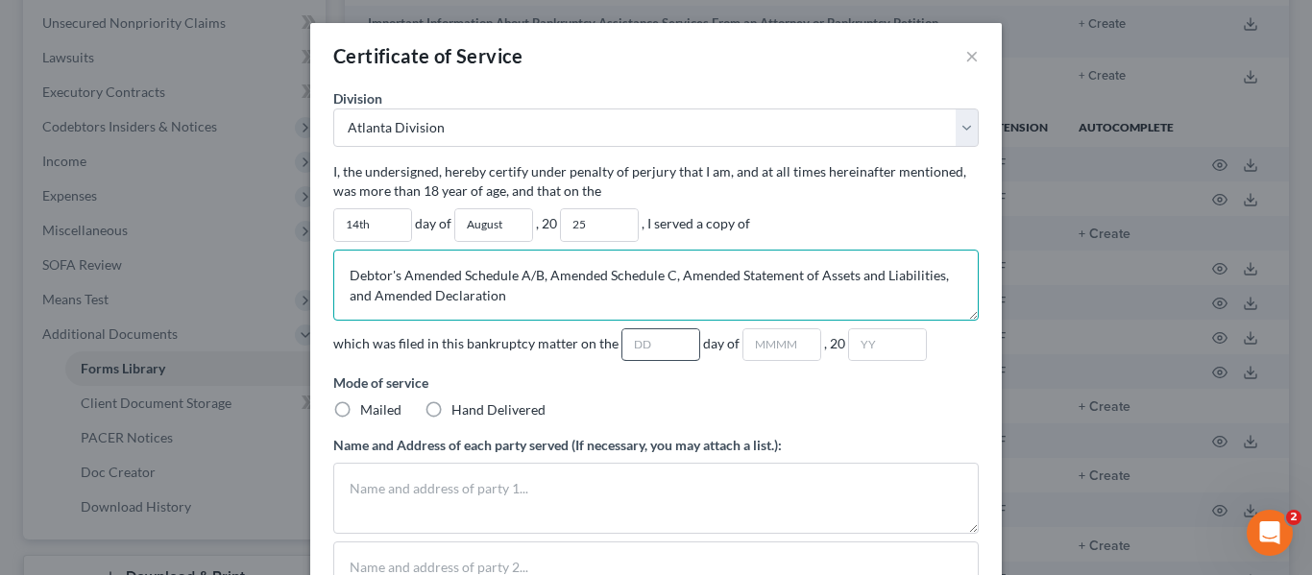
type textarea "Debtor's Amended Schedule A/B, Amended Schedule C, Amended Statement of Assets …"
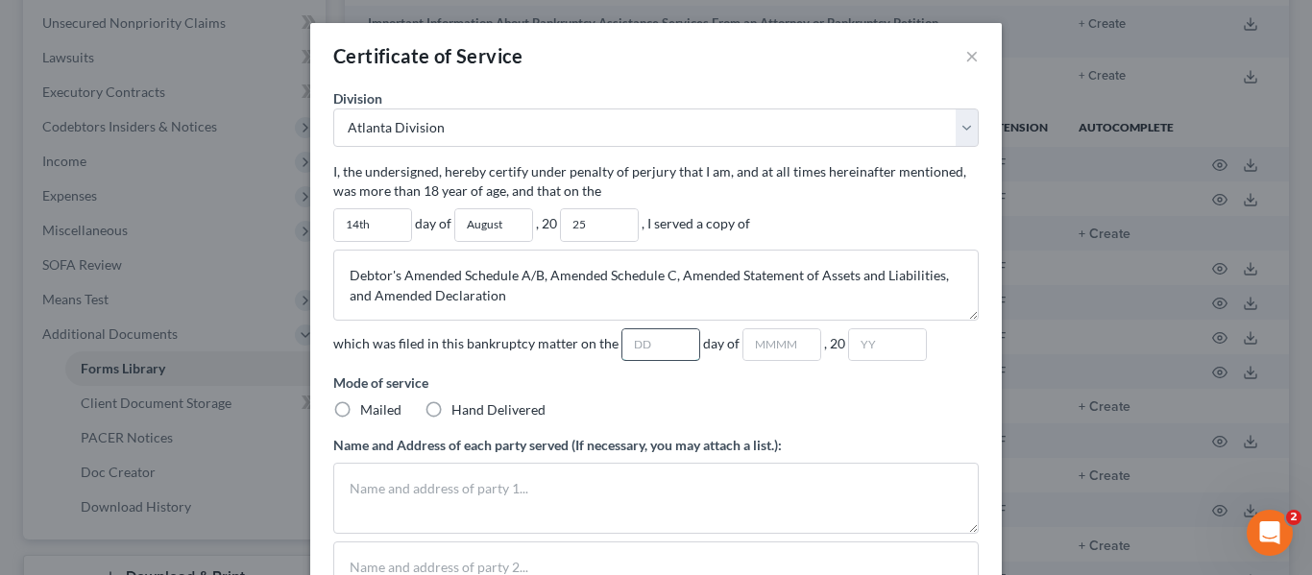
click at [622, 342] on input "text" at bounding box center [660, 345] width 77 height 32
type input "13,14"
click at [763, 338] on input "text" at bounding box center [781, 345] width 77 height 32
type input "August"
type input "25"
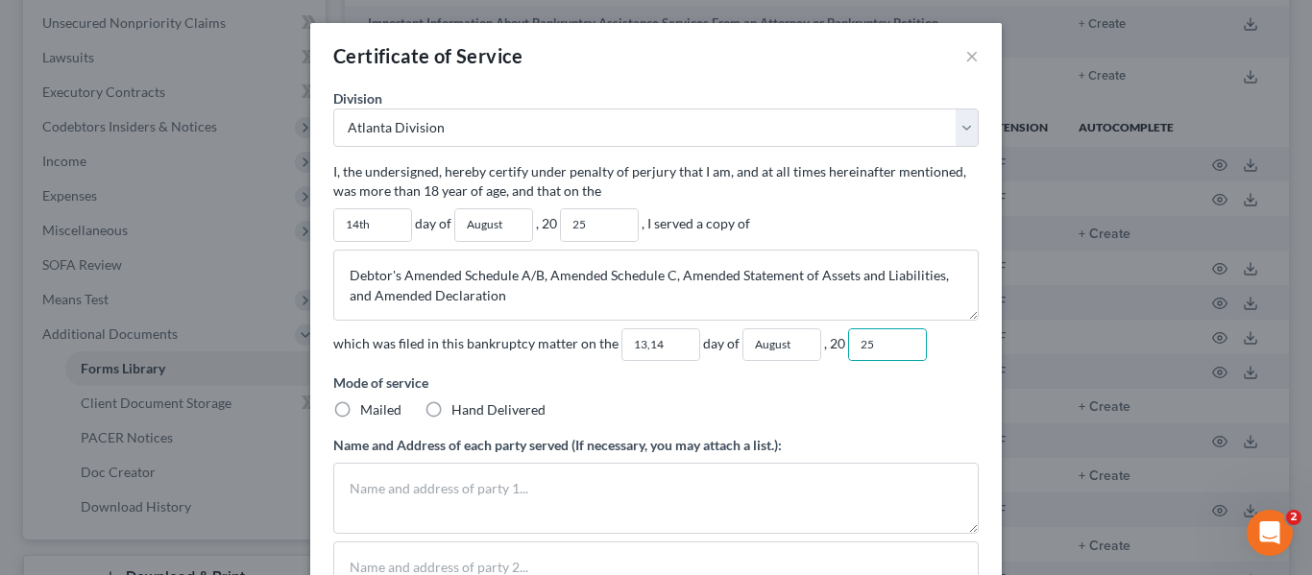
drag, startPoint x: 339, startPoint y: 408, endPoint x: 960, endPoint y: 342, distance: 624.8
click at [360, 408] on label "Mailed" at bounding box center [380, 409] width 41 height 19
click at [368, 408] on input "Mailed" at bounding box center [374, 406] width 12 height 12
radio input "true"
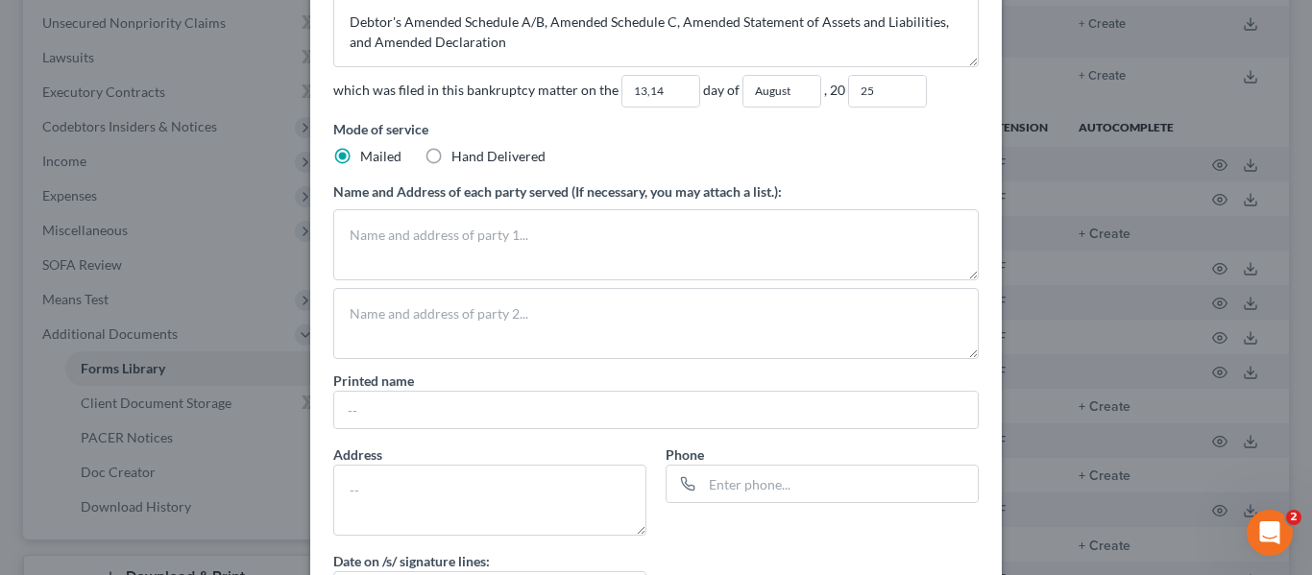
scroll to position [409, 0]
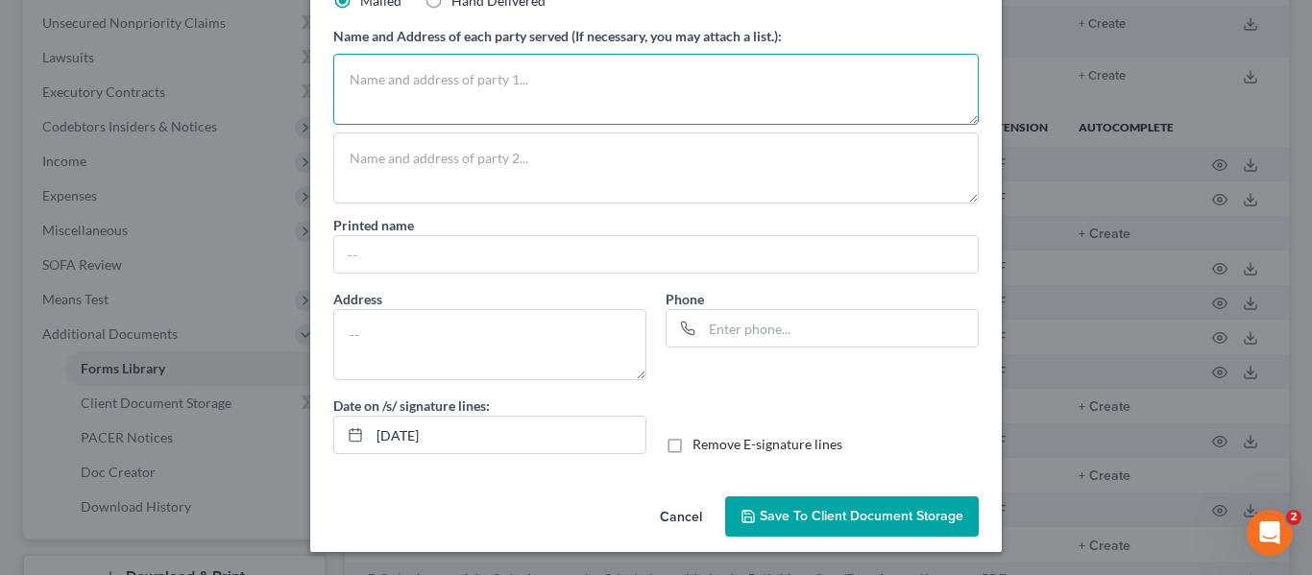
click at [376, 92] on textarea at bounding box center [655, 89] width 645 height 71
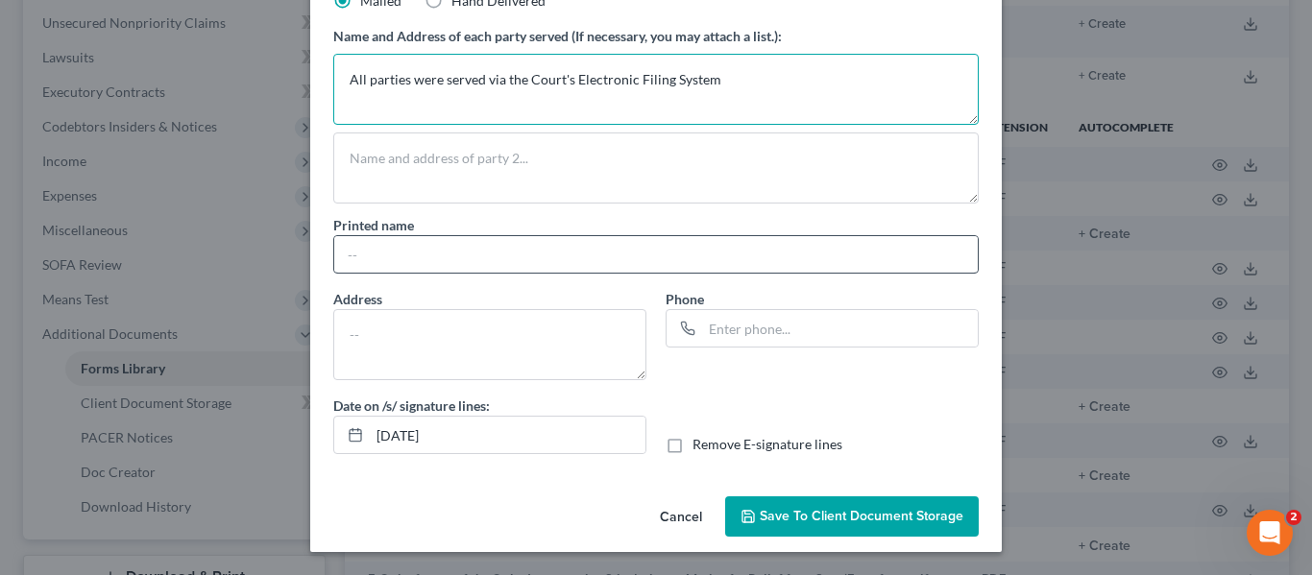
type textarea "All parties were served via the Court's Electronic Filing System"
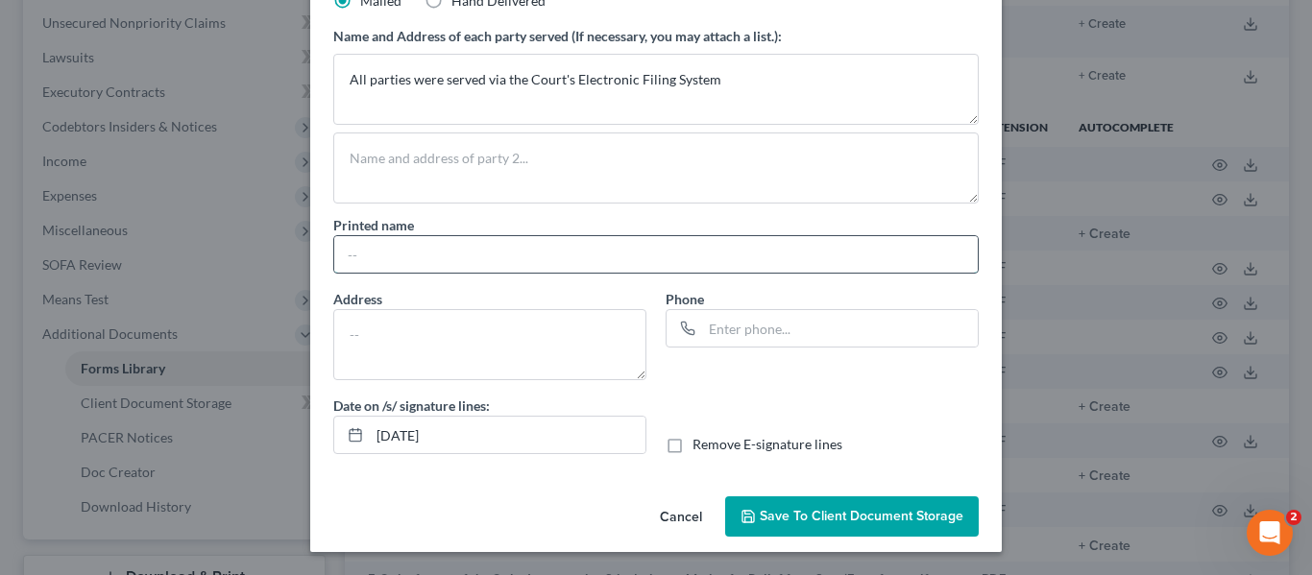
click at [349, 260] on input "text" at bounding box center [655, 254] width 643 height 36
type input "Margaret L. Kinnear"
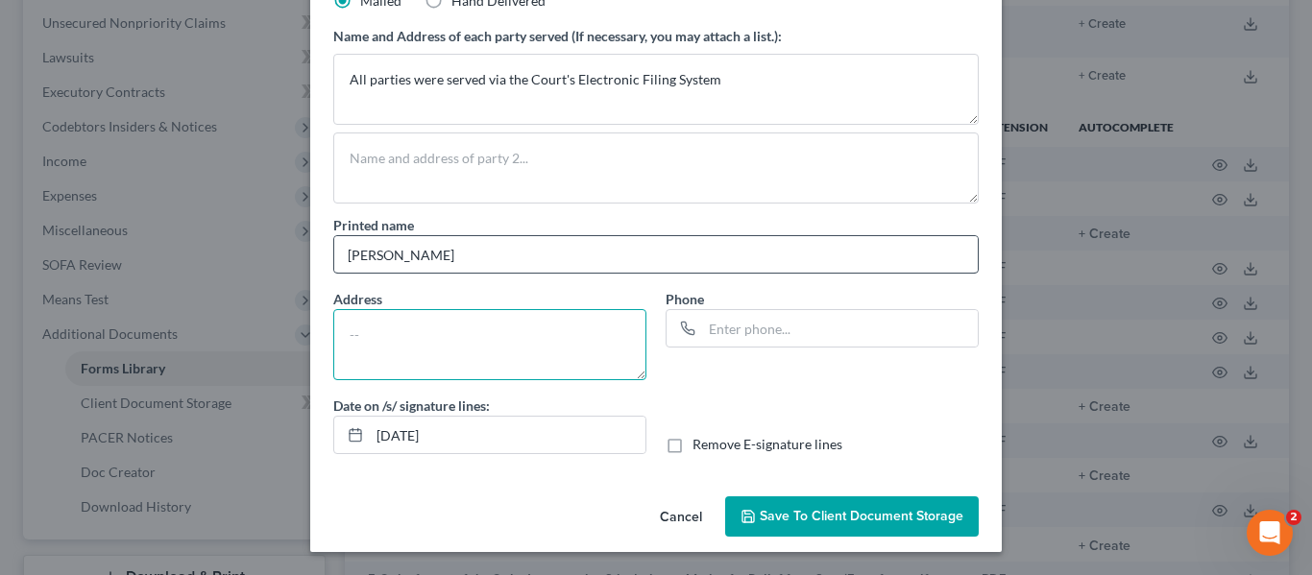
paste textarea "Georgia State Bar No. 421799 Attorney for Debtor Atlanta Legal Aid Society, Inc…"
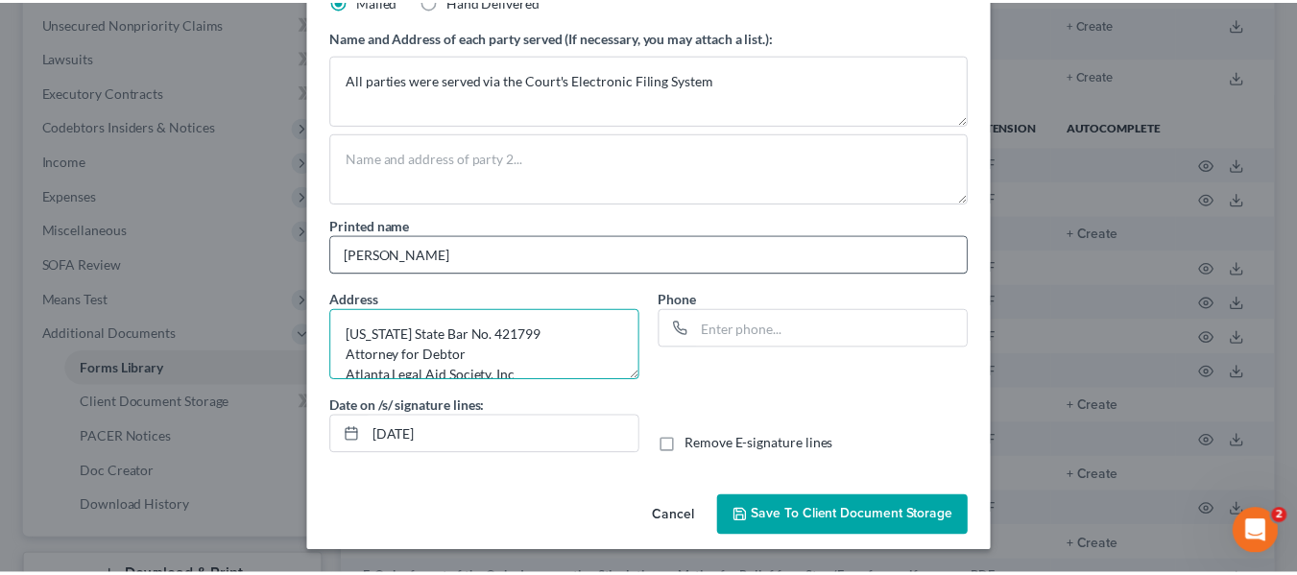
scroll to position [45, 0]
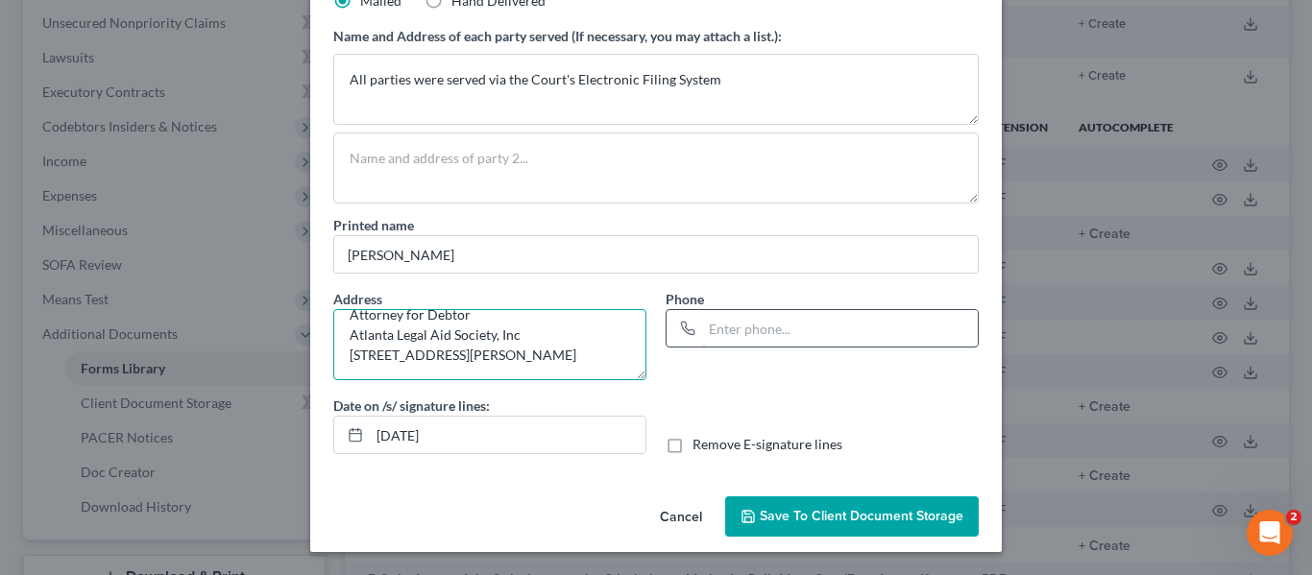
type textarea "Georgia State Bar No. 421799 Attorney for Debtor Atlanta Legal Aid Society, Inc…"
click at [795, 320] on input "text" at bounding box center [840, 328] width 276 height 36
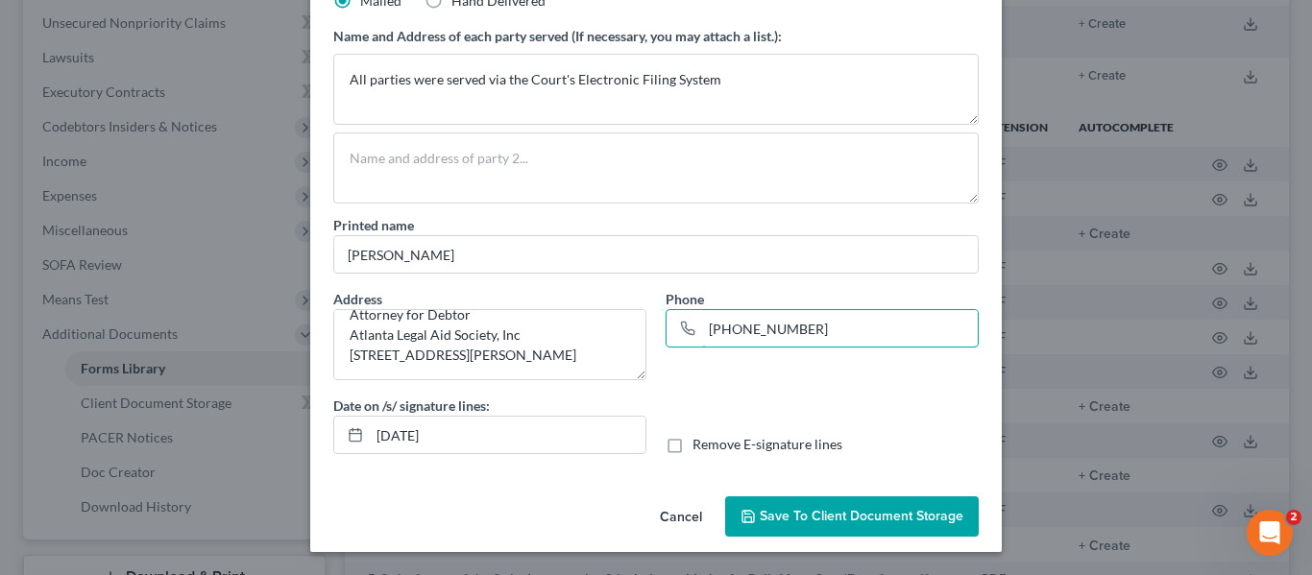
type input "404-614-3918"
click at [818, 519] on span "Save to Client Document Storage" at bounding box center [862, 516] width 204 height 16
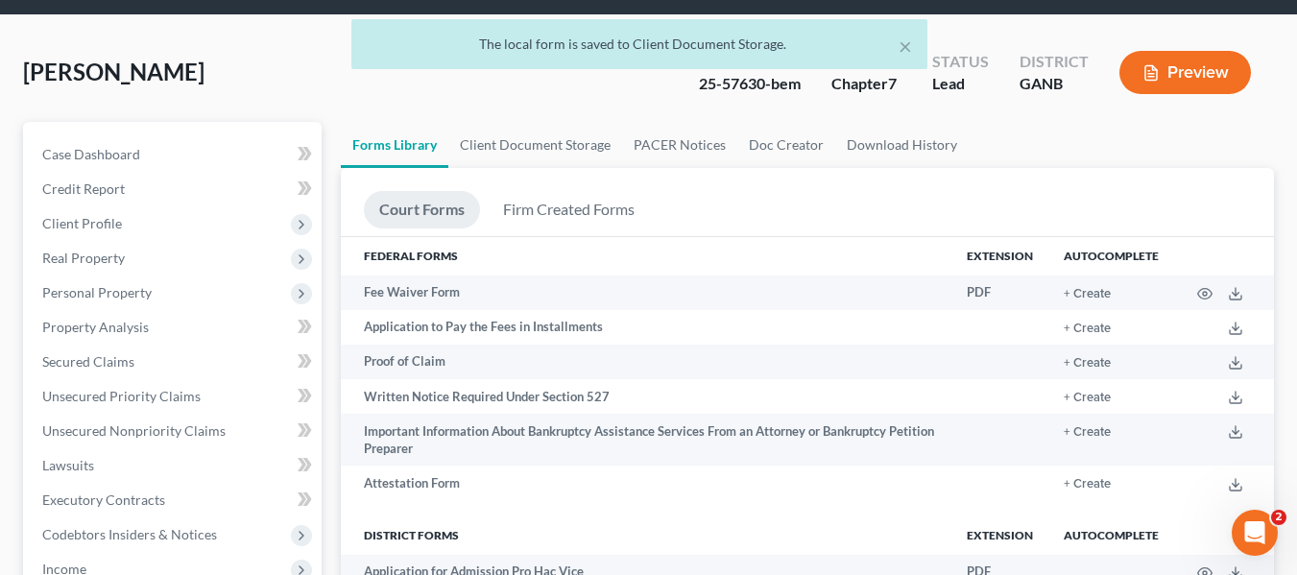
scroll to position [0, 0]
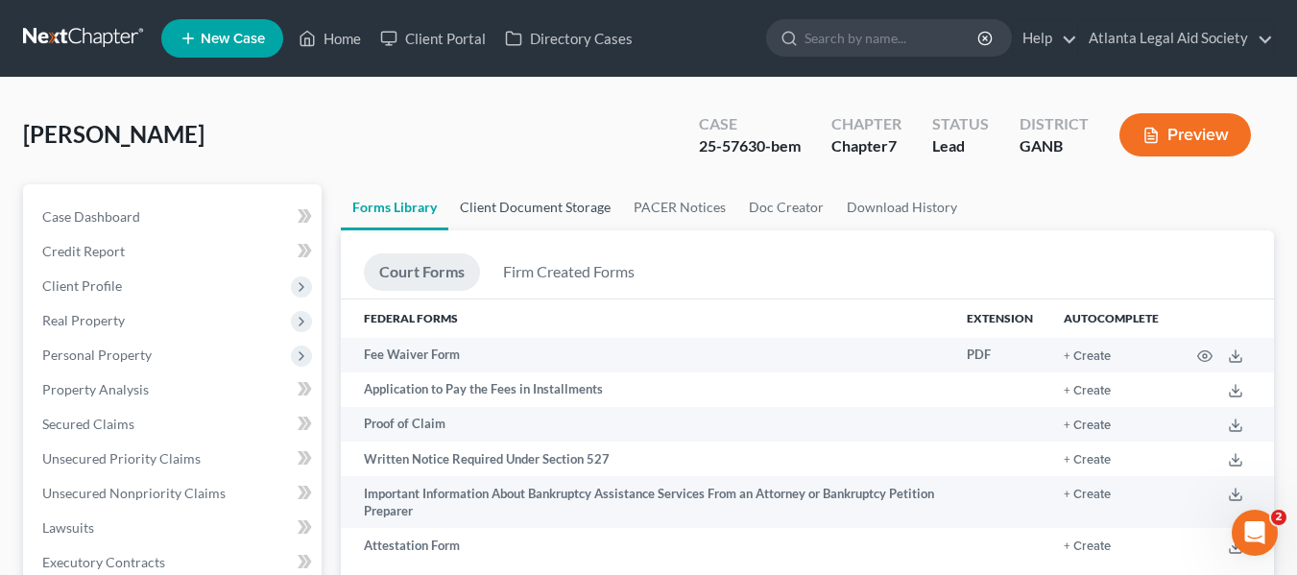
click at [524, 206] on link "Client Document Storage" at bounding box center [535, 207] width 174 height 46
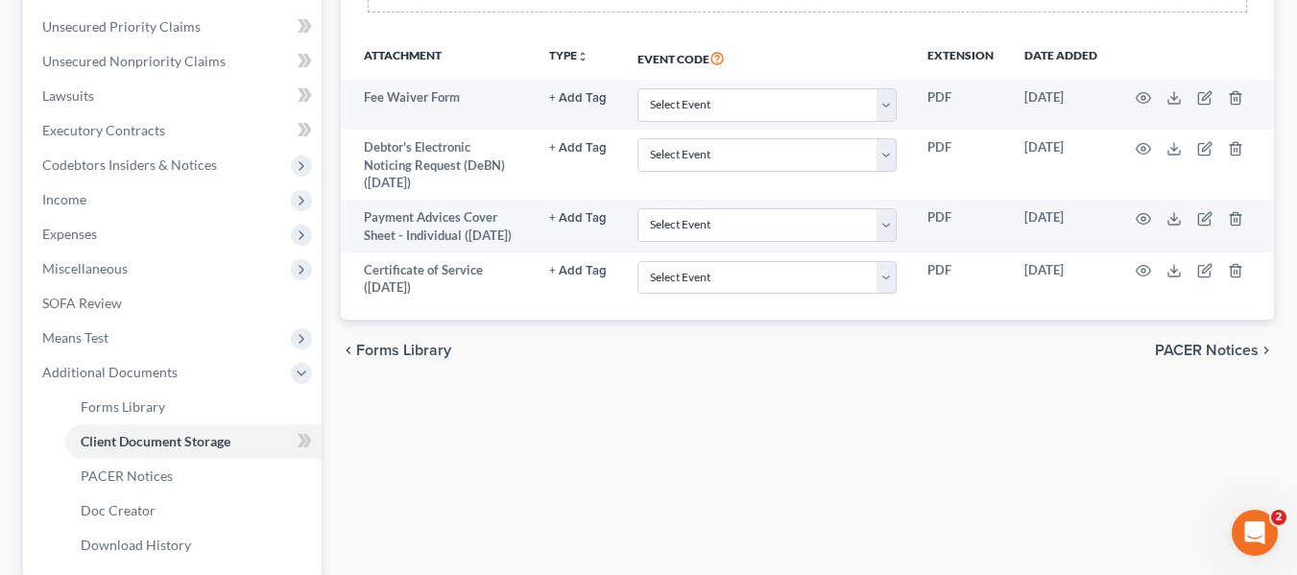
scroll to position [492, 0]
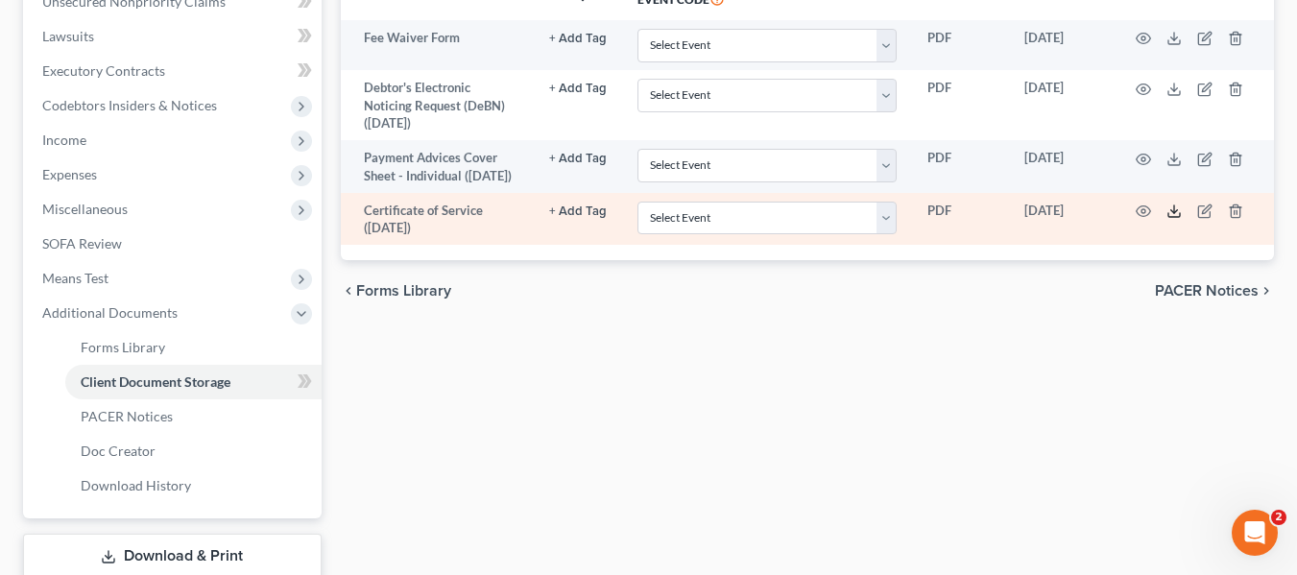
click at [1171, 219] on icon at bounding box center [1174, 211] width 15 height 15
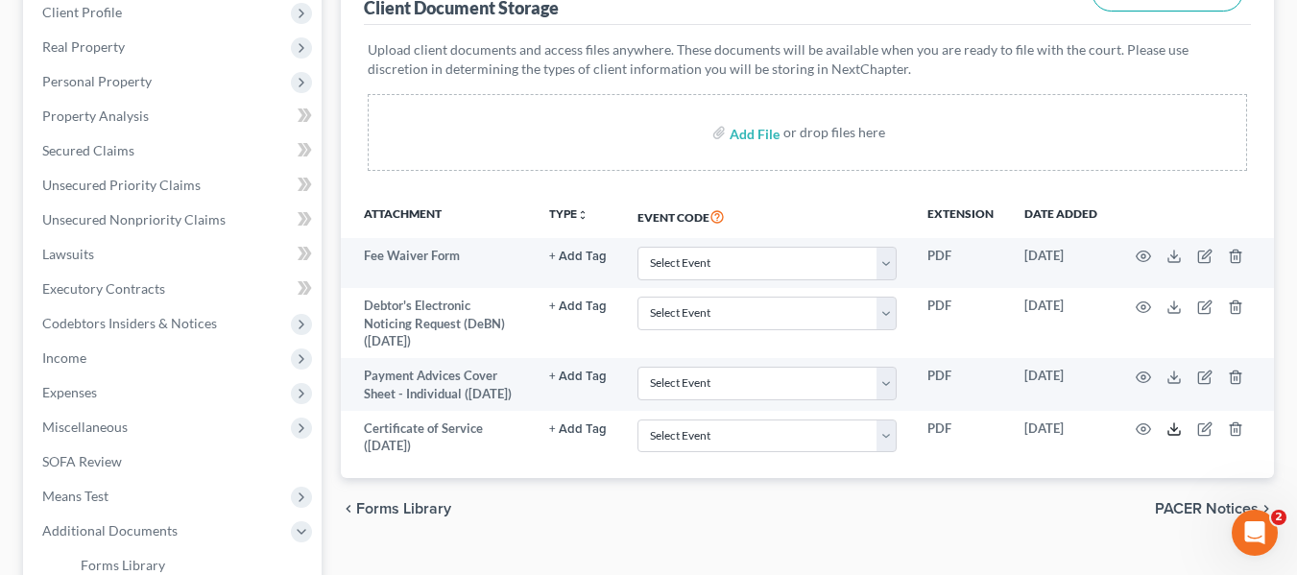
scroll to position [0, 0]
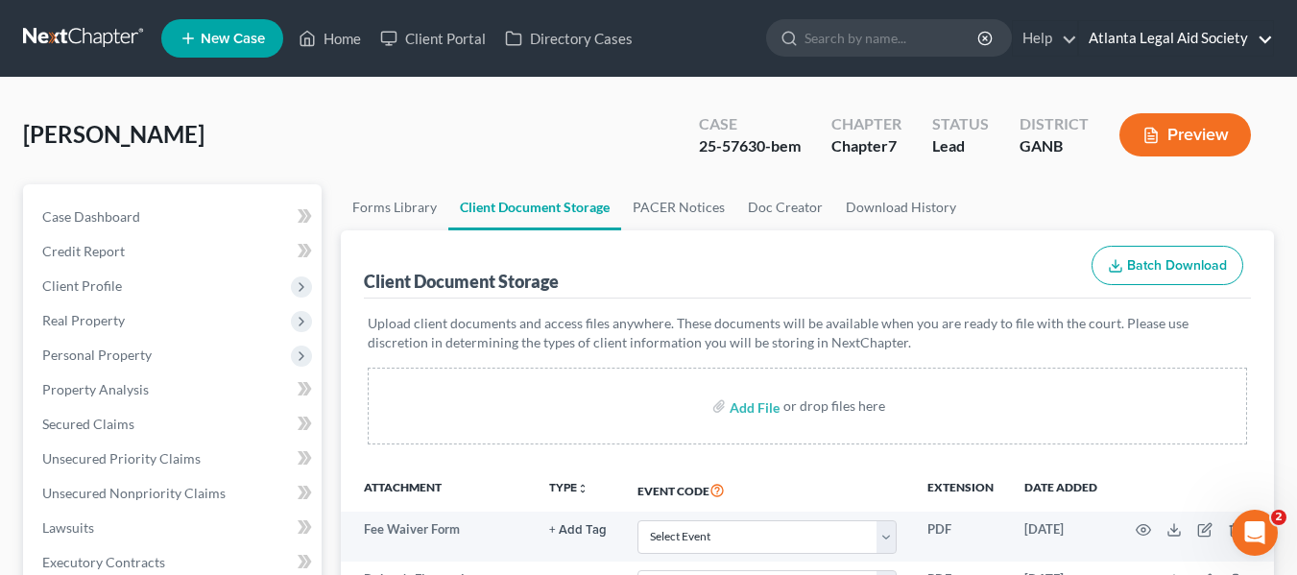
click at [1181, 41] on link "Atlanta Legal Aid Society" at bounding box center [1176, 38] width 194 height 35
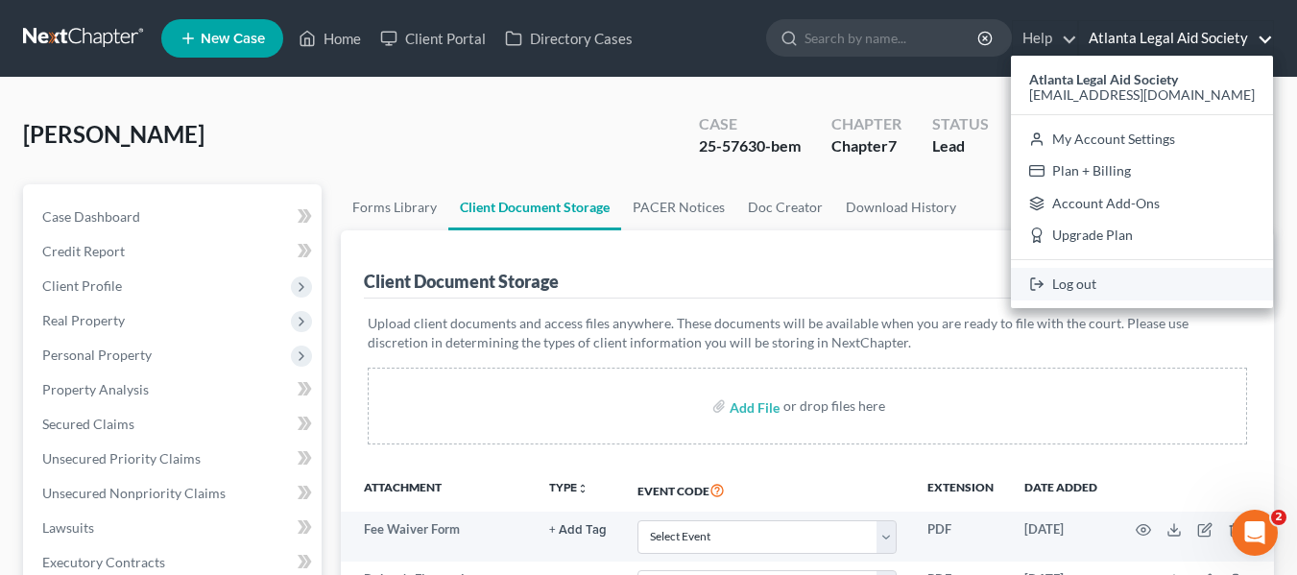
click at [1120, 280] on link "Log out" at bounding box center [1142, 284] width 262 height 33
